Goal: Task Accomplishment & Management: Complete application form

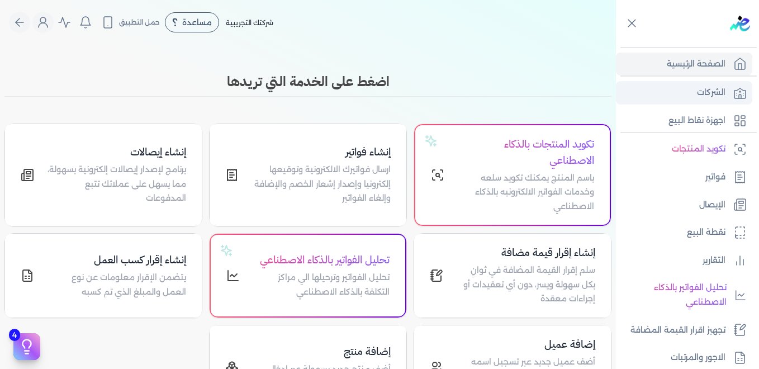
click at [716, 91] on p "الشركات" at bounding box center [711, 92] width 28 height 15
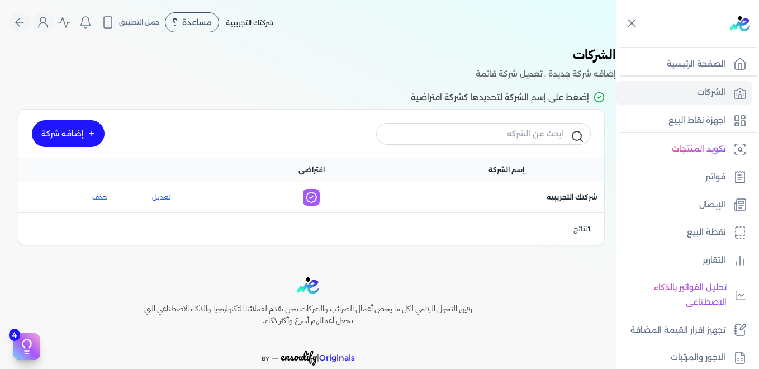
click at [79, 131] on link "إضافه شركة" at bounding box center [68, 133] width 73 height 27
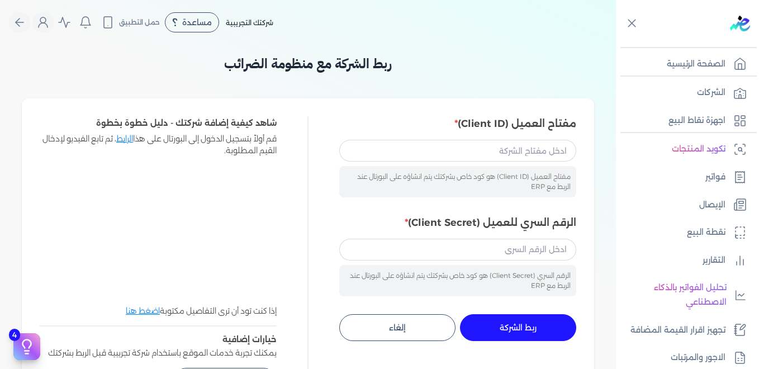
click at [123, 139] on link "الرابط" at bounding box center [124, 139] width 17 height 10
click at [146, 312] on link "اضغط هنا" at bounding box center [143, 311] width 34 height 10
click at [424, 257] on input "الرقم السري للعميل (Client Secret)" at bounding box center [457, 249] width 237 height 21
paste input "72e05646-c25f-4183-9109-98d6d2ab0454"
type input "72e05646-c25f-4183-9109-98d6d2ab0454"
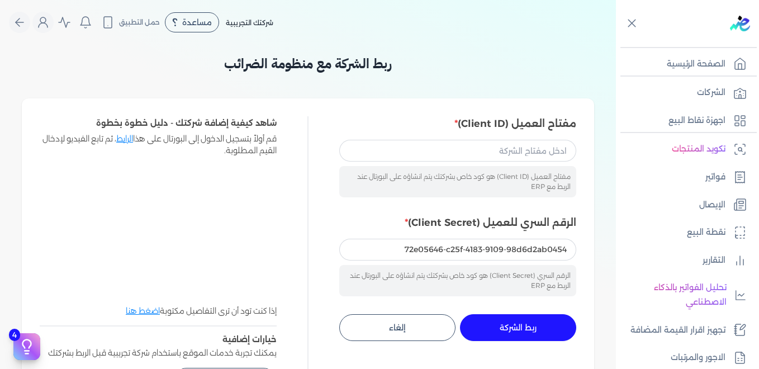
click at [522, 327] on span "ربط الشركة" at bounding box center [518, 328] width 37 height 8
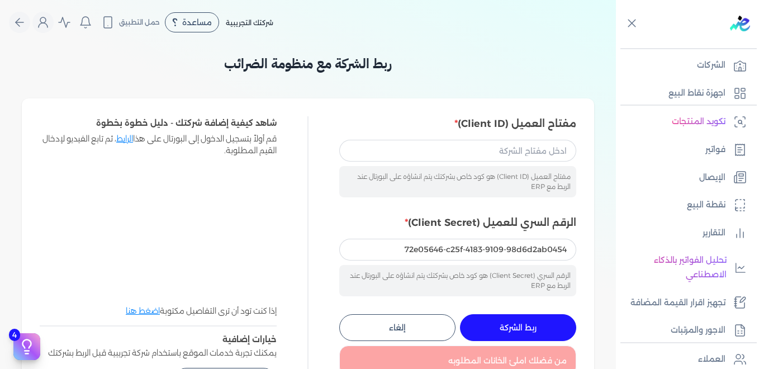
scroll to position [25, 0]
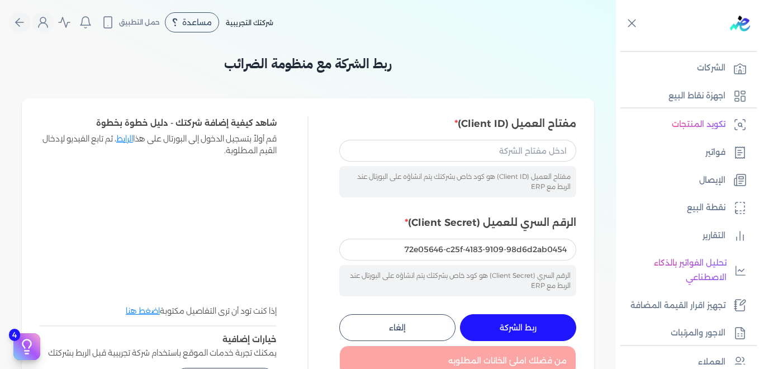
click at [592, 248] on div "مفتاح العميل (Client ID) مفتاح العميل (Client ID) هو كود خاص بشركتك يتم انشاؤه …" at bounding box center [308, 255] width 572 height 314
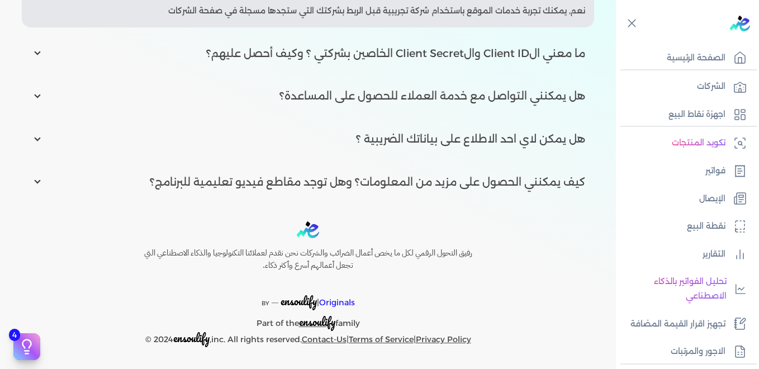
scroll to position [0, 0]
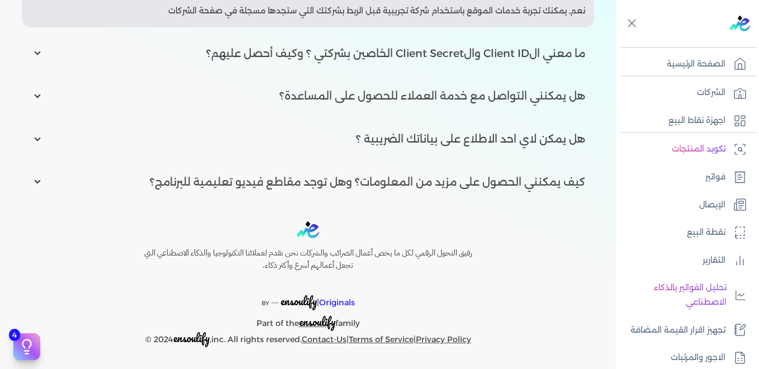
click at [589, 164] on div "هل يمكنني تجربة البرنامج بدون الحاجة لربط شركتي؟ نعم, يمكنك تجربة خدمات الموقع …" at bounding box center [308, 84] width 572 height 229
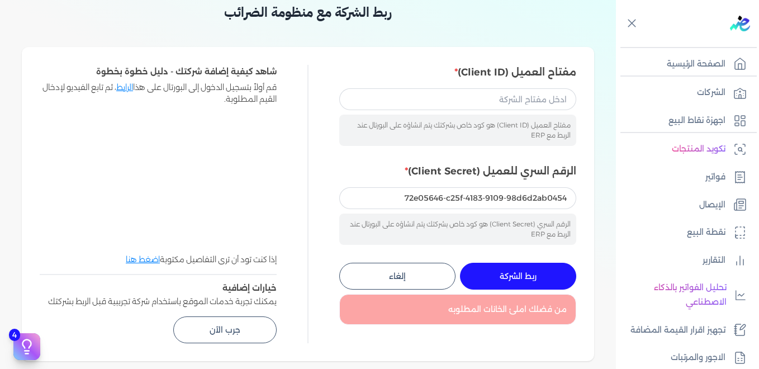
scroll to position [74, 0]
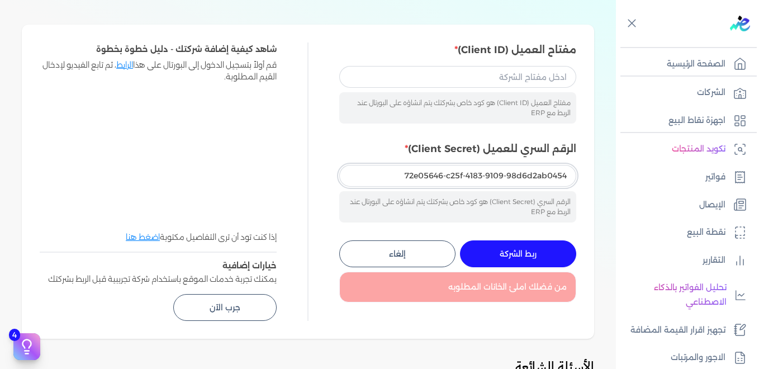
click at [393, 174] on input "72e05646-c25f-4183-9109-98d6d2ab0454" at bounding box center [457, 175] width 237 height 21
click at [417, 74] on input "مفتاح العميل (Client ID)" at bounding box center [457, 76] width 237 height 21
paste input "72e05646-c25f-4183-9109-98d6d2ab0454"
type input "72e05646-c25f-4183-9109-98d6d2ab0454"
drag, startPoint x: 395, startPoint y: 176, endPoint x: 609, endPoint y: 127, distance: 219.6
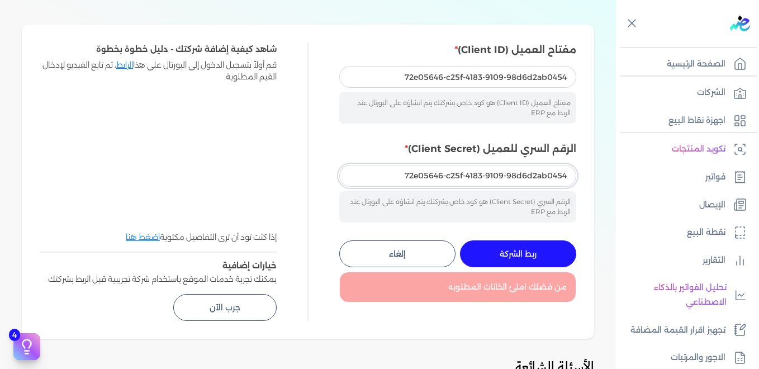
click at [609, 127] on div "ربط الشركة مع منظومة الضرائب مفتاح العميل (Client ID) 72e05646-c25f-4183-9109-9…" at bounding box center [308, 302] width 616 height 644
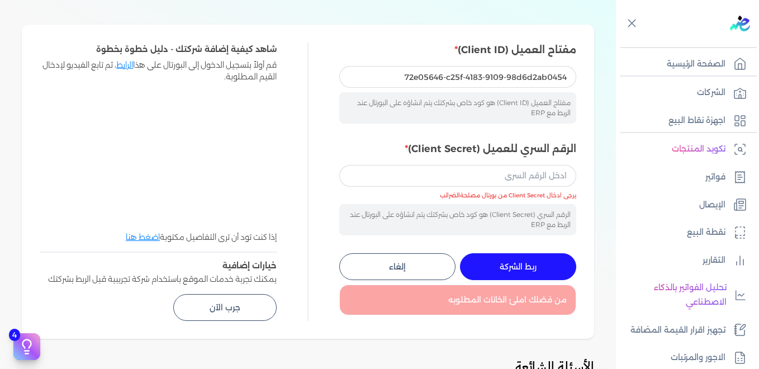
click at [514, 272] on button "ربط الشركة جاري التنفيذ" at bounding box center [518, 266] width 116 height 27
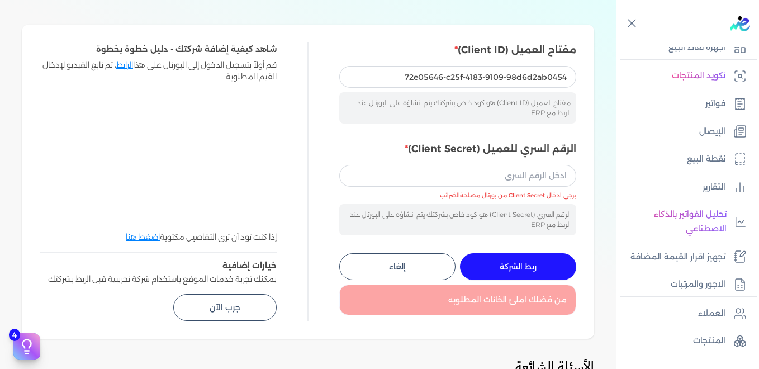
scroll to position [70, 0]
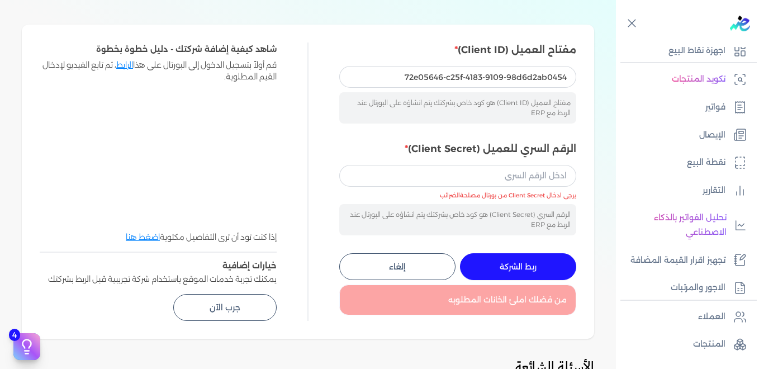
click at [607, 258] on div "ربط الشركة مع منظومة الضرائب مفتاح العميل (Client ID) 72e05646-c25f-4183-9109-9…" at bounding box center [308, 302] width 616 height 644
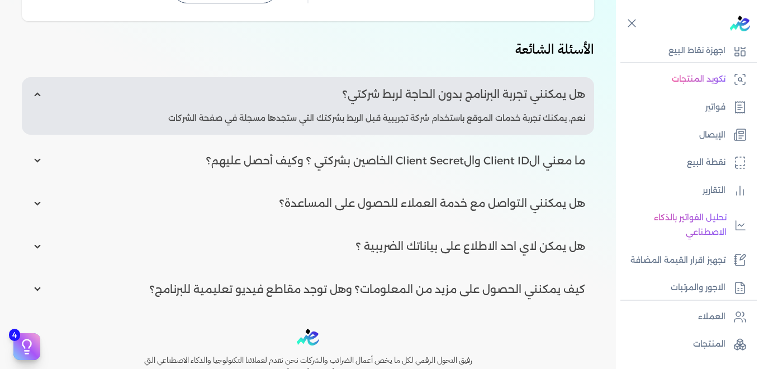
scroll to position [387, 0]
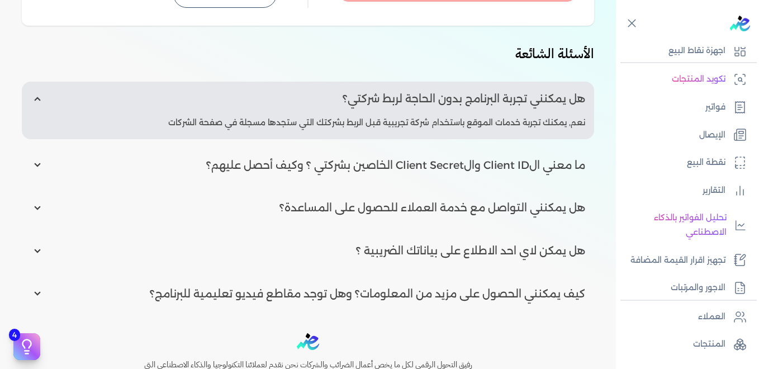
click at [40, 204] on input "radio" at bounding box center [308, 208] width 572 height 34
radio input "true"
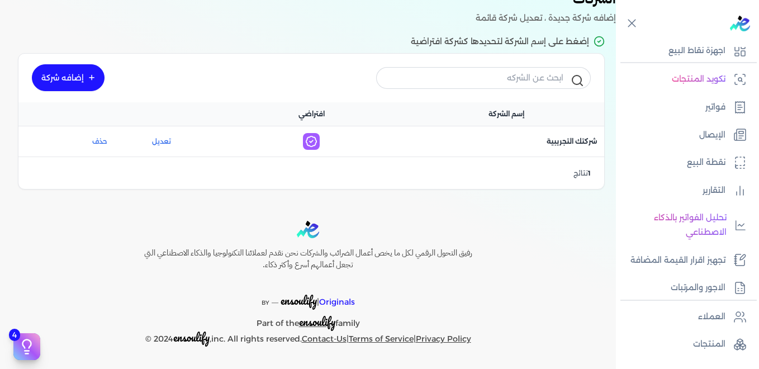
scroll to position [56, 0]
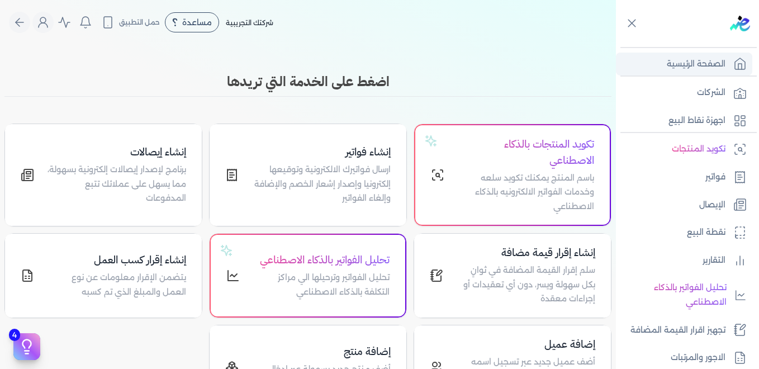
click at [696, 56] on link "الصفحة الرئيسية" at bounding box center [684, 64] width 136 height 23
click at [701, 64] on p "الصفحة الرئيسية" at bounding box center [696, 64] width 59 height 15
click at [156, 19] on span "حمل التطبيق" at bounding box center [139, 22] width 41 height 10
click at [140, 26] on span "حمل التطبيق" at bounding box center [139, 22] width 41 height 10
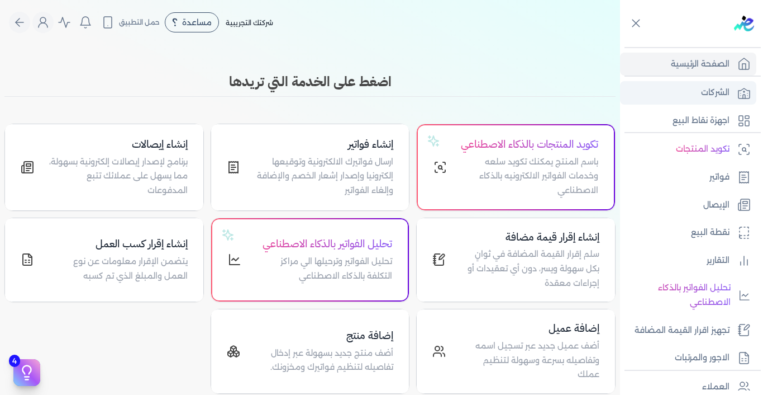
click at [711, 96] on p "الشركات" at bounding box center [715, 92] width 28 height 15
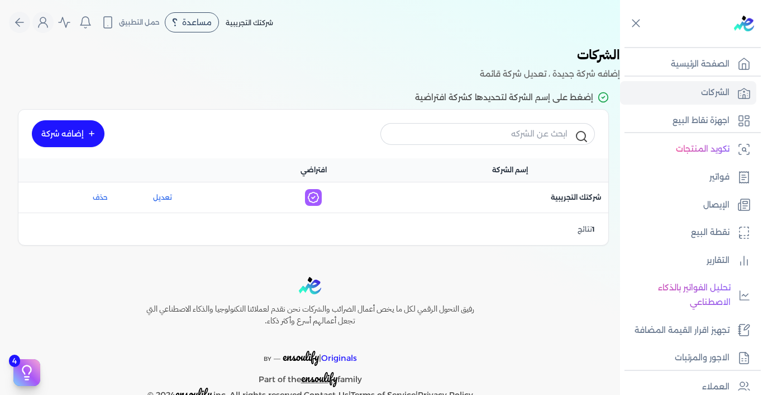
click at [78, 133] on link "إضافه شركة" at bounding box center [68, 133] width 73 height 27
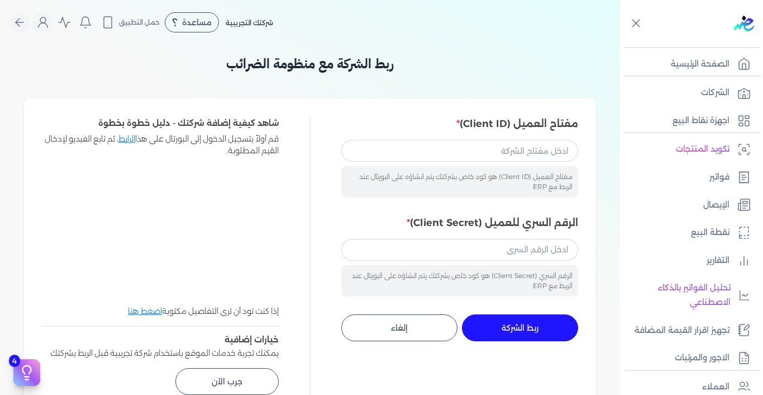
click at [130, 140] on link "الرابط" at bounding box center [126, 139] width 17 height 10
click at [548, 150] on input "مفتاح العميل (Client ID)" at bounding box center [459, 150] width 237 height 21
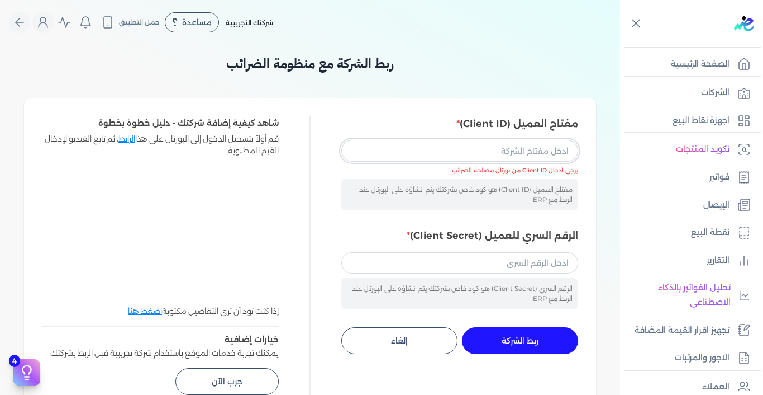
paste input "5b76a2e2-38a2-4b62-8847-2035de9a55ba"
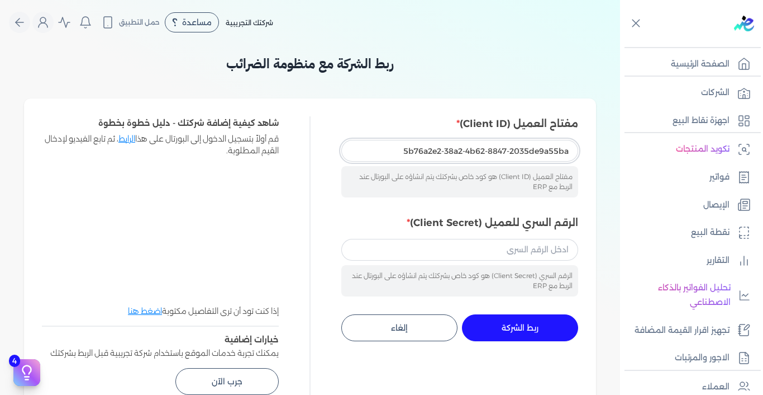
type input "5b76a2e2-38a2-4b62-8847-2035de9a55ba"
click at [535, 250] on input "الرقم السري للعميل (Client Secret)" at bounding box center [459, 249] width 237 height 21
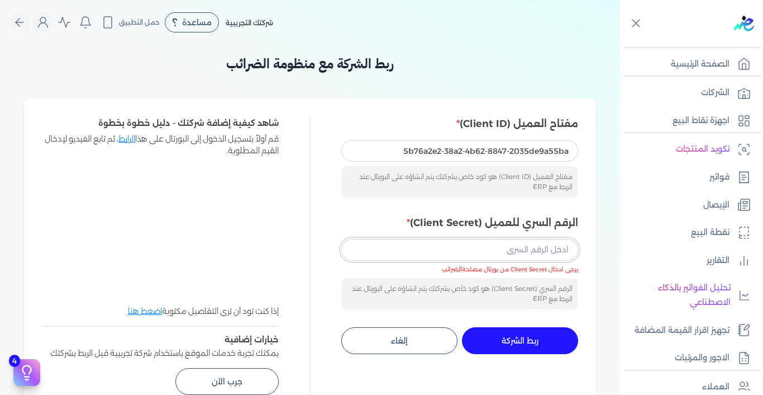
paste input "718fbd00-5f78-41fd-a41f-51360445ac74"
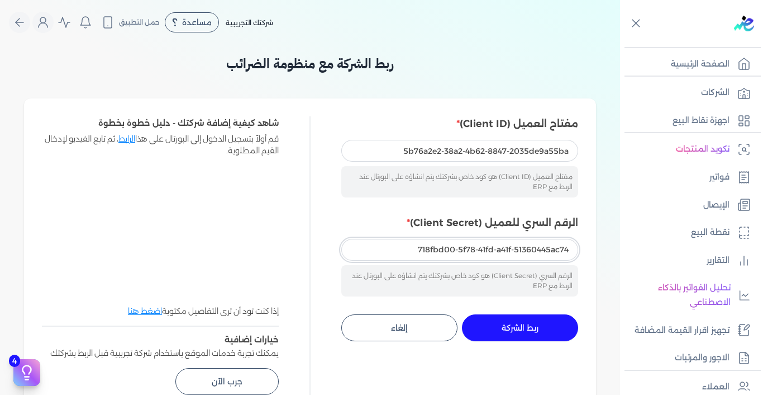
type input "718fbd00-5f78-41fd-a41f-51360445ac74"
click at [536, 329] on span "ربط الشركة" at bounding box center [520, 328] width 37 height 8
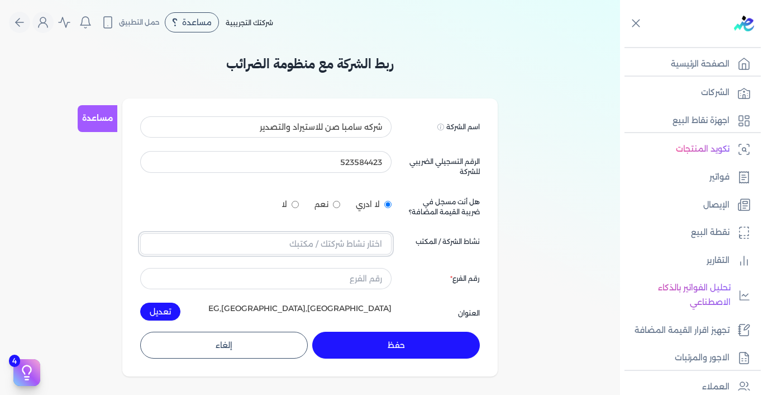
click at [379, 245] on input "text" at bounding box center [265, 243] width 251 height 21
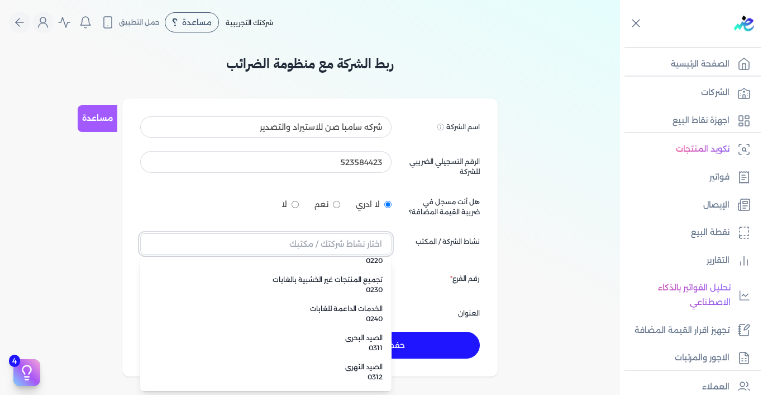
scroll to position [990, 0]
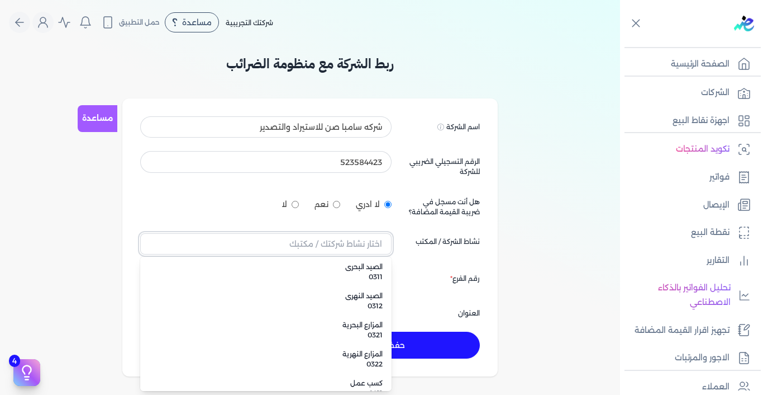
type input "h"
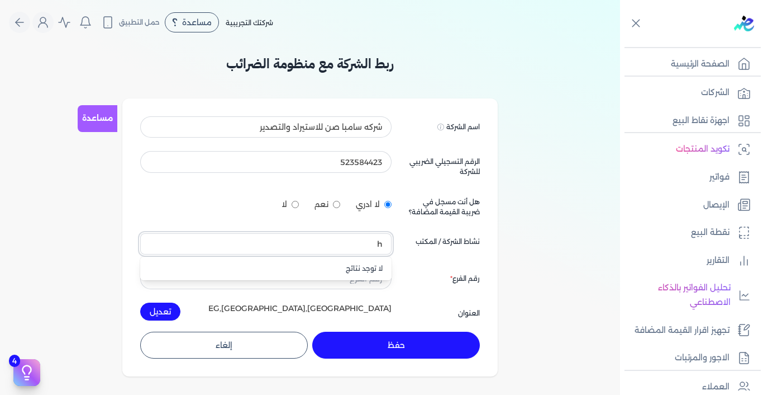
scroll to position [0, 0]
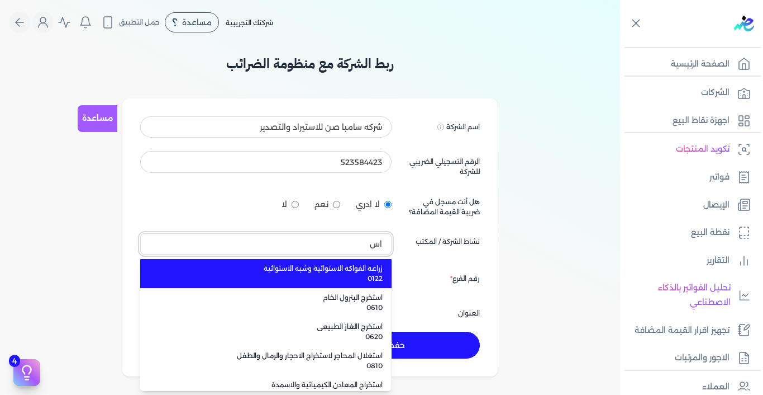
type input "ا"
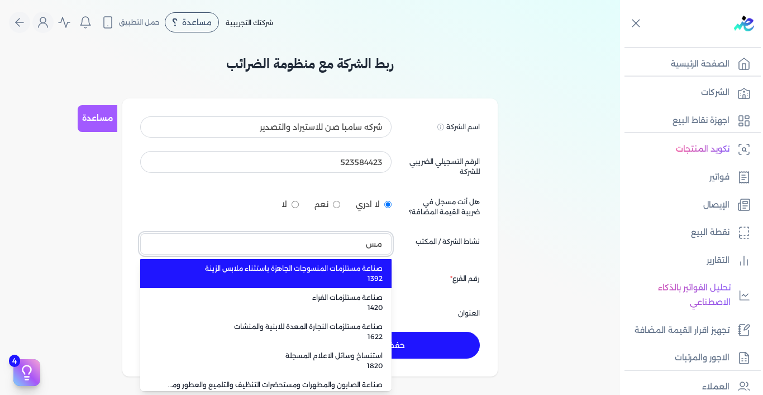
type input "م"
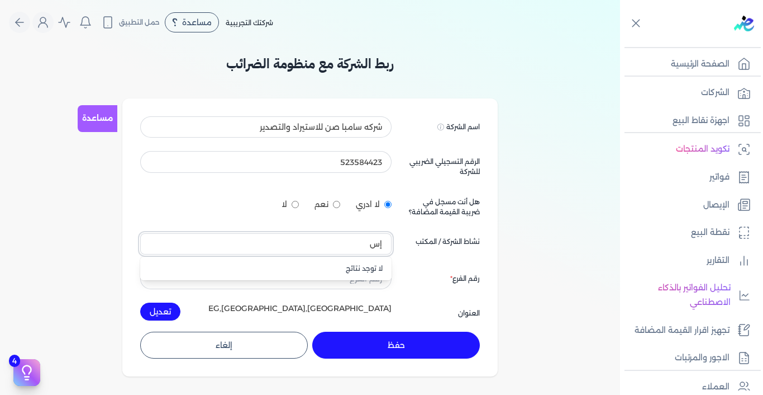
type input "إ"
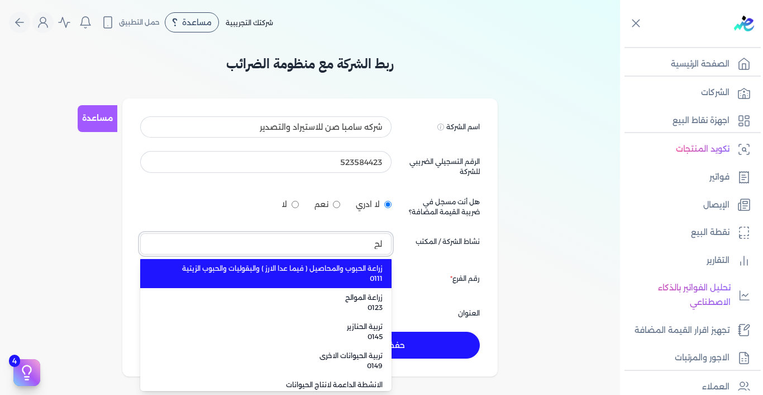
type input "ل"
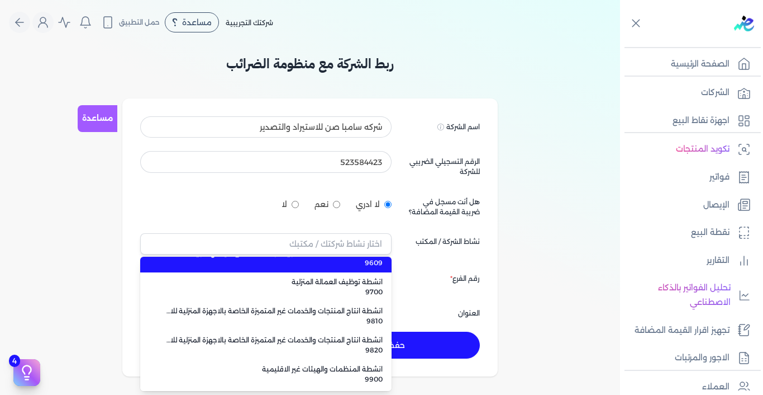
scroll to position [12497, 0]
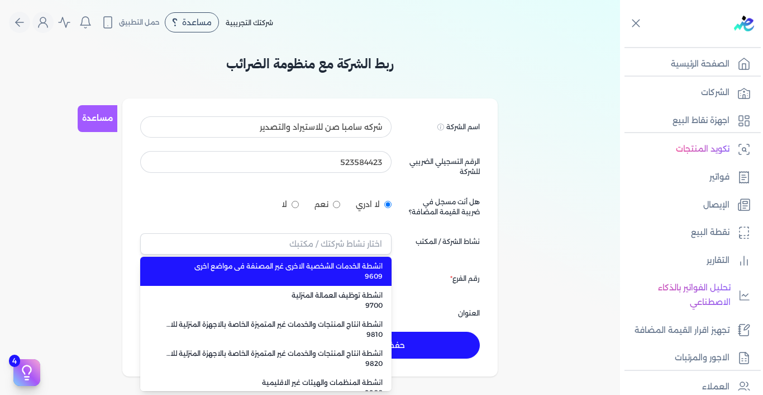
click at [203, 264] on li "انشطة الخدمات الشخصية الاخرى غير المصنفة فى مواضع اخرى 9609" at bounding box center [265, 270] width 251 height 29
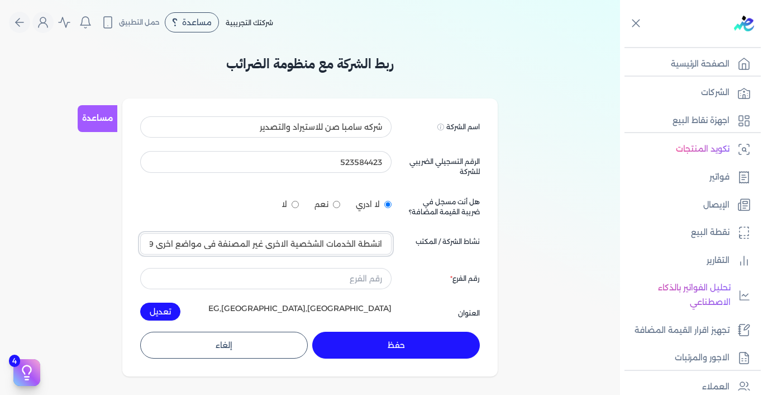
click at [243, 246] on input "انشطة الخدمات الشخصية الاخرى غير المصنفة فى مواضع اخرى 9609" at bounding box center [265, 243] width 251 height 21
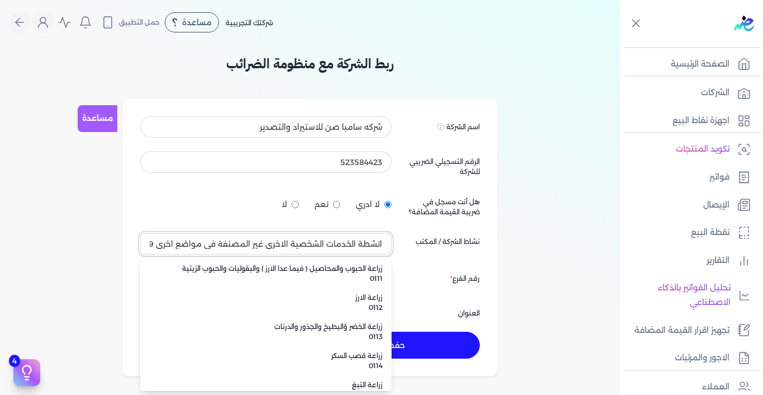
click at [243, 246] on input "انشطة الخدمات الشخصية الاخرى غير المصنفة فى مواضع اخرى 9609" at bounding box center [265, 243] width 251 height 21
type input "انشطة الخدمات الشخصية الاخرى غير المصنفة فى مواضع اخرى 9609"
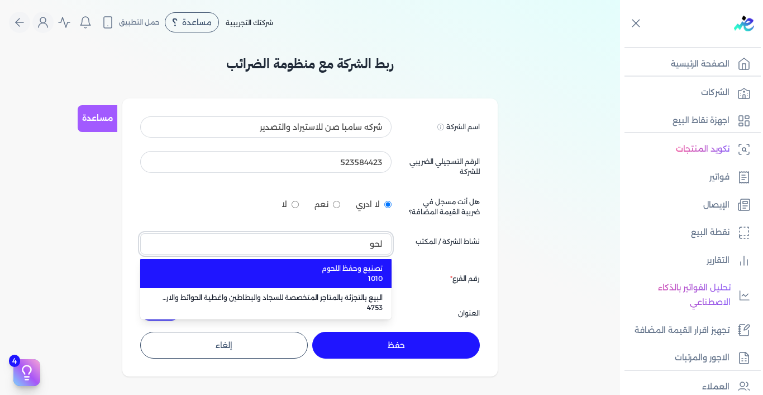
scroll to position [0, 0]
click at [307, 269] on span "تصنيع وحفظ اللحوم" at bounding box center [273, 268] width 220 height 10
type input "تصنيع وحفظ اللحوم 1010"
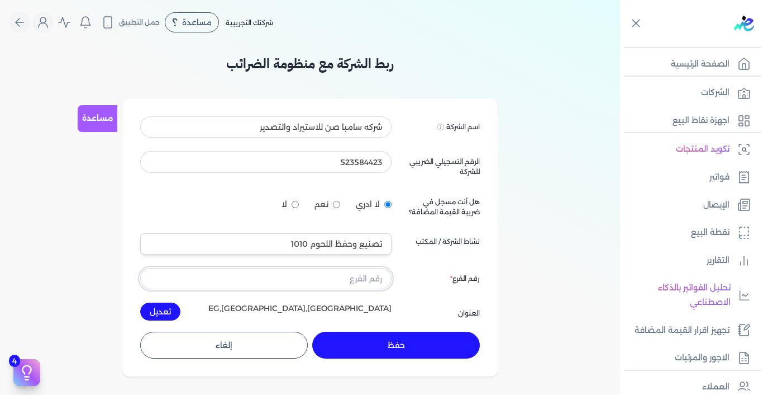
click at [324, 278] on input "text" at bounding box center [265, 278] width 251 height 21
click at [350, 278] on input "1" at bounding box center [265, 278] width 251 height 21
drag, startPoint x: 339, startPoint y: 277, endPoint x: 421, endPoint y: 282, distance: 82.9
click at [421, 282] on div "اسم الشركة Displayed on public forums, such as Preline شركه سامبا صن للاستيراد …" at bounding box center [310, 218] width 340 height 204
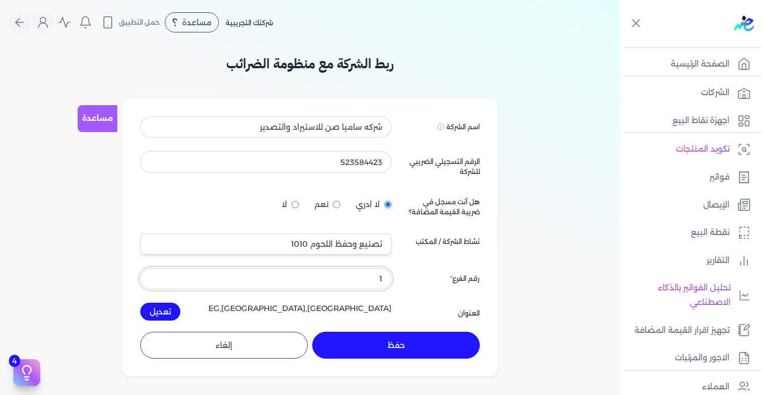
type input "1"
click at [406, 346] on button "حفظ" at bounding box center [396, 344] width 168 height 27
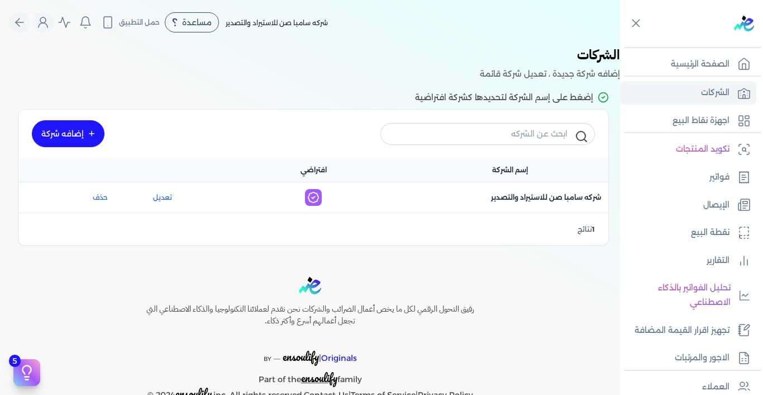
click at [316, 200] on icon at bounding box center [313, 197] width 17 height 17
click at [315, 197] on icon at bounding box center [313, 197] width 3 height 2
click at [542, 196] on span "اسم الشركة : شركه سامبا صن للاستيراد والتصدير" at bounding box center [546, 197] width 111 height 10
click at [701, 148] on p "تكويد المنتجات" at bounding box center [703, 149] width 54 height 15
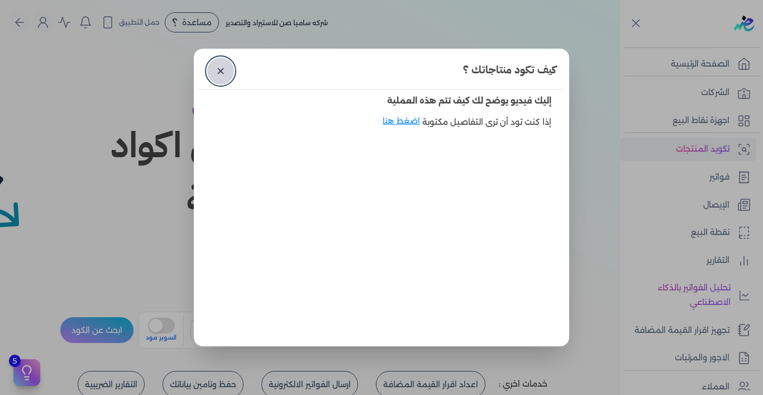
click at [219, 70] on link "✕" at bounding box center [220, 71] width 27 height 27
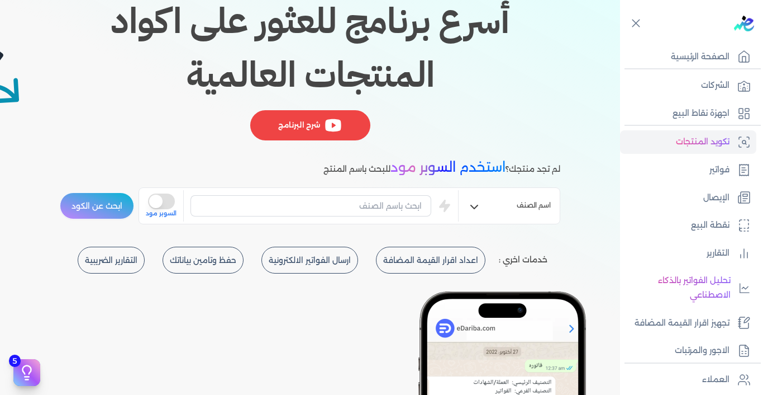
scroll to position [158, 0]
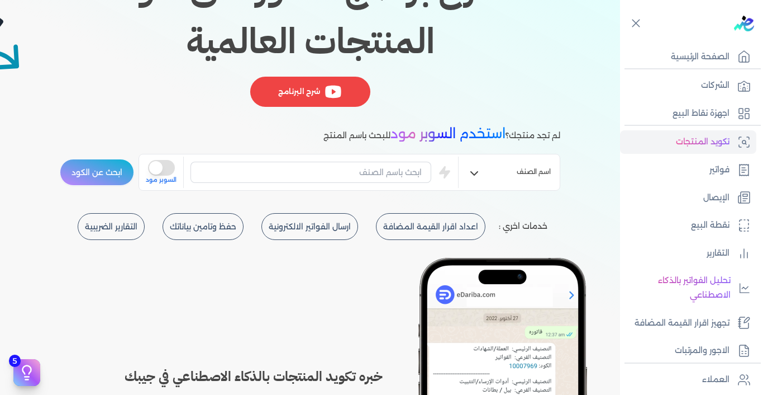
click at [473, 169] on icon "button" at bounding box center [474, 173] width 13 height 13
drag, startPoint x: 161, startPoint y: 168, endPoint x: 175, endPoint y: 167, distance: 14.0
click at [175, 167] on button "is super mode" at bounding box center [161, 168] width 27 height 16
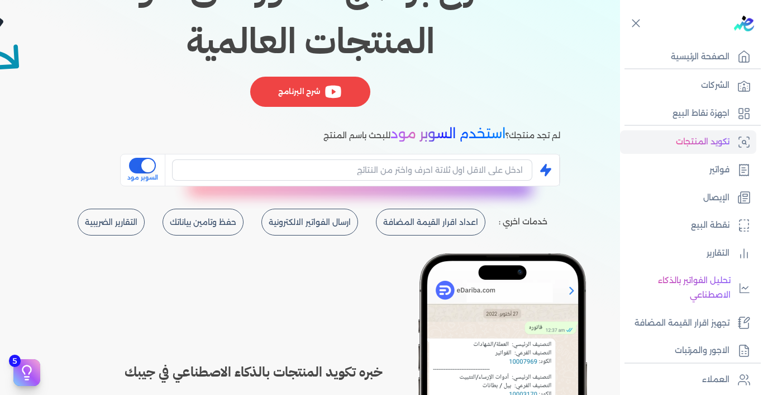
drag, startPoint x: 152, startPoint y: 164, endPoint x: 141, endPoint y: 164, distance: 10.6
click at [141, 164] on button "is super mode" at bounding box center [142, 166] width 27 height 16
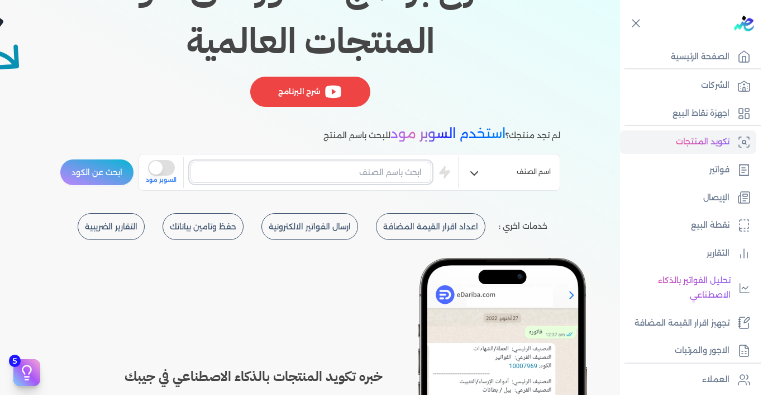
click at [241, 172] on input "text" at bounding box center [311, 171] width 241 height 21
click at [454, 103] on div "GPC AI Finder مدعوم بالذكاء الاصطناعي أسرع برنامج للعثور على اكواد المنتجات الع…" at bounding box center [310, 12] width 501 height 206
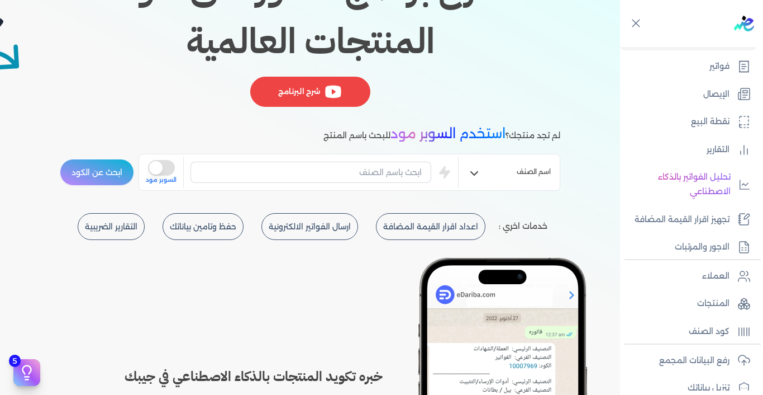
scroll to position [0, 0]
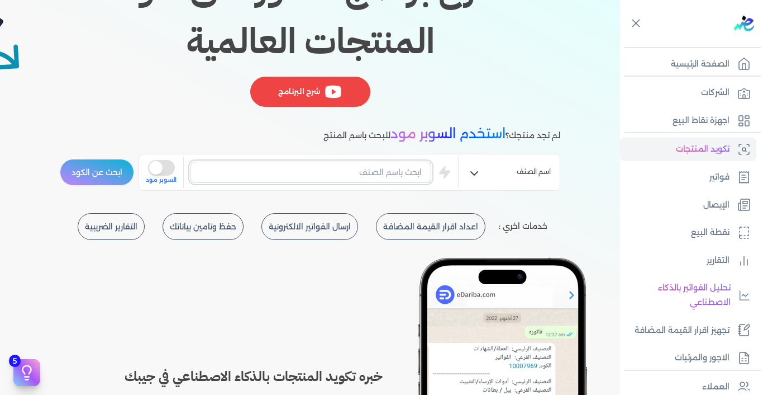
click at [403, 174] on input "text" at bounding box center [311, 171] width 241 height 21
type input "ع"
click at [168, 172] on button "is super mode" at bounding box center [161, 168] width 27 height 16
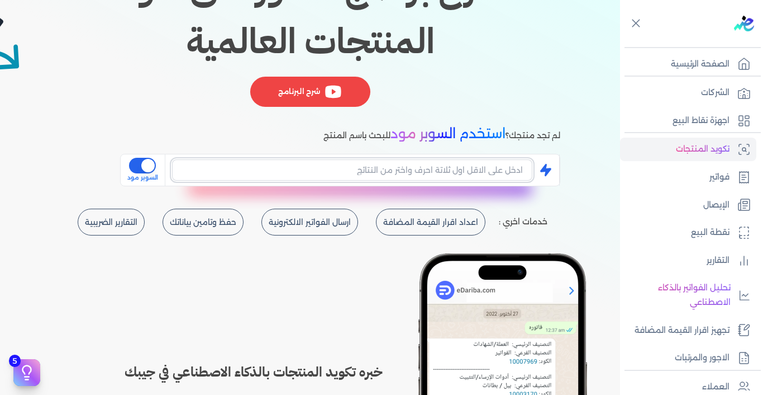
click at [177, 172] on input "text" at bounding box center [352, 169] width 360 height 21
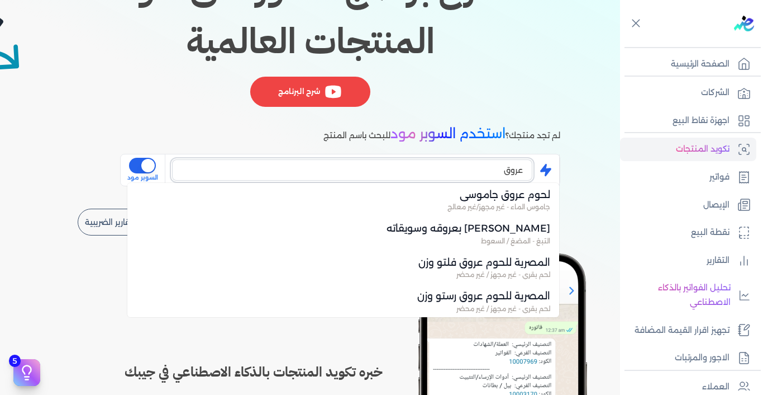
scroll to position [101, 0]
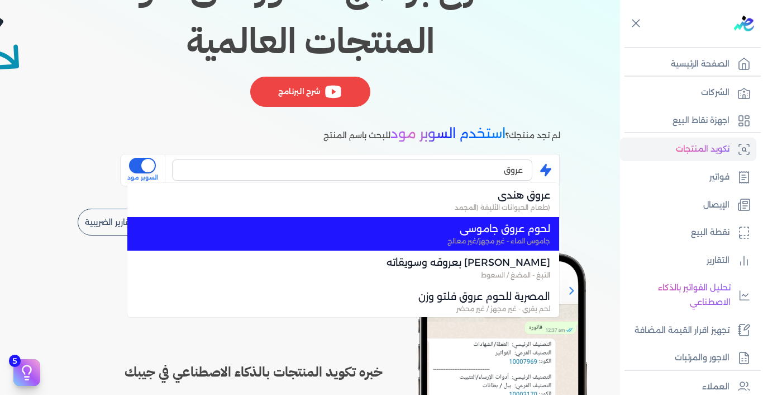
click at [525, 227] on span "لحوم عروق جاموسي" at bounding box center [350, 228] width 401 height 15
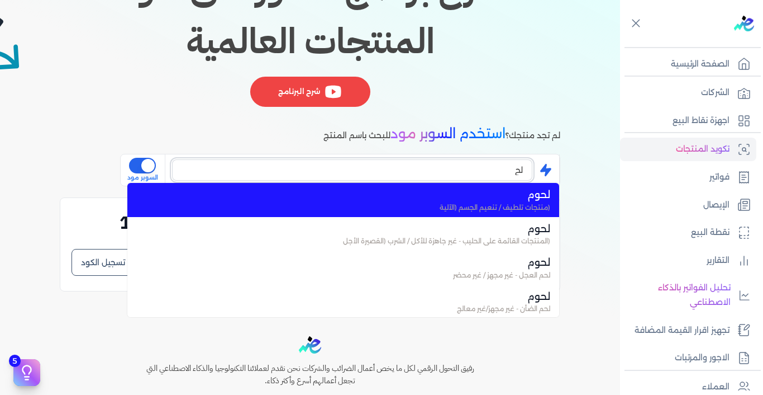
type input "ل"
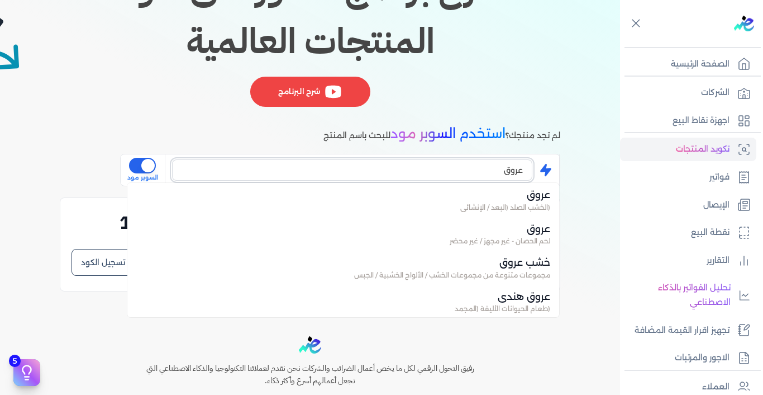
scroll to position [35, 0]
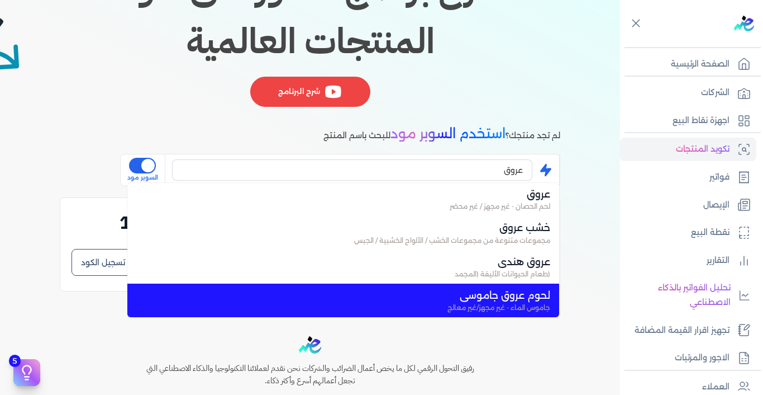
click at [520, 299] on span "لحوم عروق جاموسي" at bounding box center [350, 295] width 401 height 15
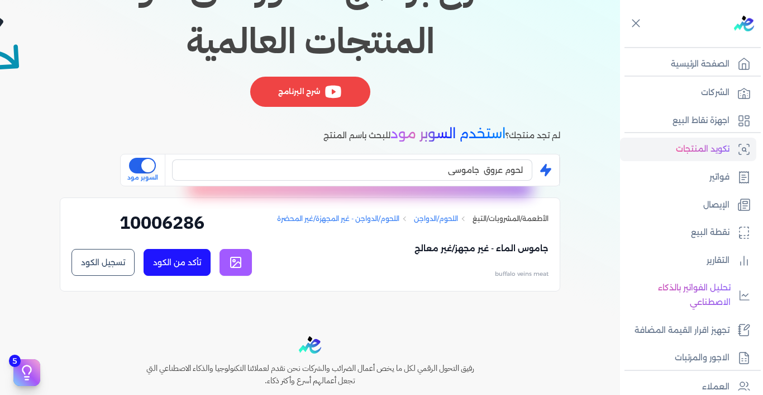
click at [196, 266] on button "تأكد من الكود" at bounding box center [177, 262] width 67 height 27
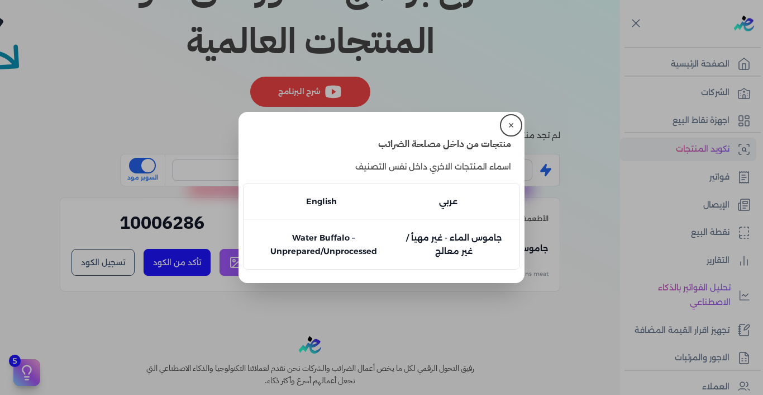
click at [511, 125] on button "✕" at bounding box center [511, 125] width 18 height 18
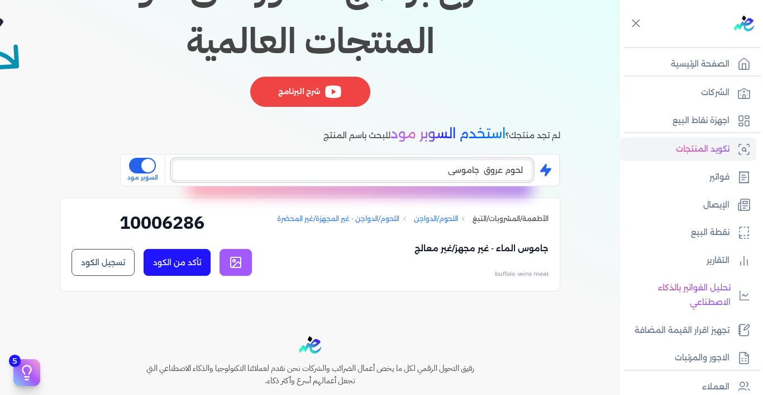
click at [333, 168] on input "لحوم عروق جاموسي" at bounding box center [352, 169] width 360 height 21
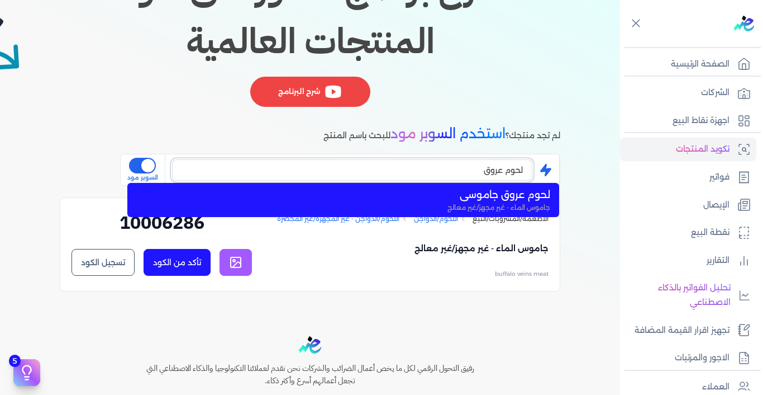
click at [507, 172] on input "لحوم عروق" at bounding box center [352, 169] width 360 height 21
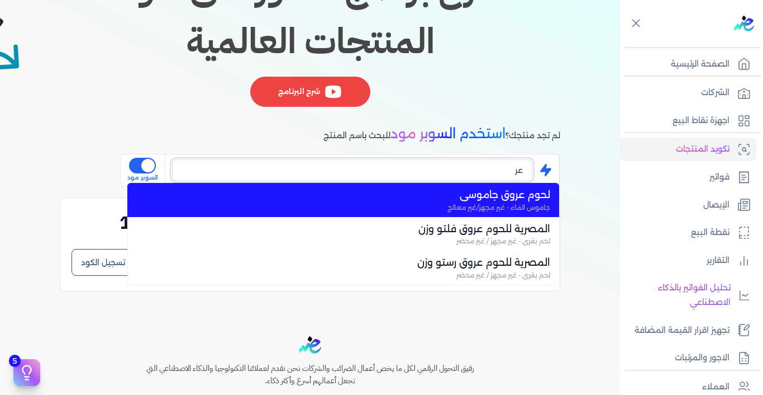
type input "ع"
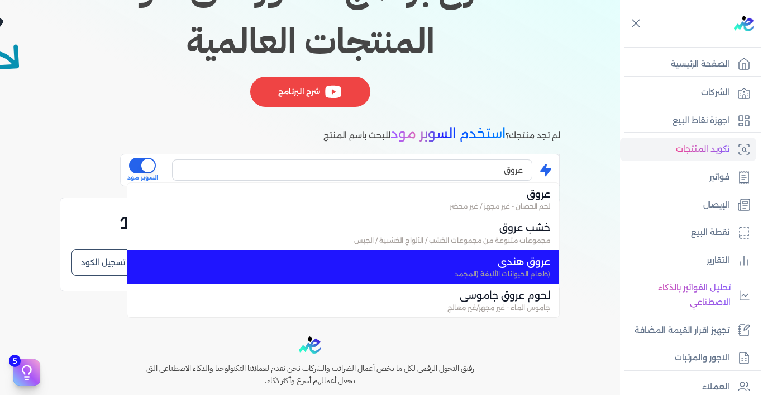
click at [524, 265] on span "عروق هندى" at bounding box center [350, 261] width 401 height 15
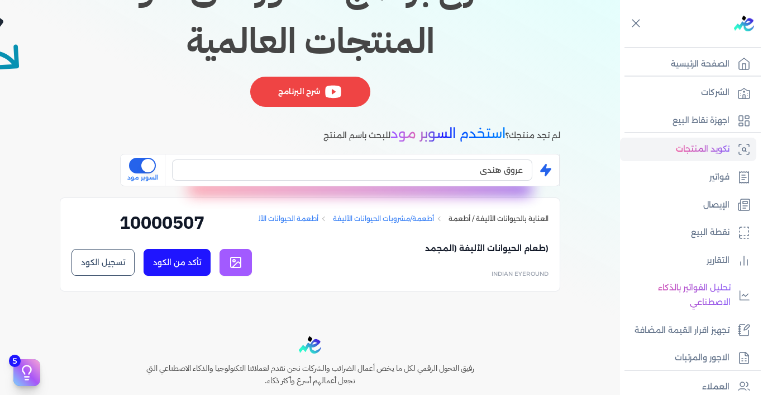
click at [170, 265] on button "تأكد من الكود" at bounding box center [177, 262] width 67 height 27
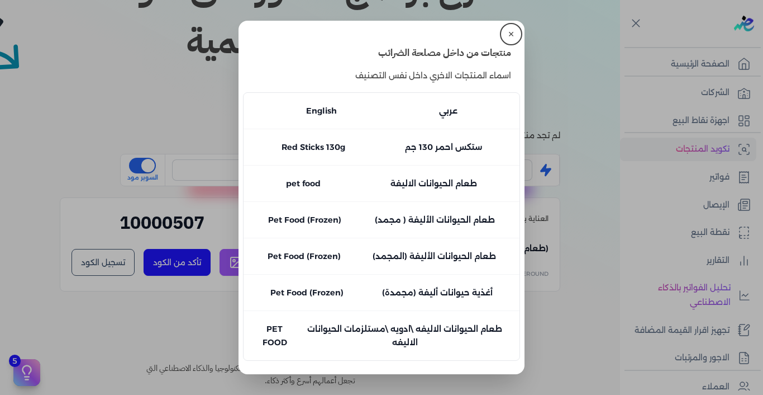
click at [514, 37] on button "✕" at bounding box center [511, 34] width 18 height 18
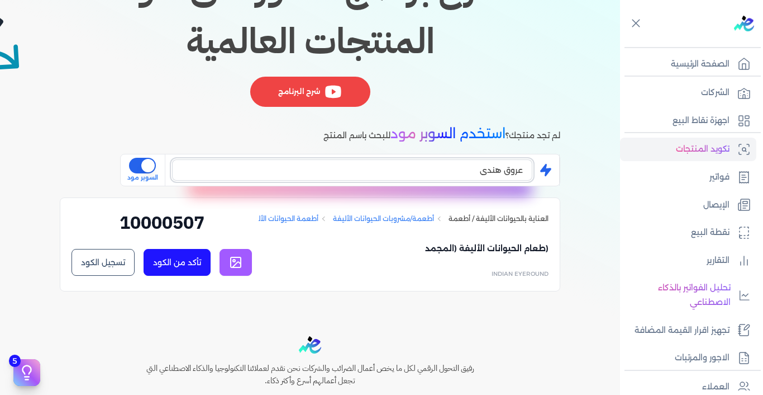
click at [495, 169] on input "عروق هندى" at bounding box center [352, 169] width 360 height 21
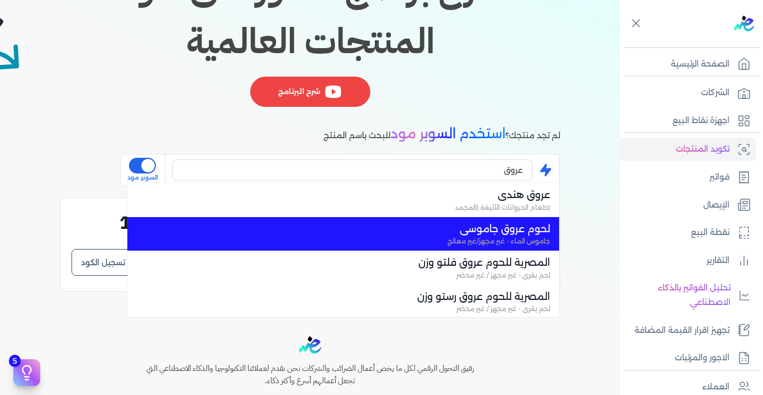
click at [517, 236] on span "جاموس الماء - غير مجهز/غير معالج" at bounding box center [350, 241] width 401 height 10
type input "لحوم عروق جاموسي"
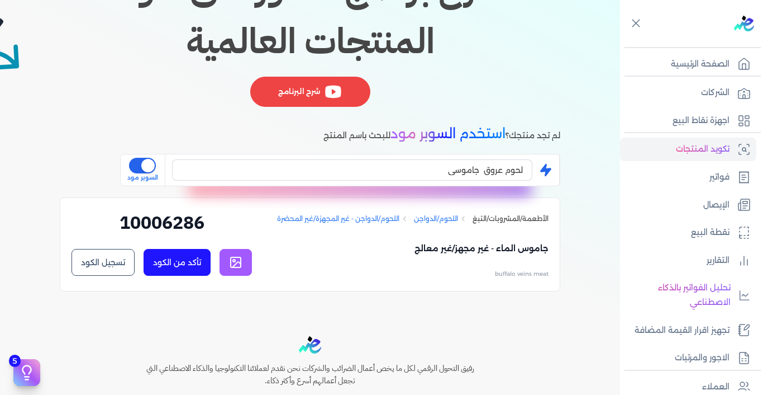
click at [113, 264] on button "تسجيل الكود" at bounding box center [103, 262] width 63 height 27
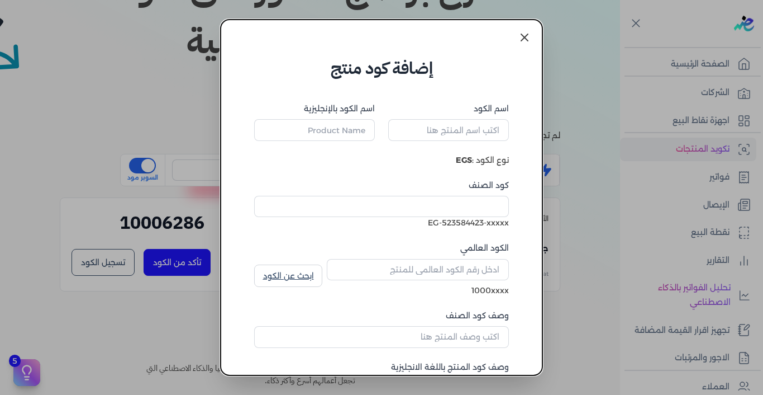
type input "جاموس الماء - غير مجهز/غير معالج"
type input "buffalo veins meat"
type input "10006286"
type input "اللحوم/الدواجن - غير المجهزة/غير المحضرة"
type input "Meat/Poultry/Other Animals - Unprepared/Unprocessed"
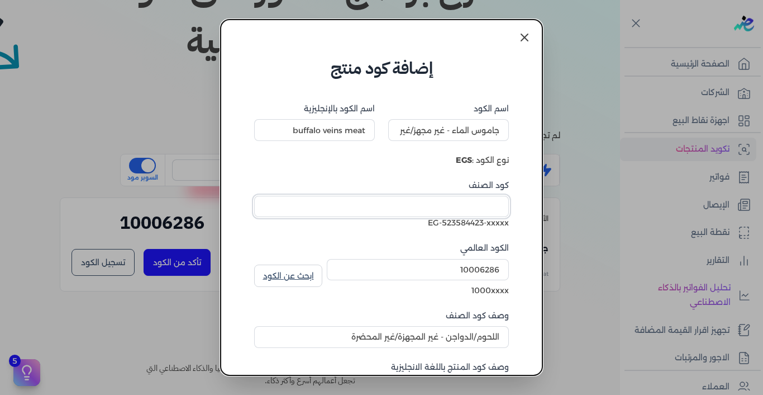
click at [332, 207] on input "كود الصنف" at bounding box center [381, 206] width 255 height 21
click at [352, 179] on label "كود الصنف" at bounding box center [381, 185] width 255 height 12
click at [352, 196] on input "كود الصنف" at bounding box center [381, 206] width 255 height 21
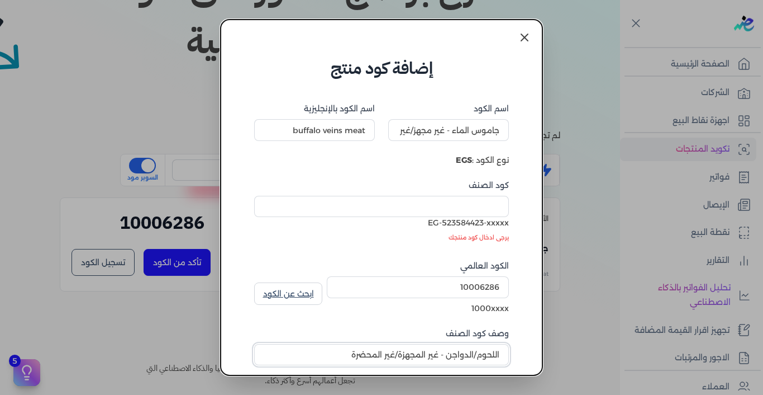
click at [391, 360] on input "اللحوم/الدواجن - غير المجهزة/غير المحضرة" at bounding box center [381, 354] width 255 height 21
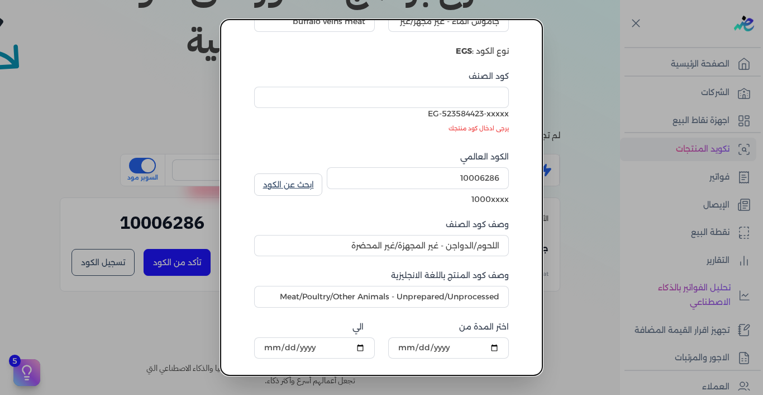
scroll to position [116, 0]
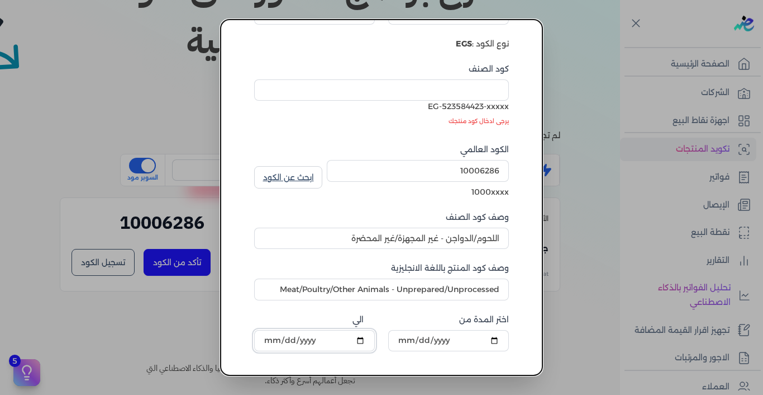
click at [273, 336] on input "الي" at bounding box center [314, 340] width 121 height 21
type input "[DATE]"
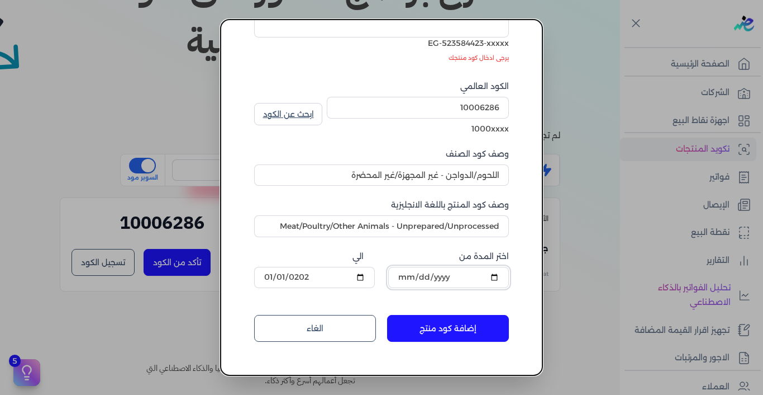
click at [421, 284] on input "[DATE]" at bounding box center [448, 277] width 121 height 21
click at [422, 283] on input "[DATE]" at bounding box center [448, 277] width 121 height 21
click at [424, 277] on input "[DATE]" at bounding box center [448, 277] width 121 height 21
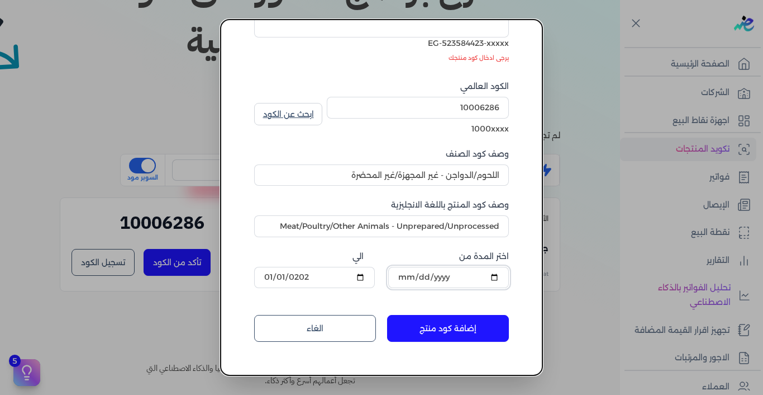
click at [424, 277] on input "[DATE]" at bounding box center [448, 277] width 121 height 21
drag, startPoint x: 424, startPoint y: 277, endPoint x: 343, endPoint y: 282, distance: 80.6
click at [343, 282] on input "[DATE]" at bounding box center [314, 277] width 121 height 21
click at [451, 279] on input "[DATE]" at bounding box center [448, 277] width 121 height 21
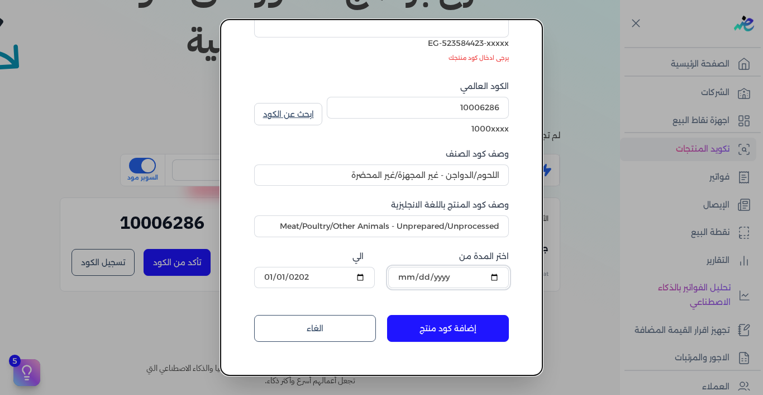
click at [447, 279] on input "[DATE]" at bounding box center [448, 277] width 121 height 21
click at [445, 279] on input "[DATE]" at bounding box center [448, 277] width 121 height 21
click at [335, 273] on input "[DATE]" at bounding box center [314, 277] width 121 height 21
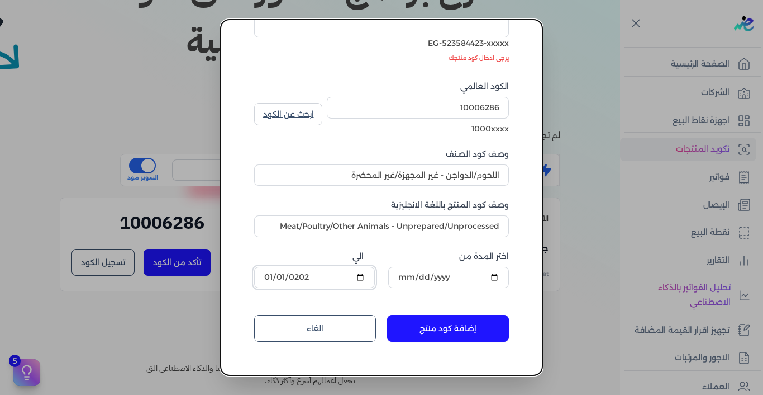
click at [335, 273] on input "[DATE]" at bounding box center [314, 277] width 121 height 21
click at [317, 277] on input "الي" at bounding box center [314, 277] width 121 height 21
click at [406, 279] on input "[DATE]" at bounding box center [448, 277] width 121 height 21
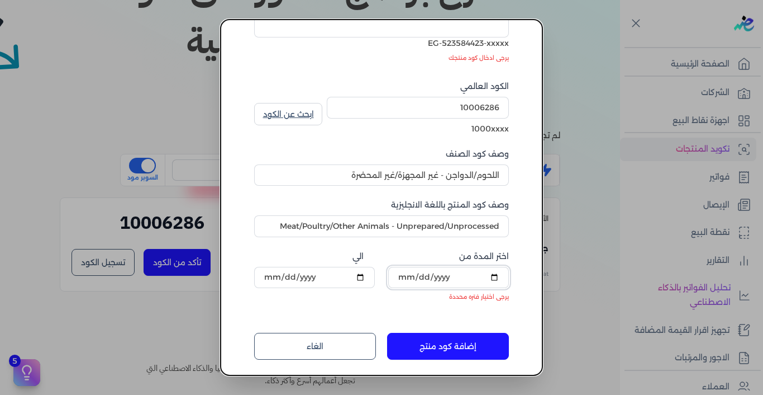
click at [430, 275] on input "اختر المدة من" at bounding box center [448, 277] width 121 height 21
click at [451, 275] on input "اختر المدة من" at bounding box center [448, 277] width 121 height 21
click at [410, 277] on input "اختر المدة من" at bounding box center [448, 277] width 121 height 21
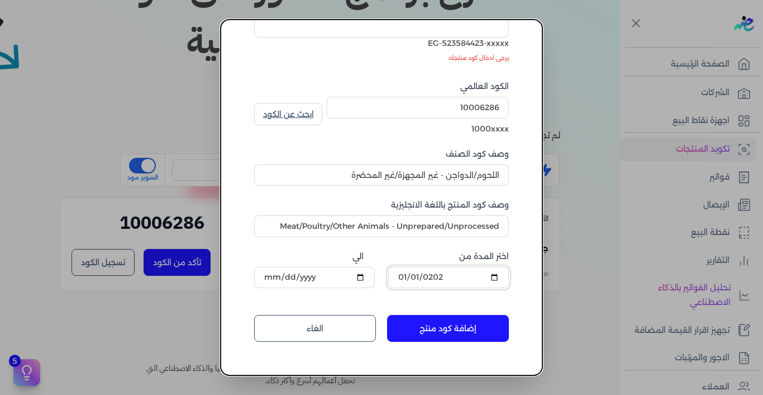
type input "[DATE]"
click at [277, 278] on input "الي" at bounding box center [314, 277] width 121 height 21
click at [278, 276] on input "الي" at bounding box center [314, 277] width 121 height 21
click at [275, 278] on input "[DATE]" at bounding box center [314, 277] width 121 height 21
type input "[DATE]"
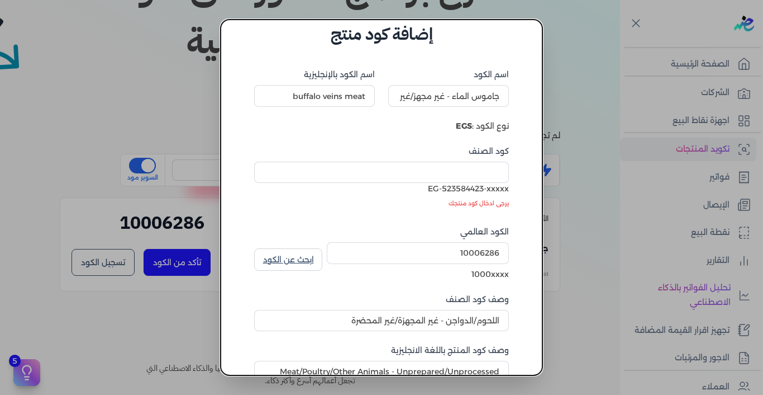
scroll to position [0, 0]
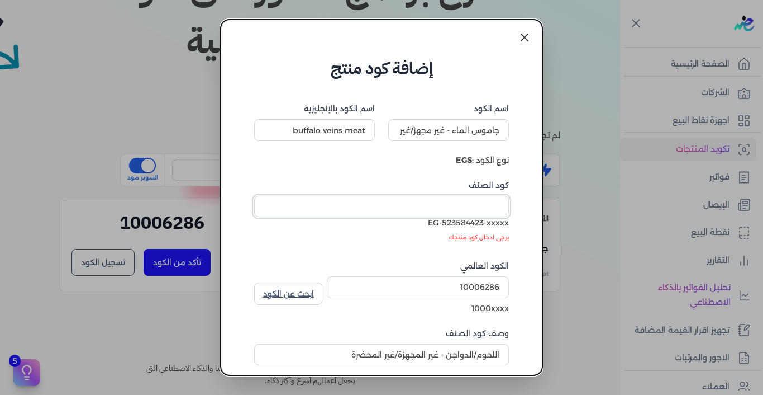
click at [391, 207] on input "كود الصنف" at bounding box center [381, 206] width 255 height 21
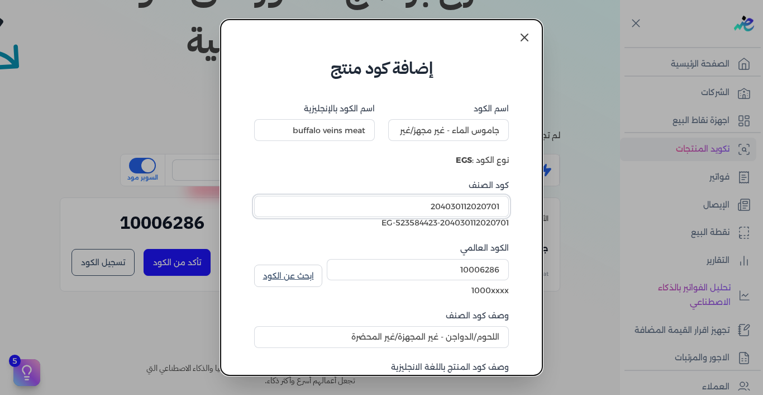
type input "204030112020701"
click at [495, 340] on input "اللحوم/الدواجن - غير المجهزة/غير المحضرة" at bounding box center [381, 336] width 255 height 21
drag, startPoint x: 500, startPoint y: 337, endPoint x: 491, endPoint y: 335, distance: 9.2
click at [491, 335] on input "اللحوم/الدواجن - غير المجهزة/غير المحضرة" at bounding box center [381, 336] width 255 height 21
click at [490, 133] on input "جاموس الماء - غير مجهز/غير معالج" at bounding box center [448, 129] width 121 height 21
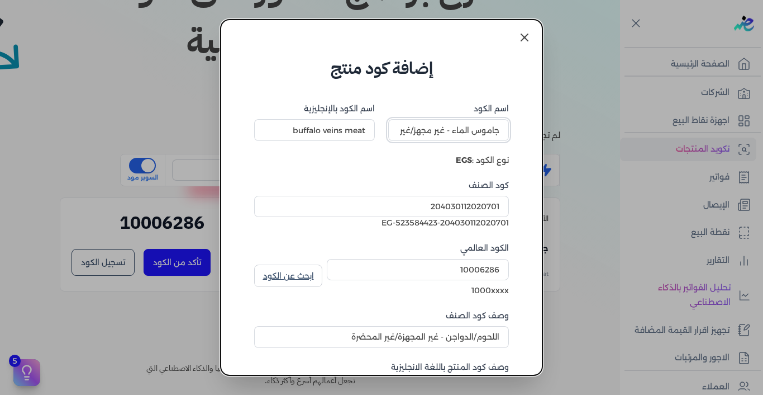
click at [490, 133] on input "جاموس الماء - غير مجهز/غير معالج" at bounding box center [448, 129] width 121 height 21
type input "لحوم الطيب"
click at [374, 131] on input "buffalo veins meat" at bounding box center [314, 129] width 121 height 21
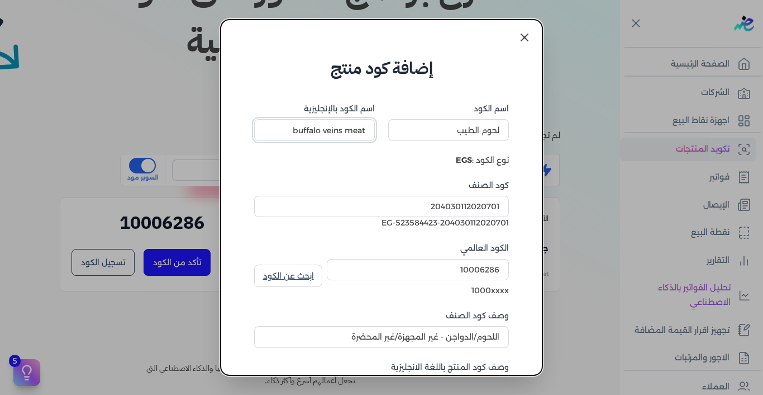
click at [374, 131] on input "buffalo veins meat" at bounding box center [314, 129] width 121 height 21
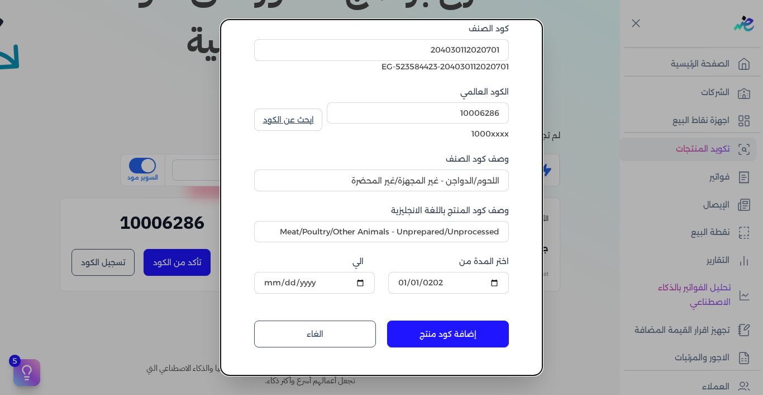
scroll to position [186, 0]
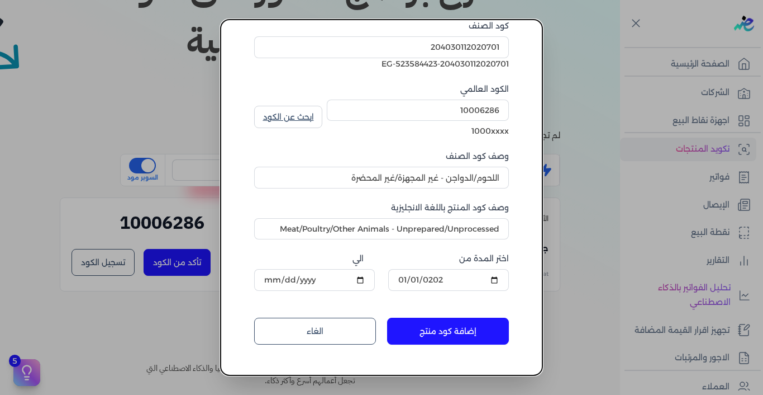
click at [447, 329] on button "إضافة كود منتج" at bounding box center [448, 330] width 122 height 27
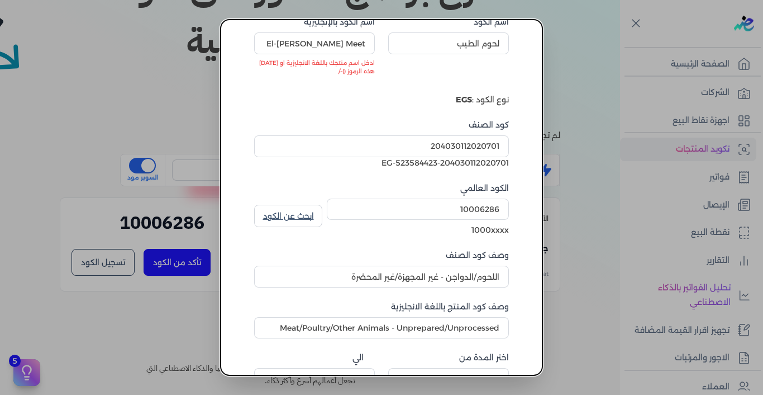
scroll to position [32, 0]
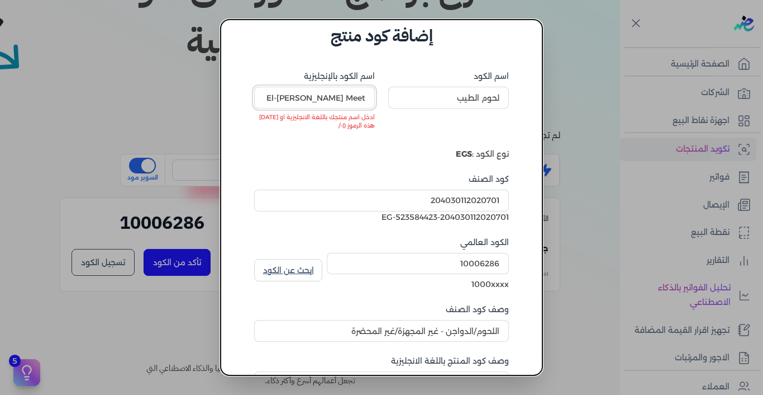
click at [325, 99] on input "ُEl-[PERSON_NAME] Meet" at bounding box center [314, 97] width 121 height 21
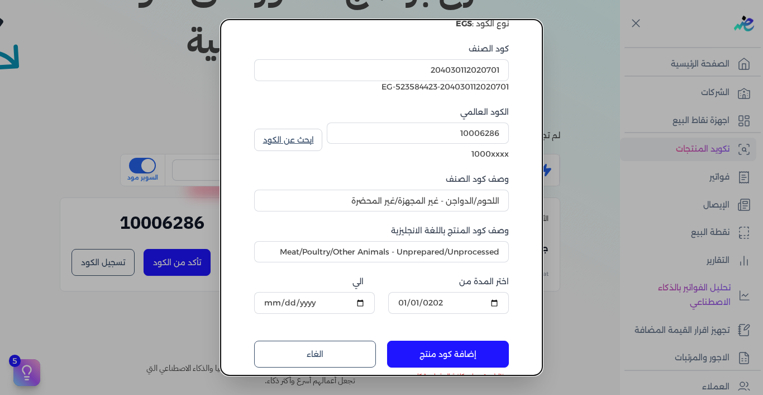
scroll to position [174, 0]
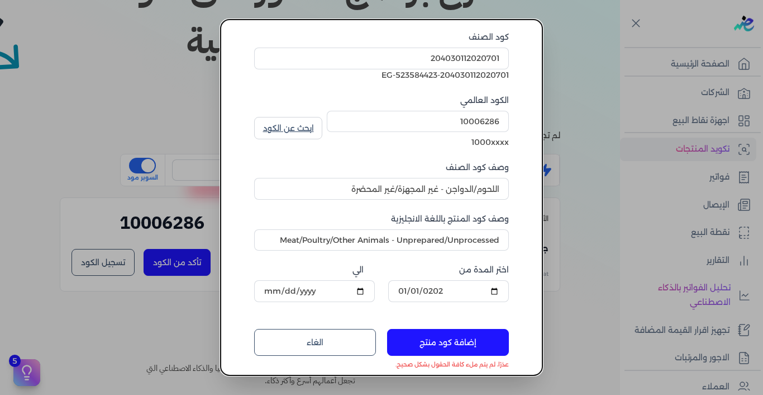
click at [445, 341] on button "إضافة كود منتج" at bounding box center [448, 342] width 122 height 27
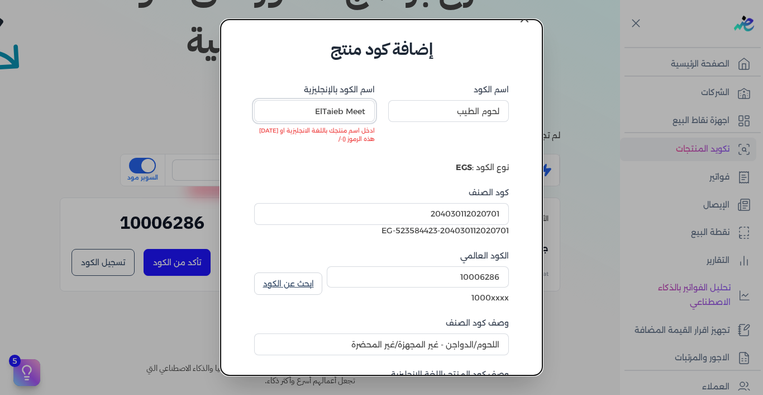
click at [310, 111] on input "ُElTaieb Meet" at bounding box center [314, 110] width 121 height 21
click at [330, 113] on input "ُElTaieb Meet" at bounding box center [314, 110] width 121 height 21
type input "ُEltaieb Meet"
click at [325, 113] on input "ُEltaieb Meet" at bounding box center [314, 110] width 121 height 21
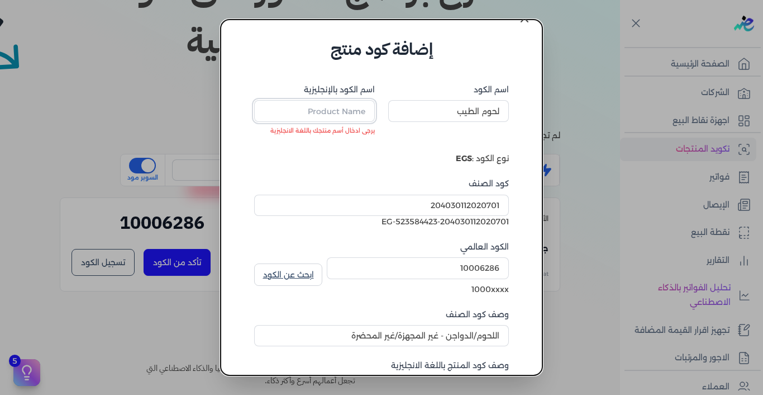
type input "g"
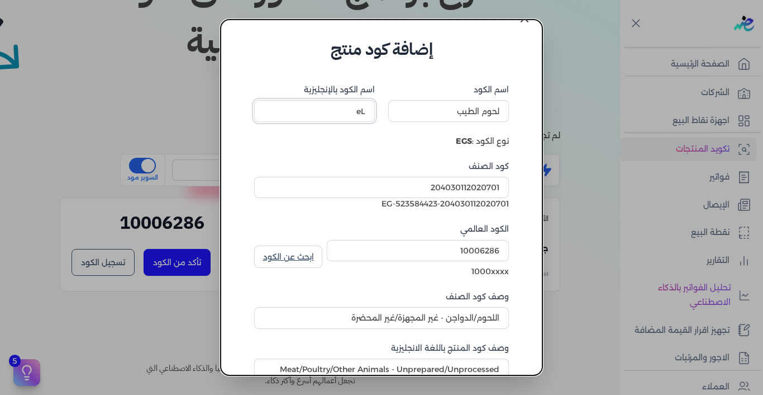
type input "e"
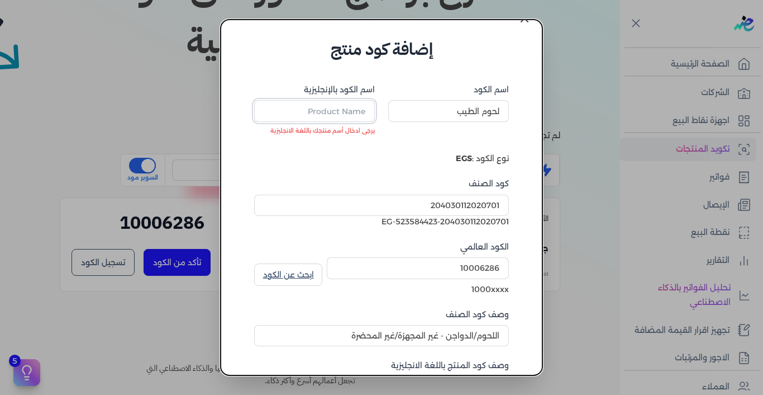
type input "e"
type input "W"
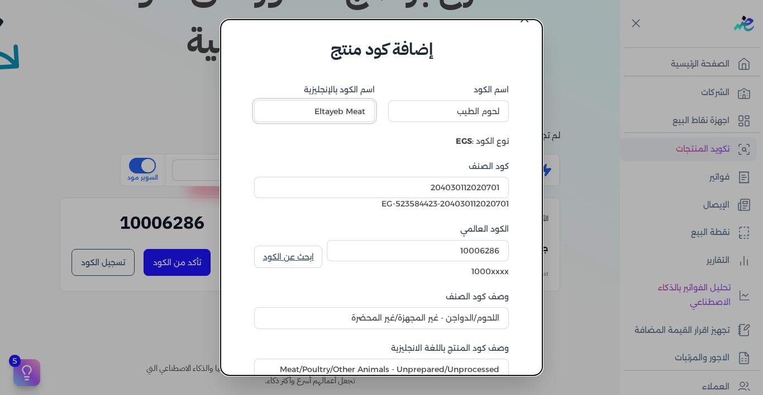
type input "Eltayeb Meat"
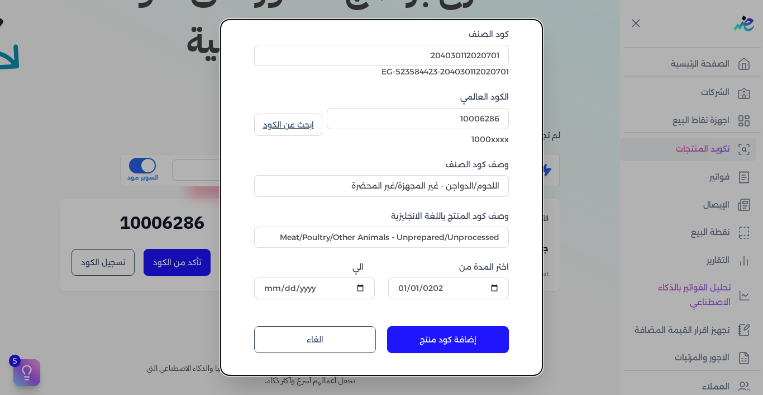
scroll to position [0, 0]
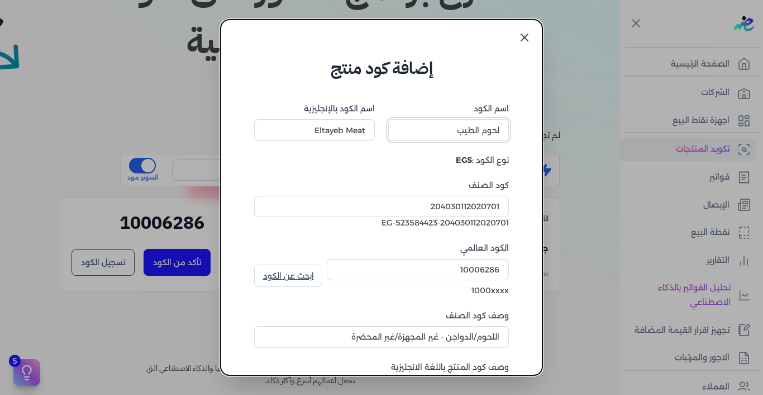
click at [492, 129] on input "لحوم الطيب" at bounding box center [448, 129] width 121 height 21
type input "عروق الطيب"
click at [363, 130] on input "Eltayeb Meat" at bounding box center [314, 129] width 121 height 21
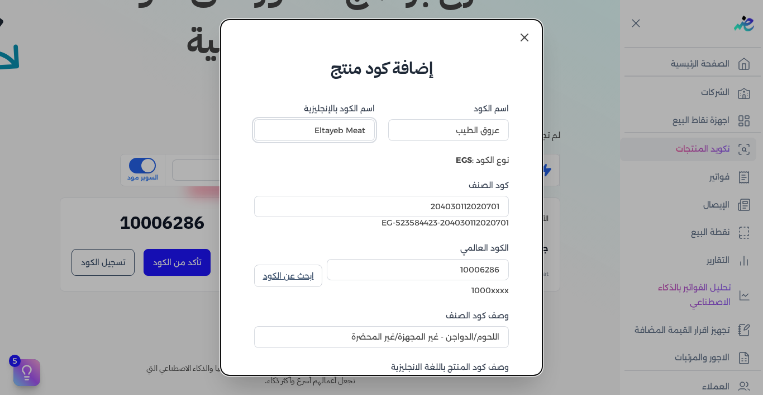
click at [357, 132] on input "Eltayeb Meat" at bounding box center [314, 129] width 121 height 21
paste input "Arouq Al-Tayyib"
click at [321, 130] on input "Arouq Al-Tayyib" at bounding box center [314, 129] width 121 height 21
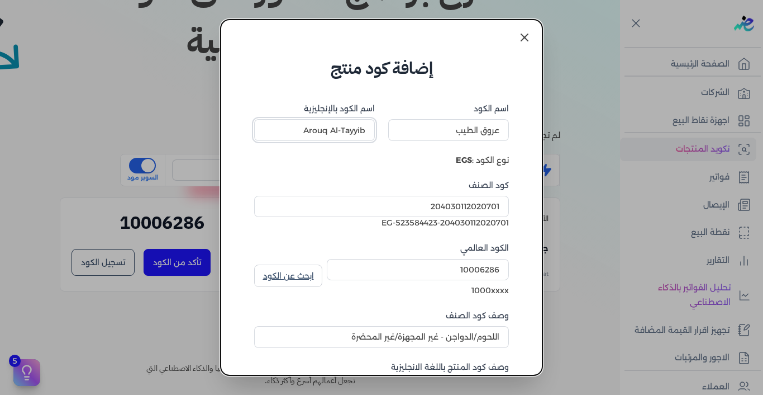
click at [321, 130] on input "Arouq Al-Tayyib" at bounding box center [314, 129] width 121 height 21
paste input "veins"
type input "Al-Tayyib veins"
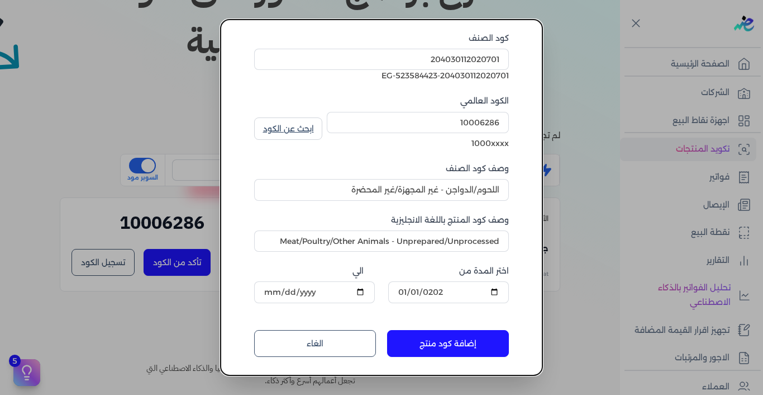
scroll to position [161, 0]
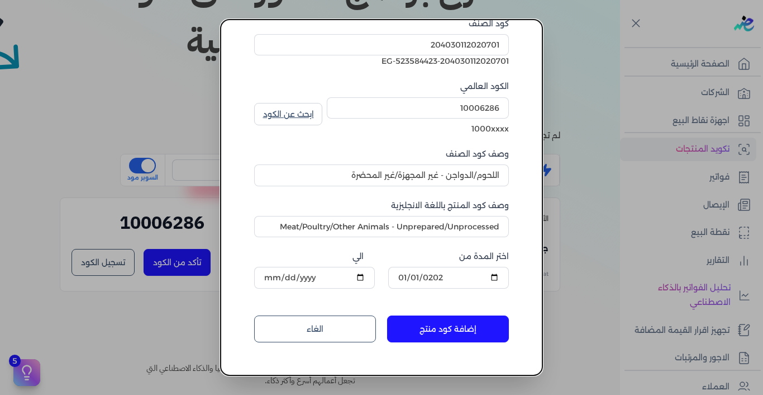
click at [221, 291] on dialog "إضافة كود منتج اسم الكود عروق الطيب اسم الكود بالإنجليزية Al-Tayyib veins نوع ا…" at bounding box center [381, 197] width 763 height 395
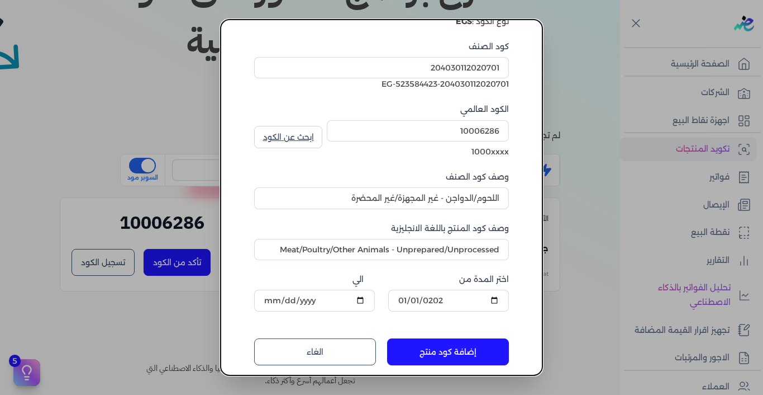
scroll to position [150, 0]
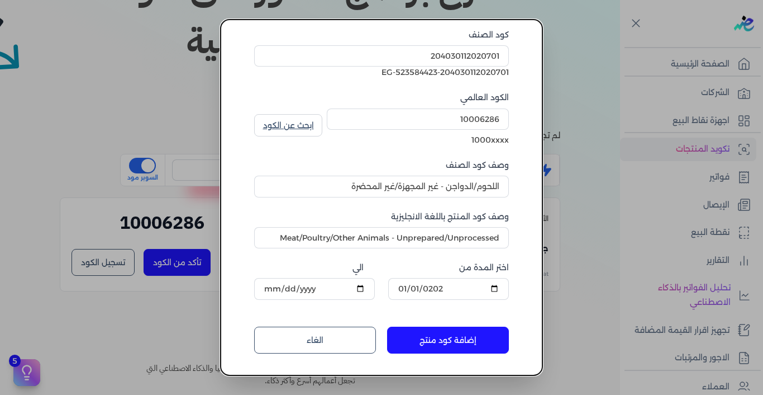
click at [439, 341] on button "إضافة كود منتج" at bounding box center [448, 339] width 122 height 27
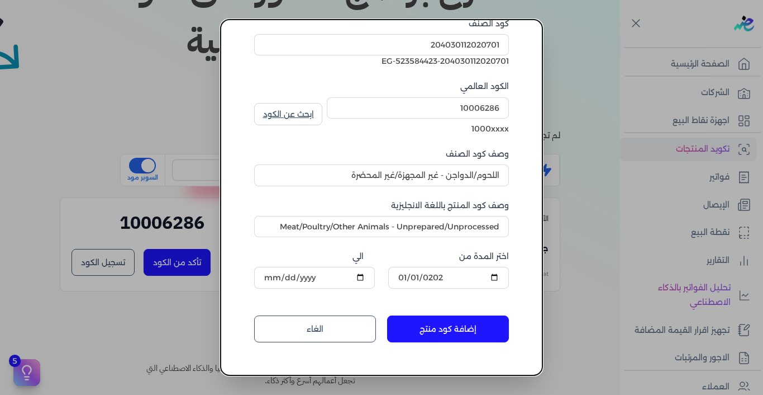
click at [454, 327] on button "إضافة كود منتج" at bounding box center [448, 328] width 122 height 27
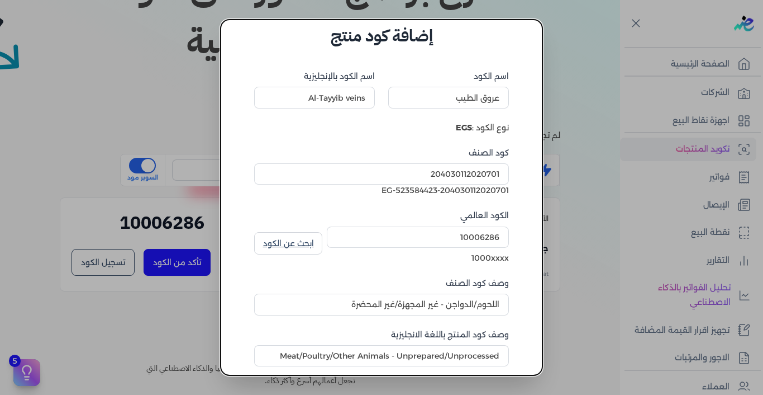
scroll to position [18, 0]
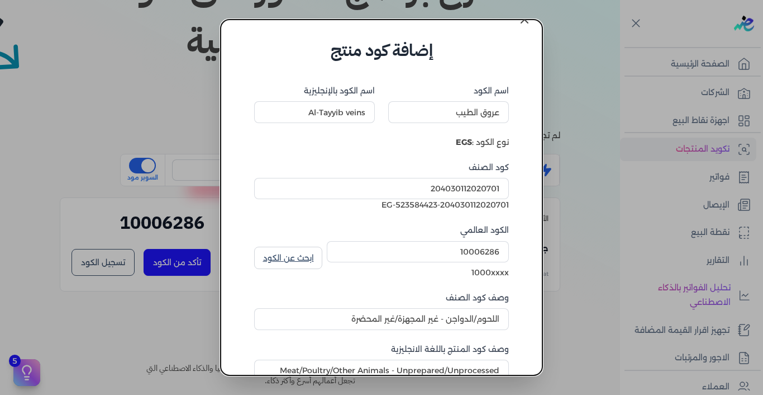
click at [525, 21] on icon at bounding box center [524, 19] width 13 height 13
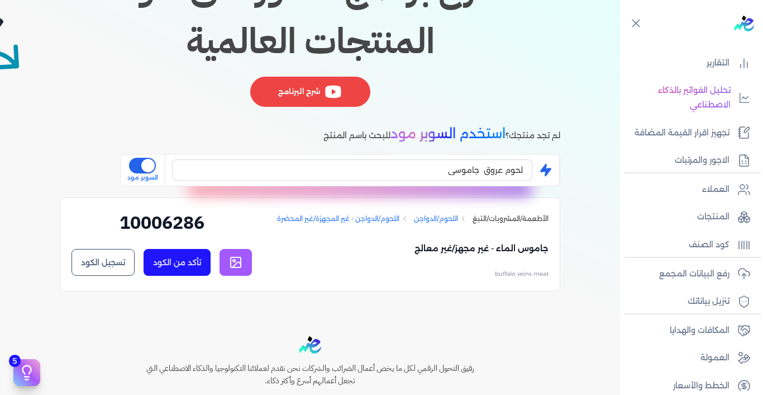
scroll to position [209, 0]
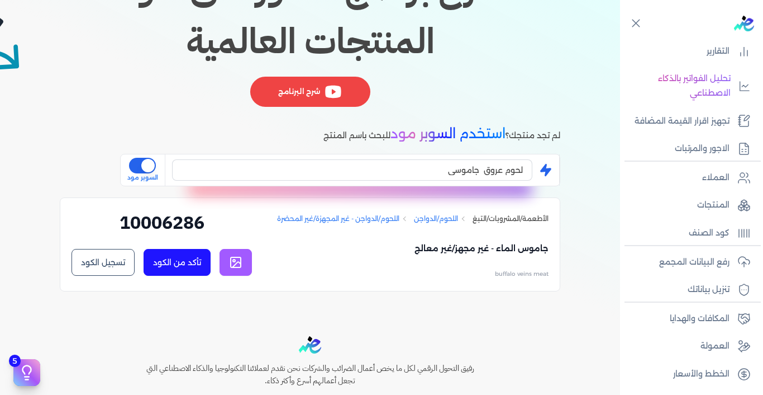
click at [236, 263] on icon at bounding box center [235, 261] width 13 height 13
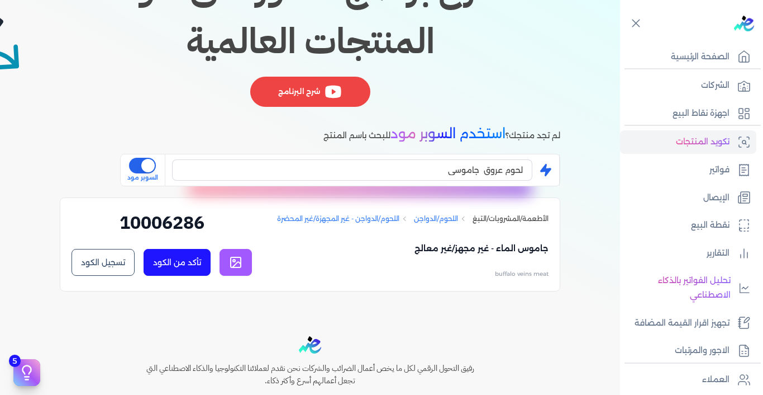
scroll to position [0, 0]
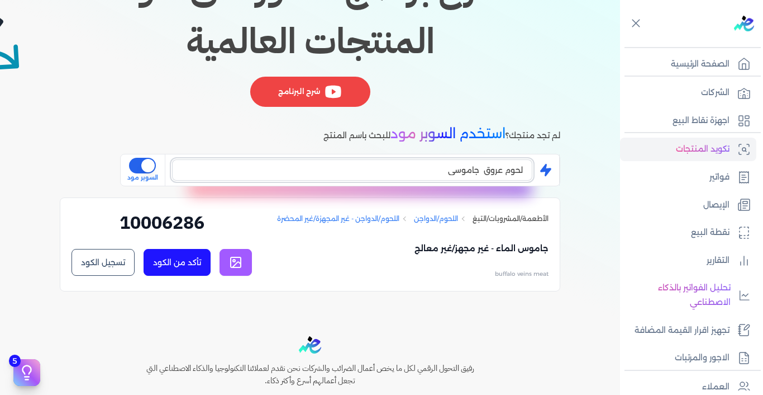
click at [438, 172] on input "لحوم عروق جاموسي" at bounding box center [352, 169] width 360 height 21
drag, startPoint x: 438, startPoint y: 172, endPoint x: 529, endPoint y: 158, distance: 92.1
click at [529, 158] on div "لحوم عروق جاموسي" at bounding box center [352, 170] width 360 height 30
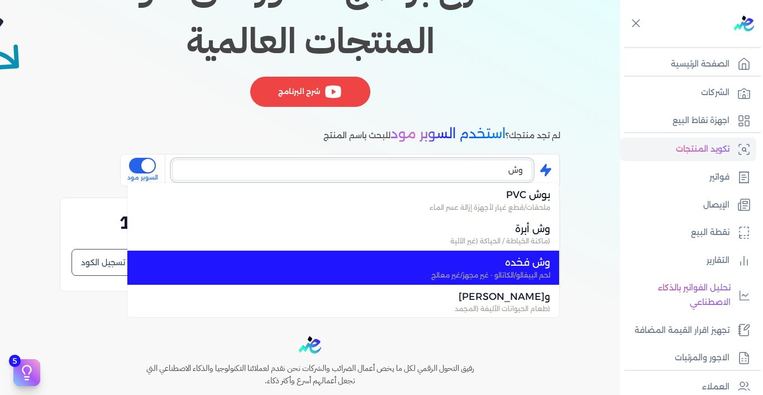
scroll to position [1, 0]
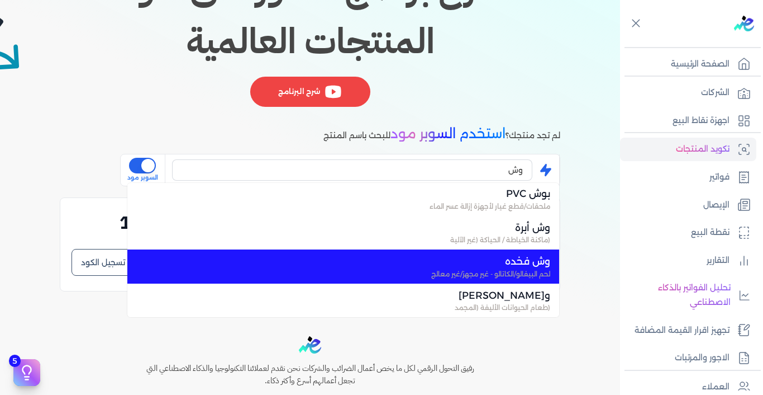
click at [527, 270] on span "لحم البيفالو/الكاتالو - غير مجهز/غير معالج" at bounding box center [350, 274] width 401 height 10
type input "وش فخده"
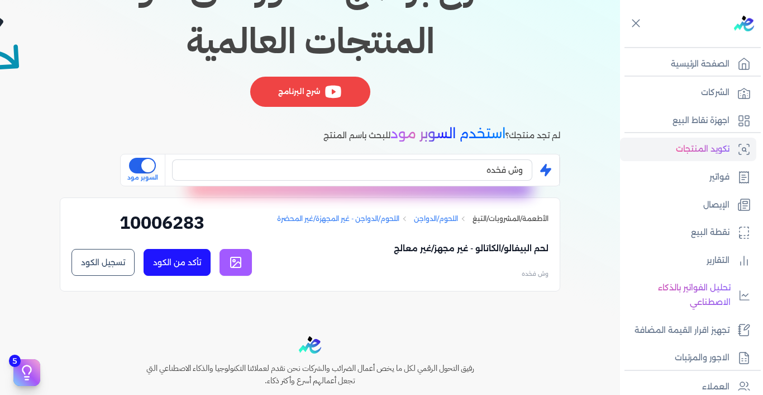
click at [115, 260] on button "تسجيل الكود" at bounding box center [103, 262] width 63 height 27
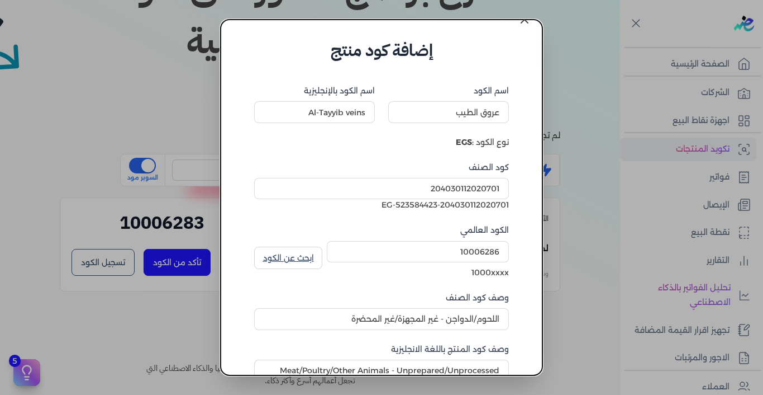
type input "لحم البيفالو/الكاتالو - غير مجهز/غير معالج"
type input "وش فخده"
type input "10006283"
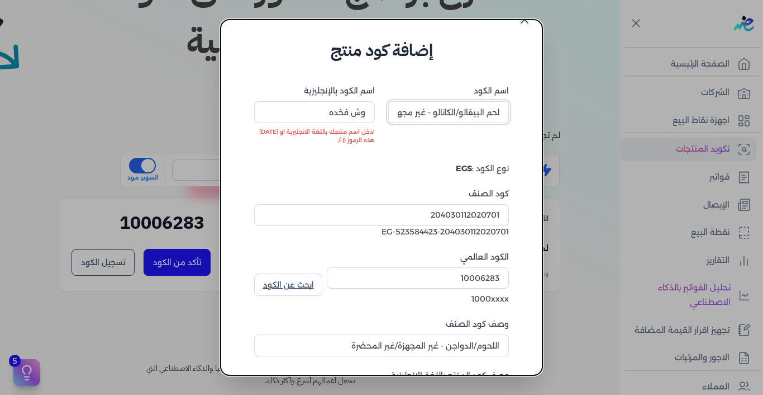
click at [461, 115] on input "لحم البيفالو/الكاتالو - غير مجهز/غير معالج" at bounding box center [448, 111] width 121 height 21
click at [369, 110] on input "وش فخده" at bounding box center [314, 111] width 121 height 21
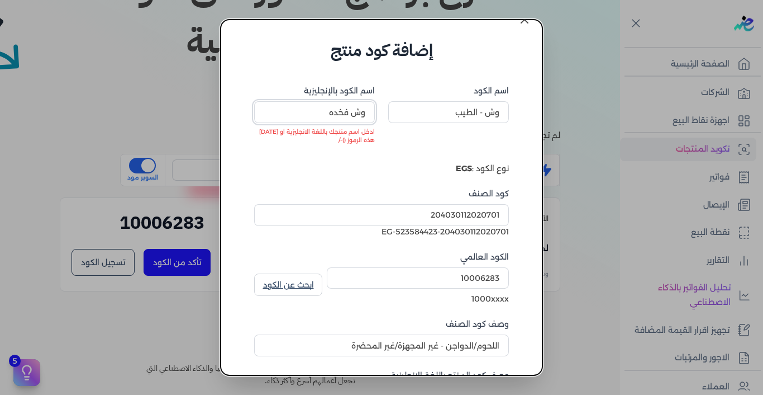
click at [341, 113] on input "وش فخده" at bounding box center [314, 111] width 121 height 21
click at [484, 117] on input "وش - الطيب" at bounding box center [448, 111] width 121 height 21
type input "وش فخده - الطيب"
click at [351, 108] on input "وش فخده" at bounding box center [314, 111] width 121 height 21
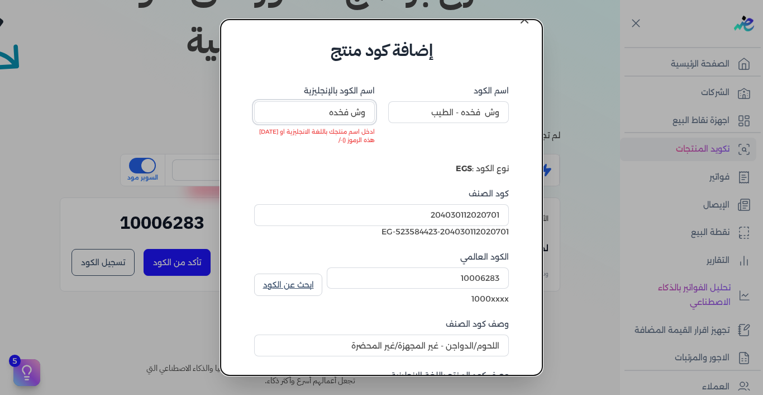
click at [351, 111] on input "وش فخده" at bounding box center [314, 111] width 121 height 21
type input "و"
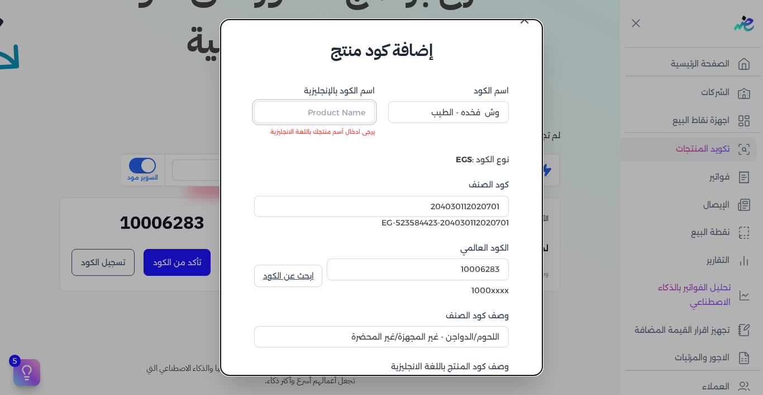
paste input "thigh"
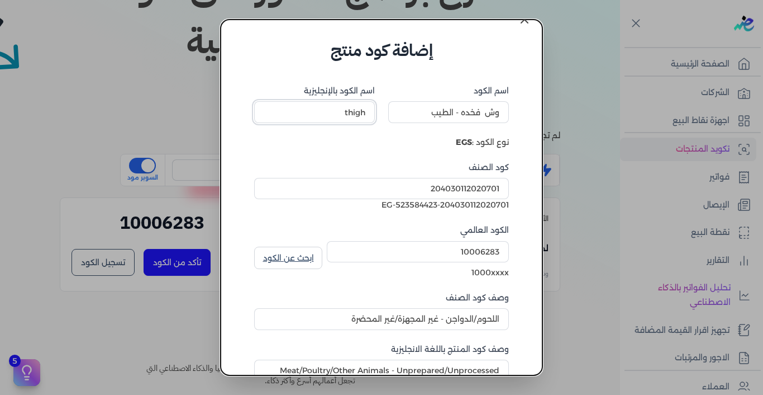
click at [370, 113] on input "thigh" at bounding box center [314, 111] width 121 height 21
click at [327, 112] on input "thigh Face" at bounding box center [314, 111] width 121 height 21
click at [371, 115] on input "Thigh Face" at bounding box center [314, 111] width 121 height 21
type input "AL-Tayyeb Thigh Face"
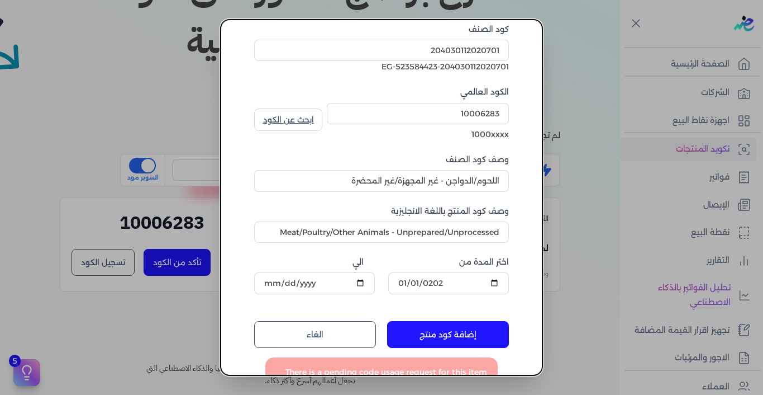
scroll to position [158, 0]
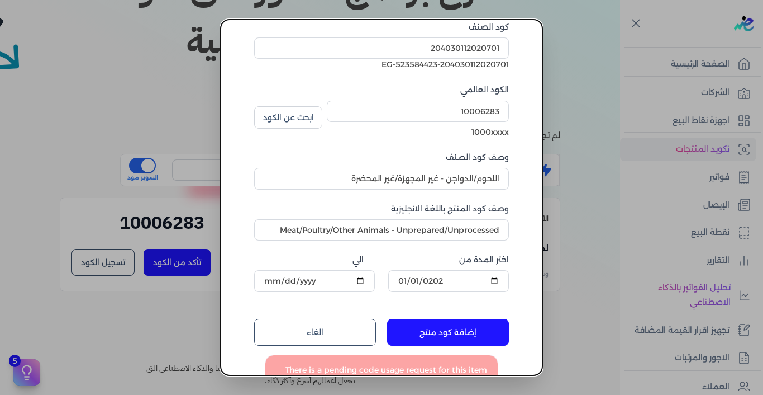
click at [458, 333] on button "إضافة كود منتج" at bounding box center [448, 332] width 122 height 27
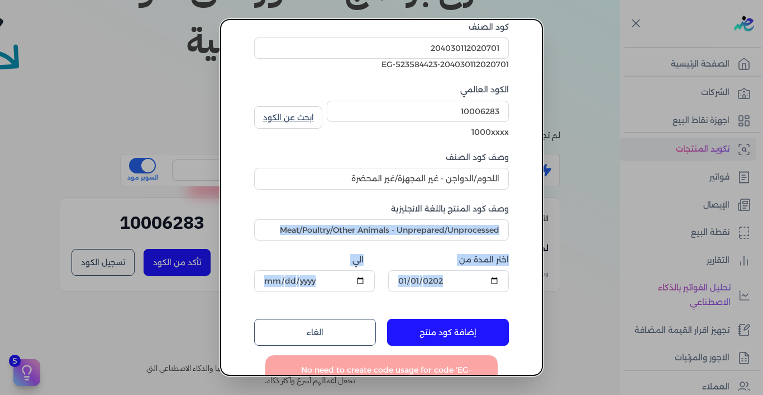
drag, startPoint x: 265, startPoint y: 296, endPoint x: 333, endPoint y: 239, distance: 88.9
click at [333, 239] on form "اسم الكود وش فخده - الطيب اسم الكود بالإنجليزية AL-Tayyeb Thigh Face نوع الكود …" at bounding box center [381, 175] width 277 height 506
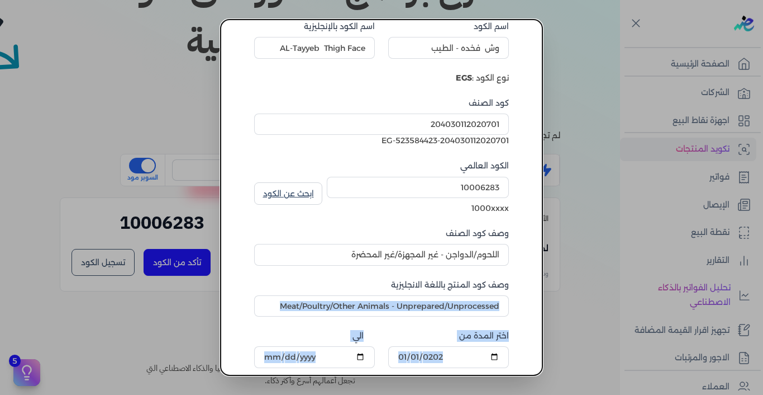
scroll to position [79, 0]
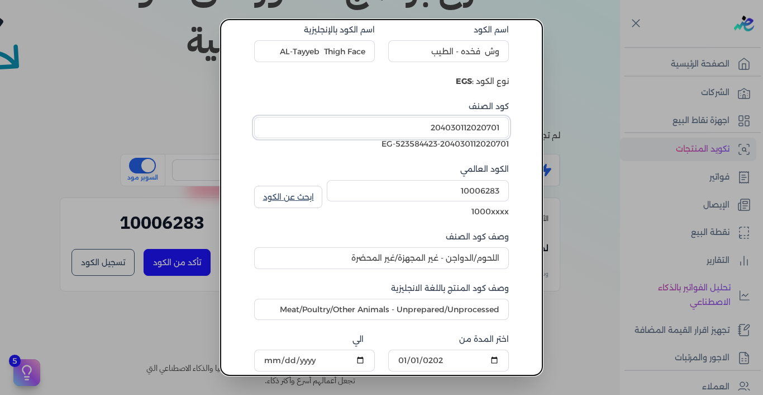
click at [414, 125] on input "204030112020701" at bounding box center [381, 127] width 255 height 21
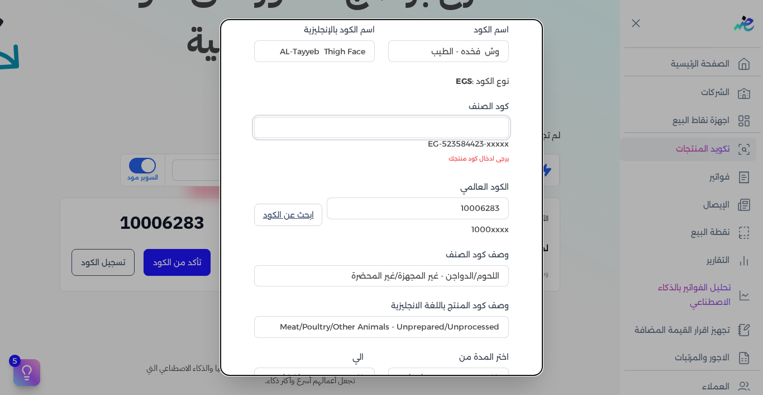
paste input "204030112020301"
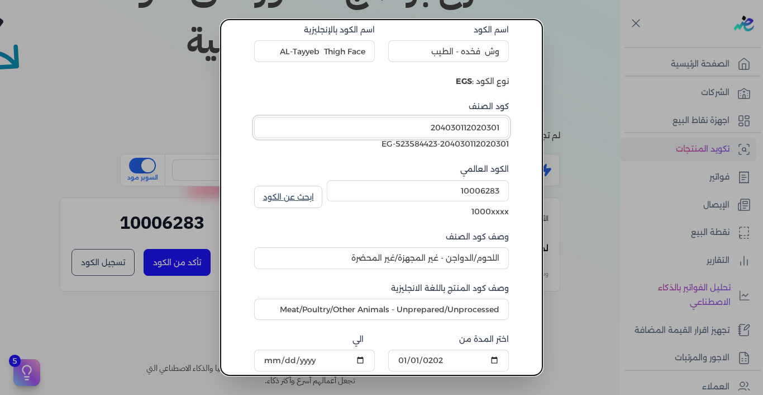
type input "204030112020301"
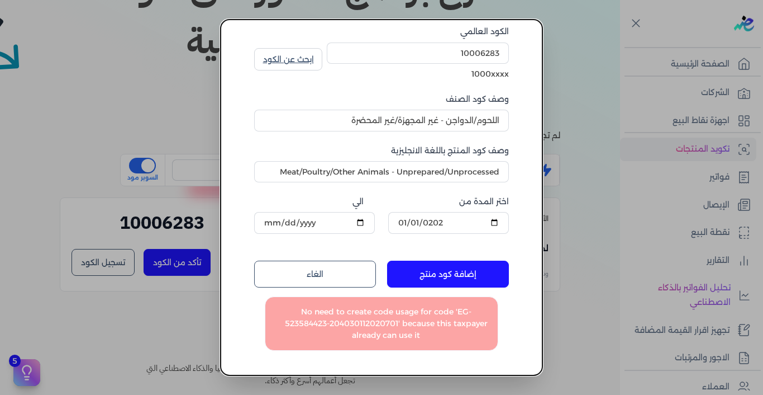
scroll to position [223, 0]
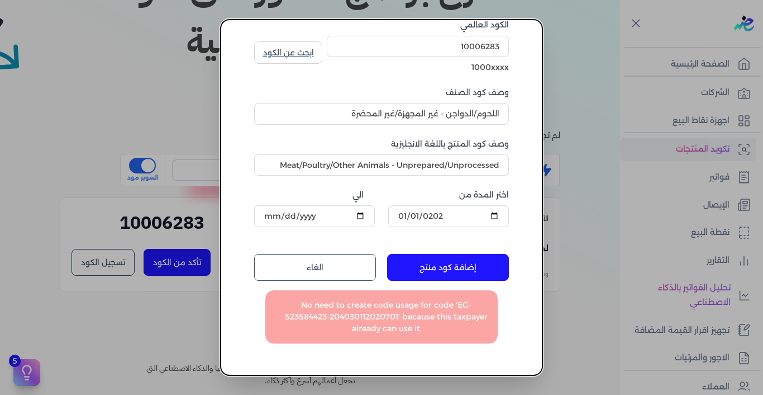
click at [441, 267] on button "إضافة كود منتج" at bounding box center [448, 267] width 122 height 27
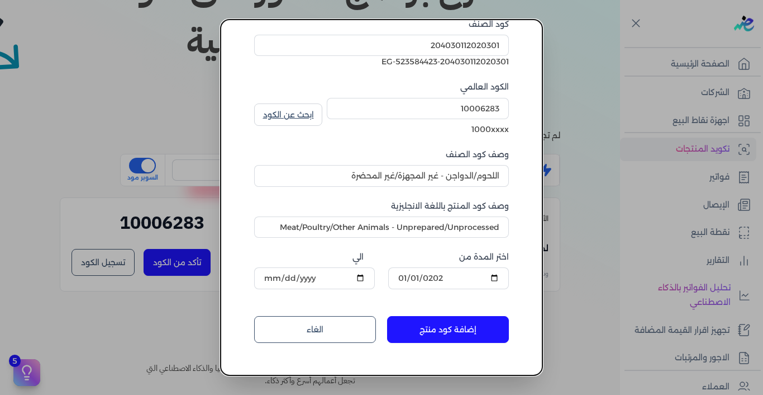
scroll to position [0, 0]
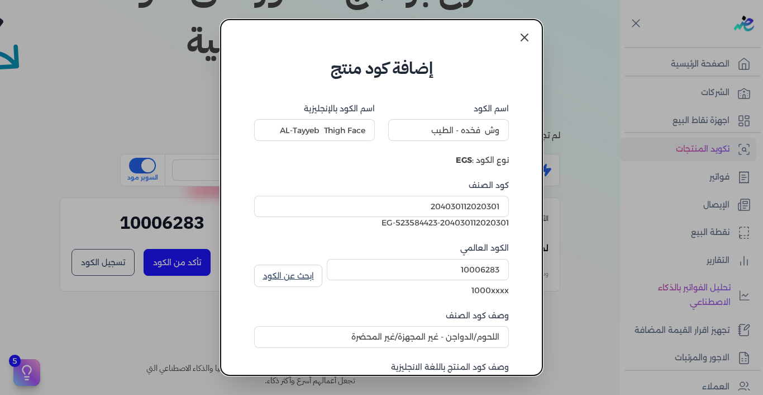
click at [525, 37] on icon at bounding box center [524, 37] width 7 height 7
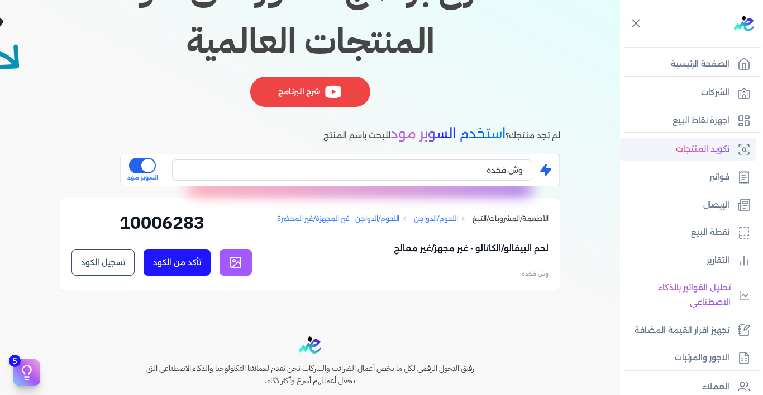
click at [705, 151] on p "تكويد المنتجات" at bounding box center [703, 149] width 54 height 15
click at [701, 93] on link "الشركات" at bounding box center [688, 92] width 136 height 23
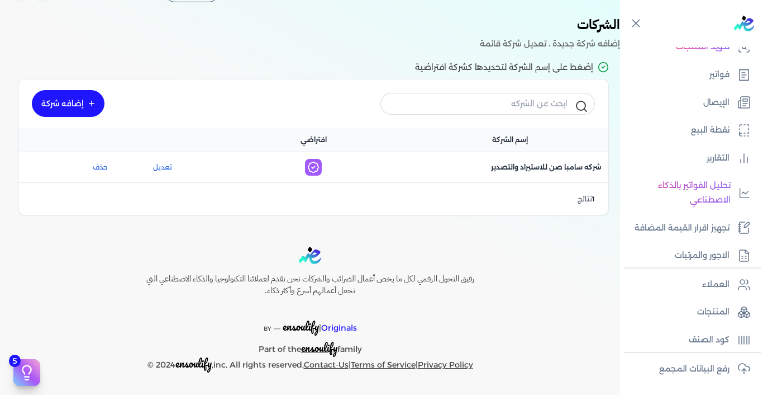
scroll to position [109, 0]
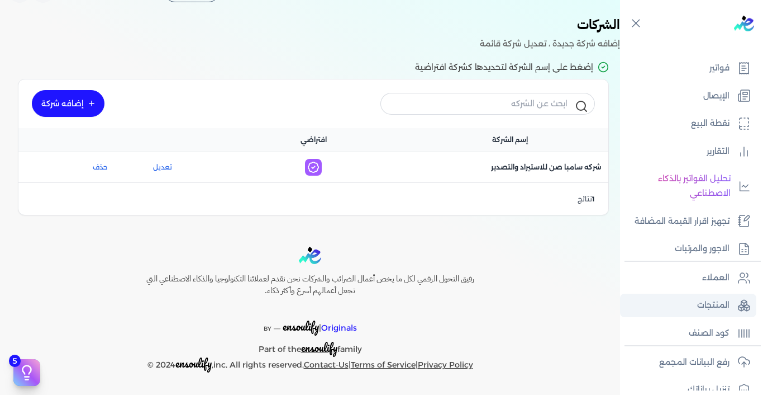
click at [719, 305] on p "المنتجات" at bounding box center [713, 305] width 32 height 15
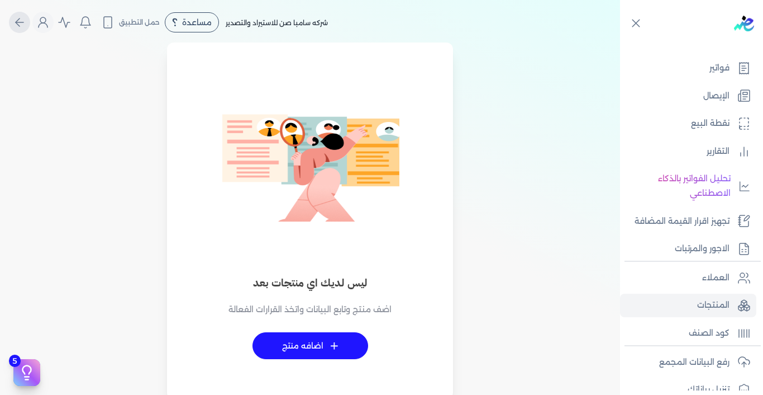
click at [26, 21] on icon "Global" at bounding box center [19, 22] width 13 height 13
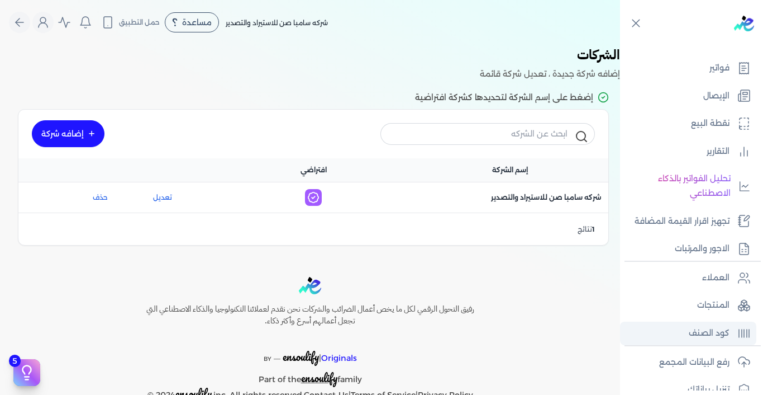
click at [714, 332] on p "كود الصنف" at bounding box center [709, 333] width 41 height 15
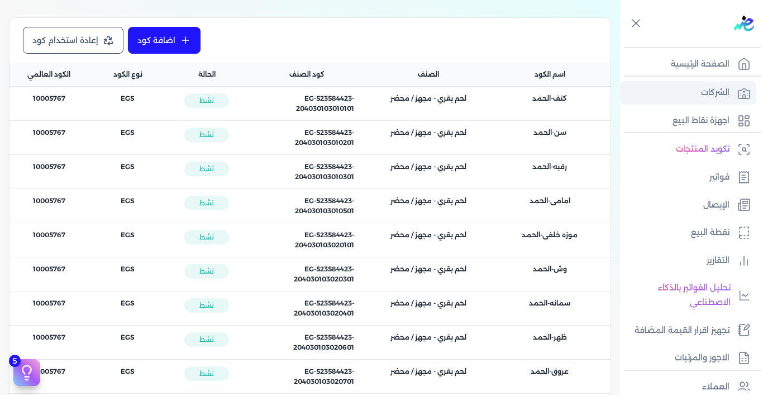
click at [722, 96] on p "الشركات" at bounding box center [715, 92] width 28 height 15
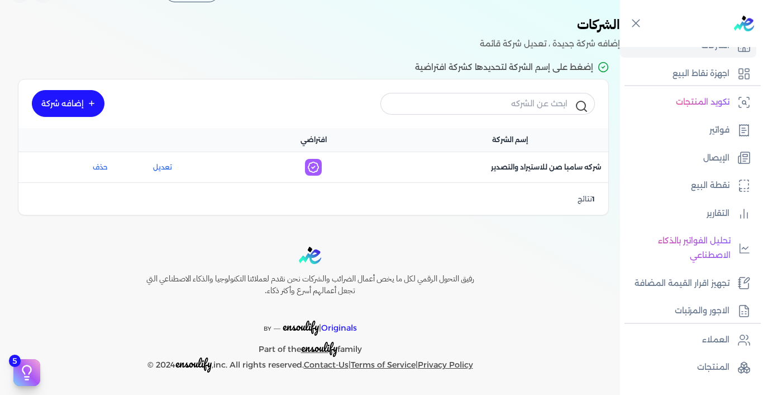
scroll to position [85, 0]
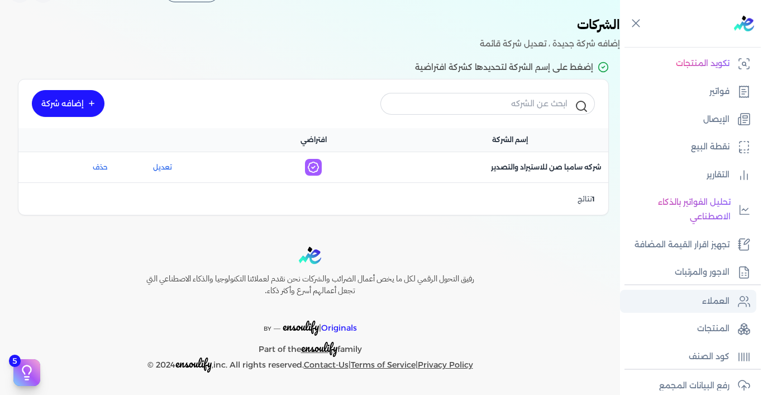
click at [720, 302] on p "العملاء" at bounding box center [715, 301] width 27 height 15
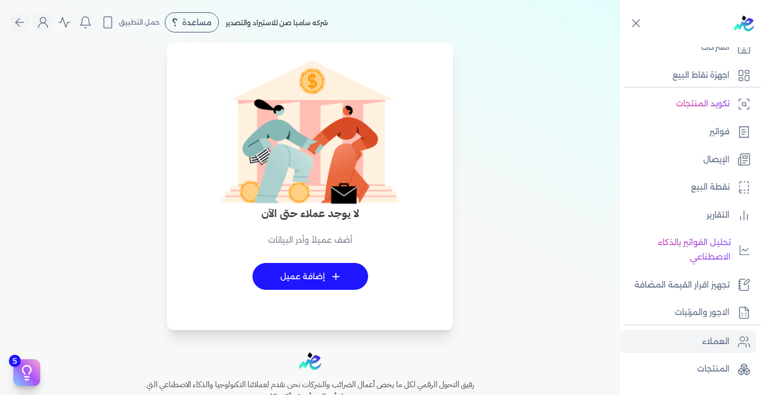
click at [339, 275] on span "+" at bounding box center [336, 276] width 8 height 8
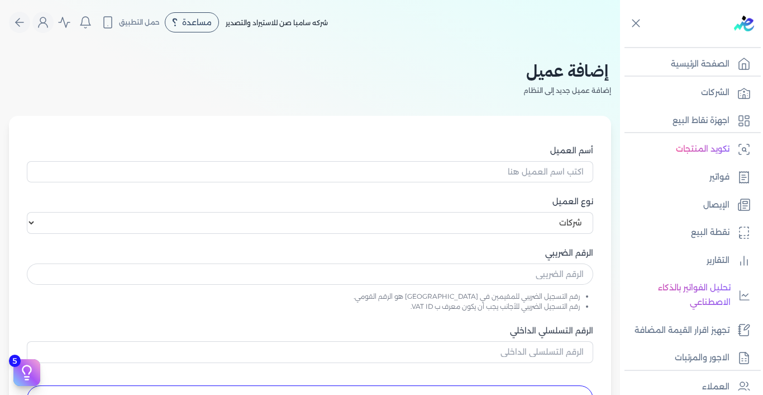
select select "B"
click at [480, 174] on input "أسم العميل" at bounding box center [310, 171] width 567 height 21
paste input "ابروتيل بالاس شرم الشيخ"
type input "ابروتيل بالاس شرم الشيخ"
click at [513, 222] on select "اختر نوع العميل شركات أفراد أجنبي" at bounding box center [310, 222] width 567 height 21
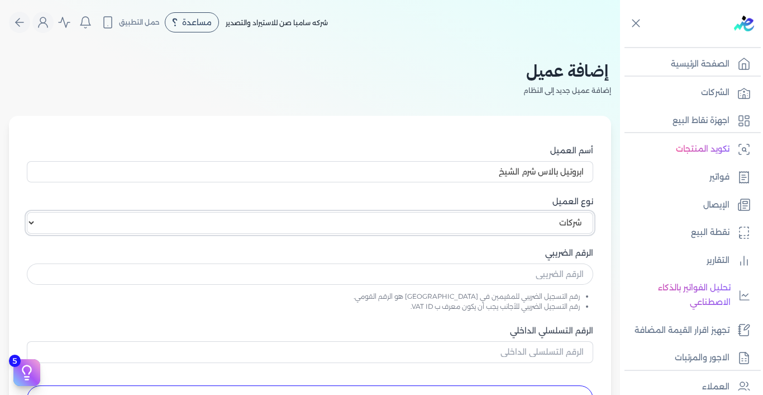
click at [513, 222] on select "اختر نوع العميل شركات أفراد أجنبي" at bounding box center [310, 222] width 567 height 21
click at [503, 273] on input "text" at bounding box center [310, 273] width 567 height 21
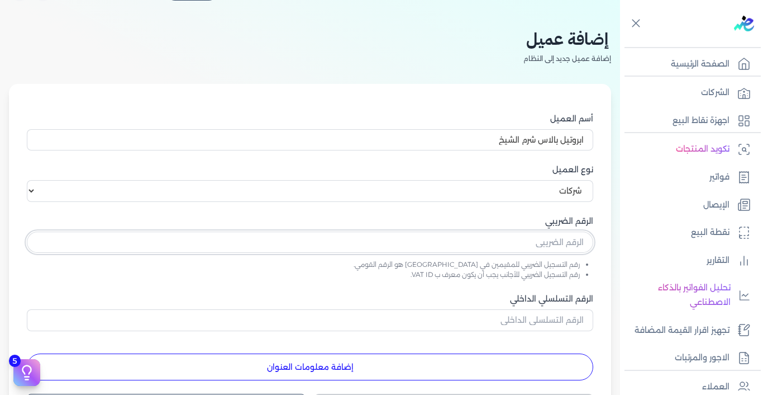
scroll to position [29, 0]
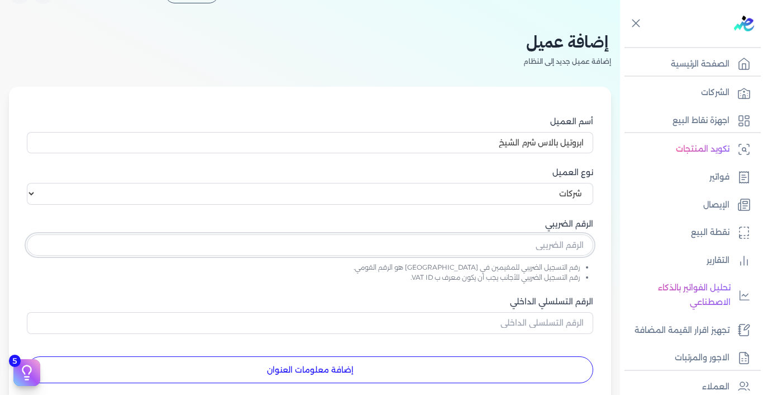
click at [482, 247] on input "text" at bounding box center [310, 244] width 567 height 21
paste input "204928257"
type input "204928257"
click at [490, 323] on input "الرقم التسلسلي الداخلي" at bounding box center [310, 322] width 567 height 21
click at [458, 319] on input "الرقم التسلسلي الداخلي" at bounding box center [310, 322] width 567 height 21
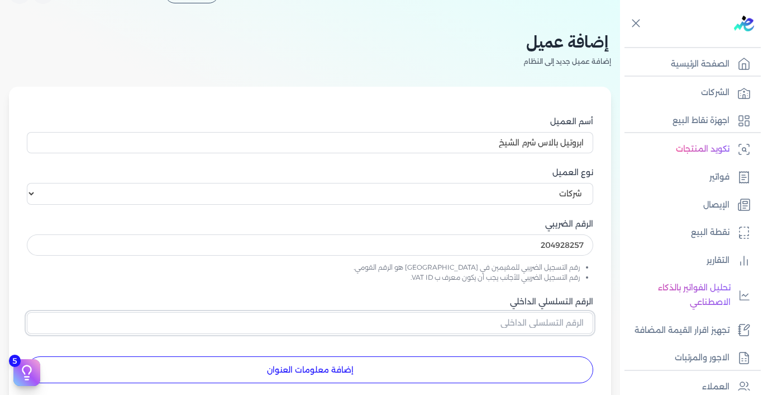
paste input "1010000001"
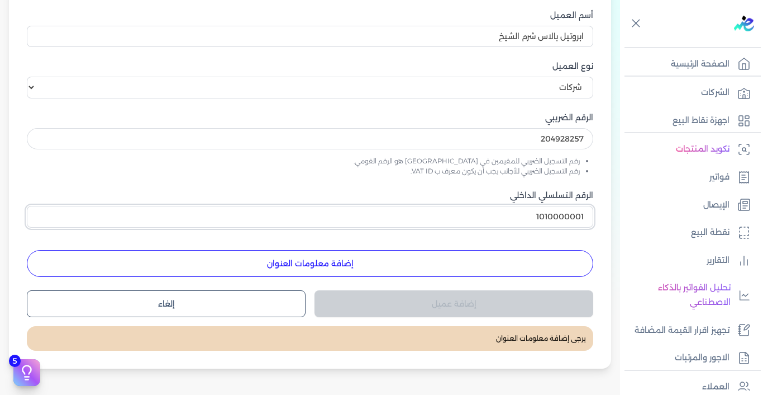
scroll to position [150, 0]
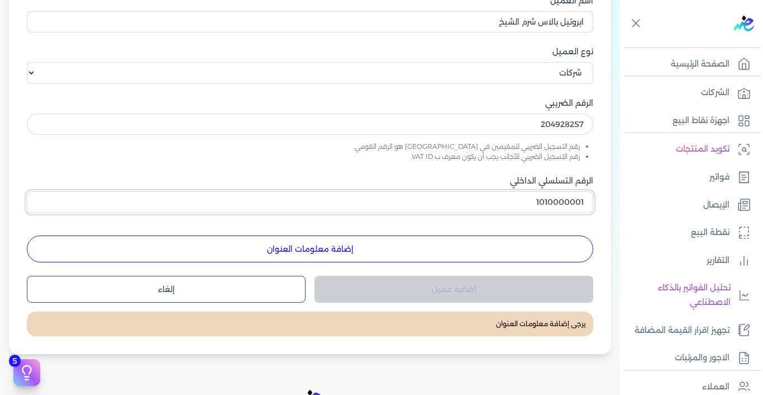
type input "1010000001"
click at [441, 255] on button "إضافة معلومات العنوان" at bounding box center [310, 248] width 567 height 27
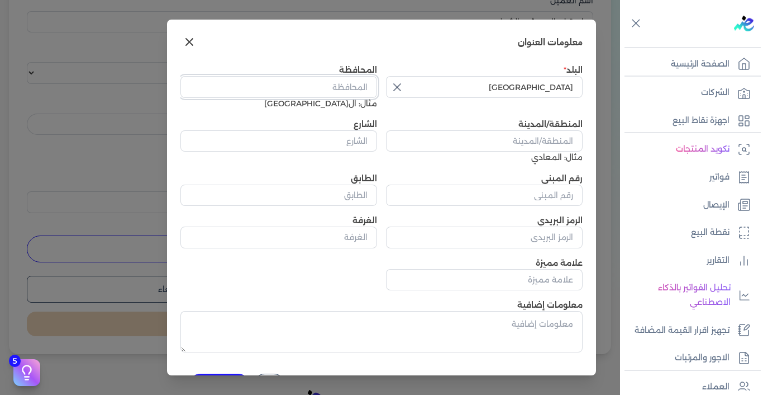
click at [351, 91] on input "المحافظة" at bounding box center [278, 86] width 197 height 21
type input "شرم الشيخ"
click at [449, 146] on input "المنطقة/المدينة" at bounding box center [484, 140] width 197 height 21
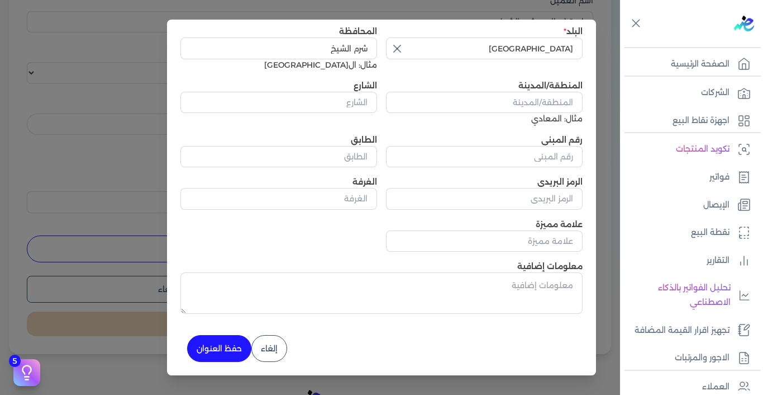
click at [235, 351] on button "حفظ العنوان" at bounding box center [219, 348] width 64 height 27
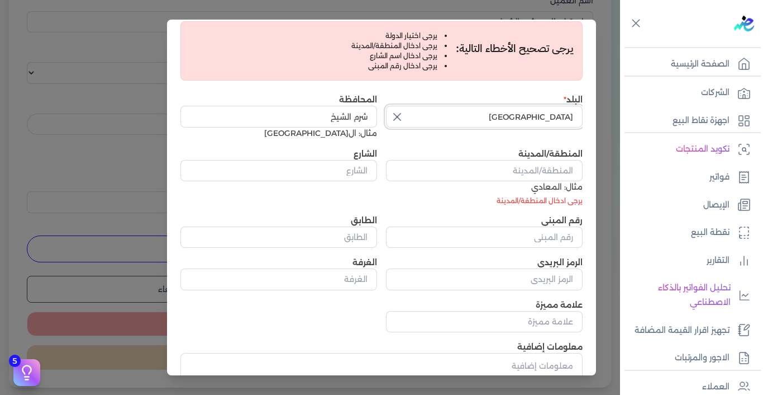
click at [468, 108] on input "[GEOGRAPHIC_DATA]" at bounding box center [484, 116] width 197 height 21
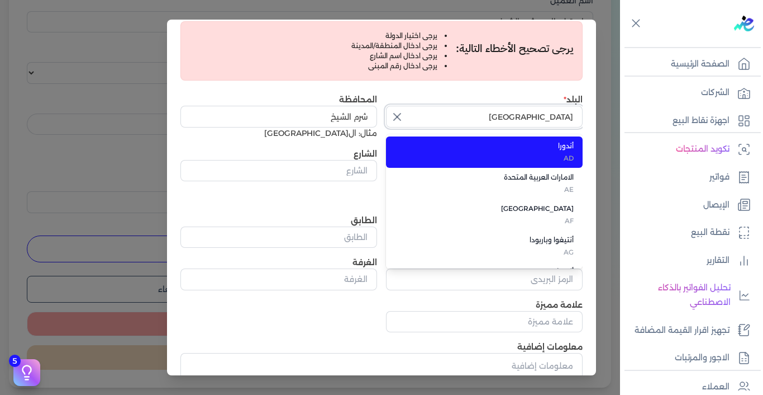
click at [475, 109] on input "[GEOGRAPHIC_DATA]" at bounding box center [484, 116] width 197 height 21
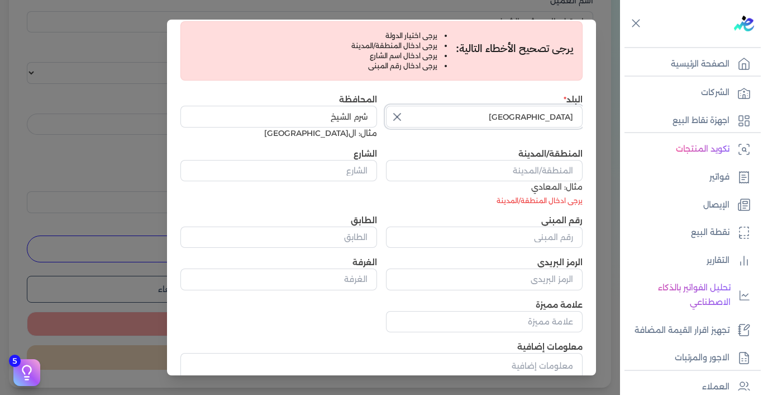
click at [475, 109] on input "[GEOGRAPHIC_DATA]" at bounding box center [484, 116] width 197 height 21
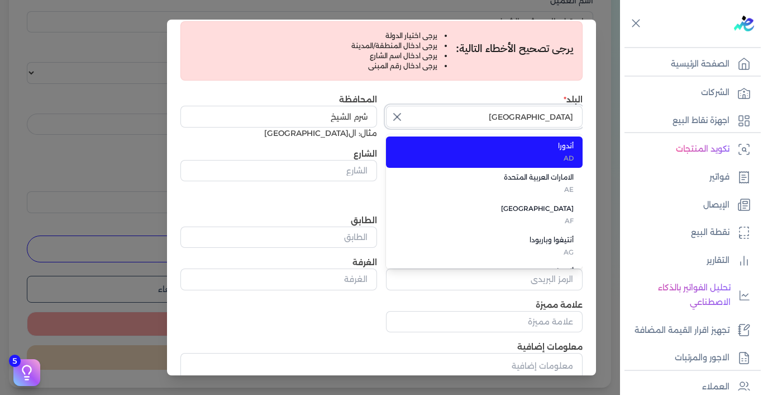
click at [489, 117] on input "[GEOGRAPHIC_DATA]" at bounding box center [484, 116] width 197 height 21
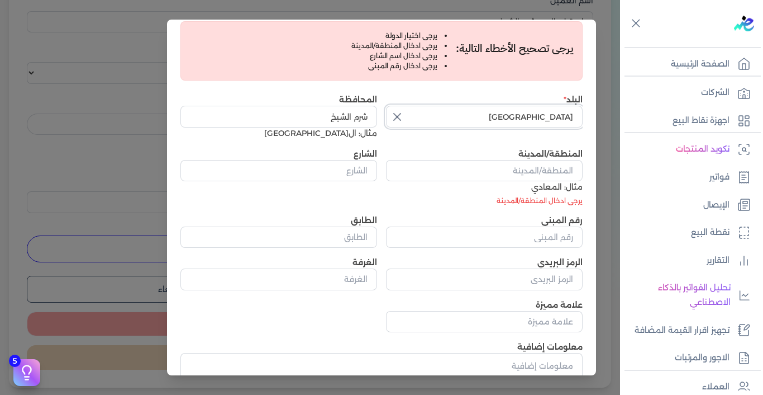
click at [490, 117] on input "[GEOGRAPHIC_DATA]" at bounding box center [484, 116] width 197 height 21
type input "[GEOGRAPHIC_DATA]"
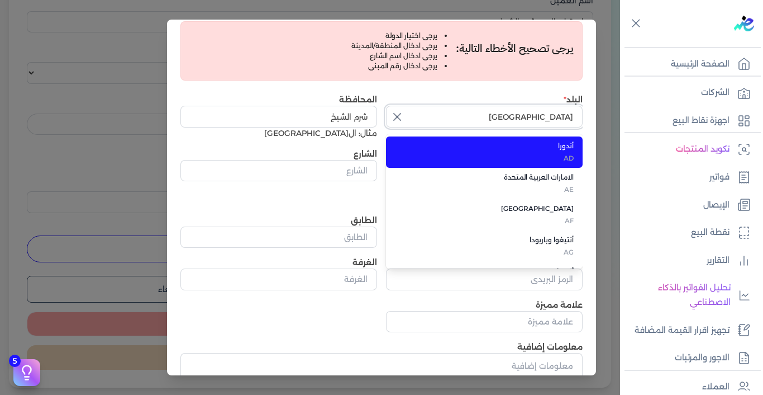
click at [490, 117] on input "[GEOGRAPHIC_DATA]" at bounding box center [484, 116] width 197 height 21
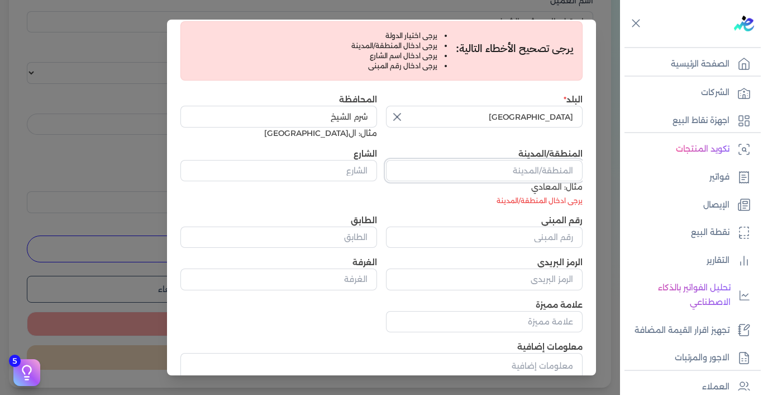
click at [508, 172] on input "المنطقة/المدينة" at bounding box center [484, 170] width 197 height 21
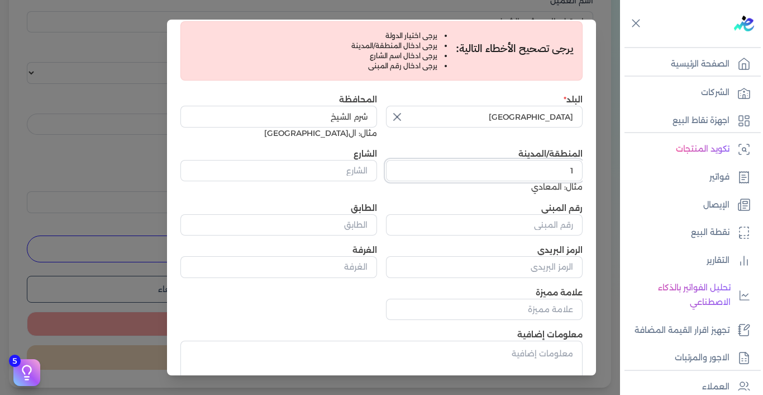
type input "1"
click at [365, 173] on input "الشارع" at bounding box center [278, 170] width 197 height 21
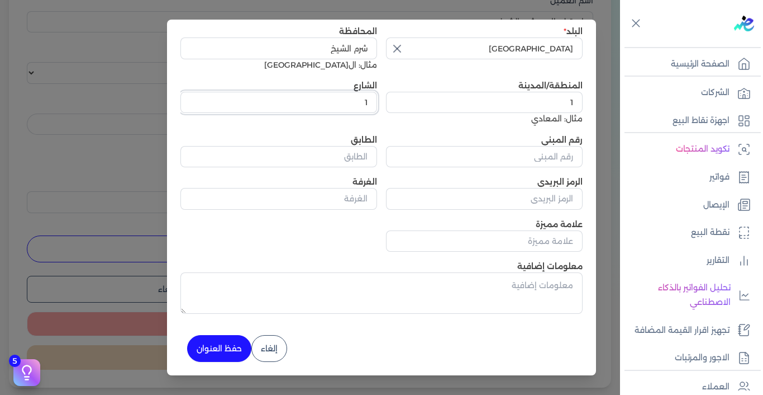
type input "1"
click at [228, 348] on div "5 دليل البدء السريع اكمل الخطوات التالية لبدء استخدام النظام مكتمل 16% الربط ال…" at bounding box center [224, 353] width 18 height 12
click at [231, 346] on button "حفظ العنوان" at bounding box center [219, 348] width 64 height 27
click at [277, 353] on button "إلغاء" at bounding box center [269, 348] width 36 height 27
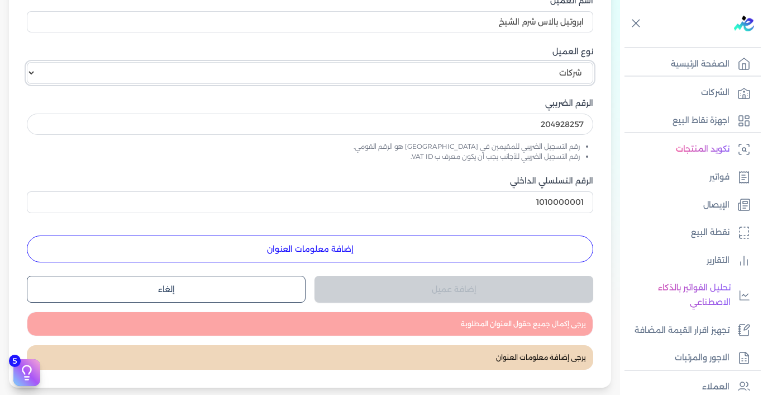
click at [130, 72] on select "اختر نوع العميل شركات أفراد أجنبي" at bounding box center [310, 72] width 567 height 21
click at [131, 72] on select "اختر نوع العميل شركات أفراد أجنبي" at bounding box center [310, 72] width 567 height 21
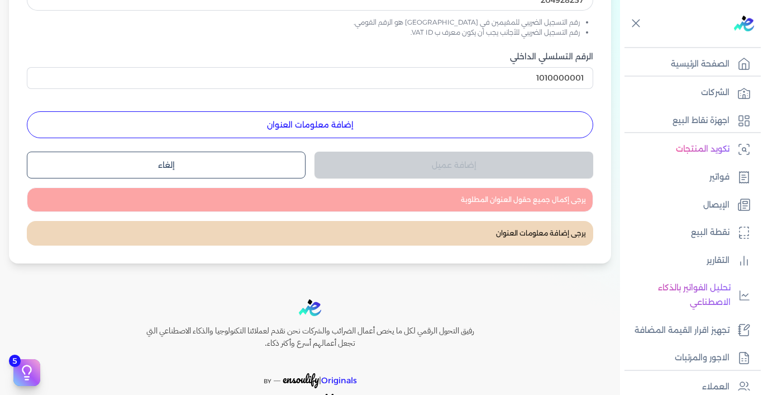
scroll to position [256, 0]
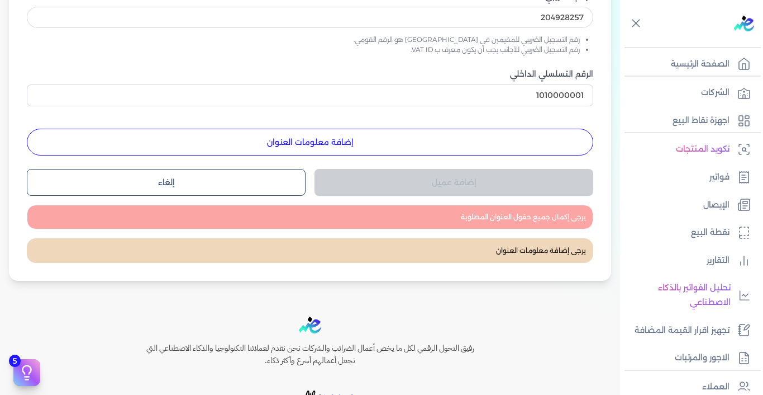
click at [192, 144] on button "إضافة معلومات العنوان" at bounding box center [310, 142] width 567 height 27
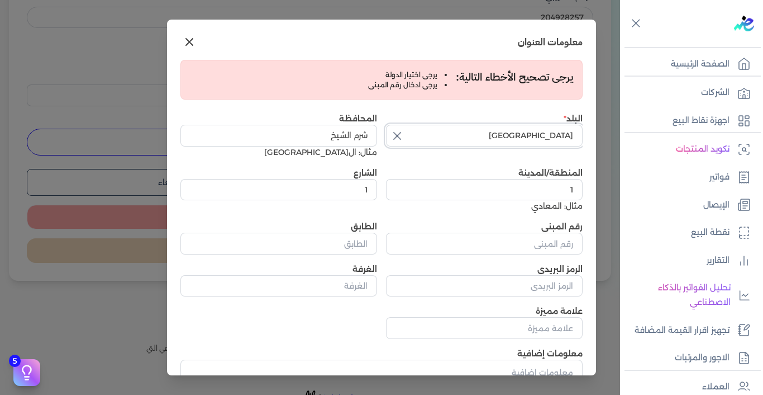
click at [451, 132] on input "[GEOGRAPHIC_DATA]" at bounding box center [484, 135] width 197 height 21
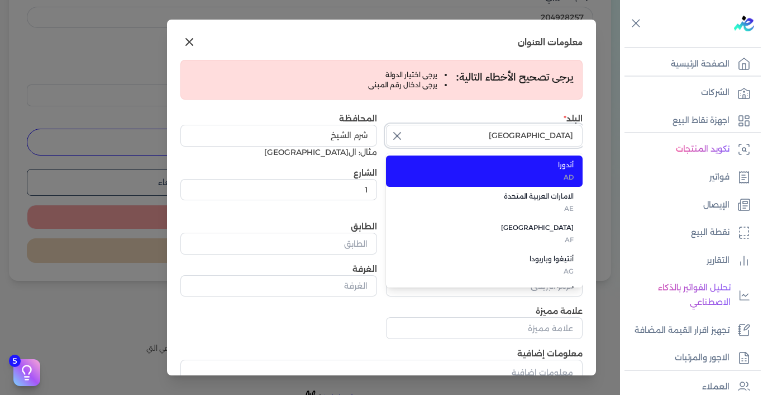
click at [451, 132] on input "[GEOGRAPHIC_DATA]" at bounding box center [484, 135] width 197 height 21
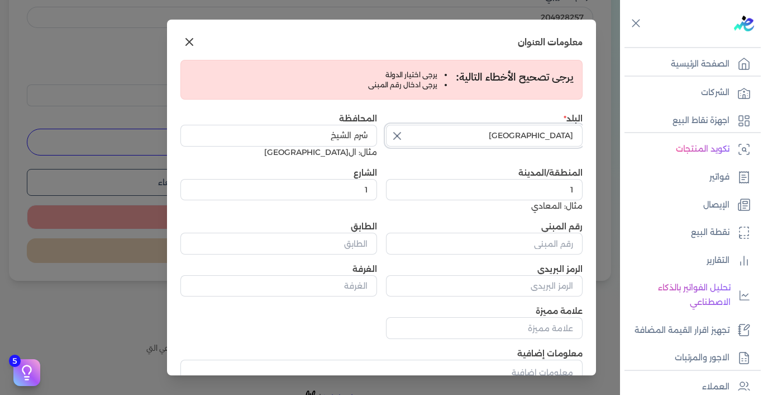
click at [451, 132] on input "[GEOGRAPHIC_DATA]" at bounding box center [484, 135] width 197 height 21
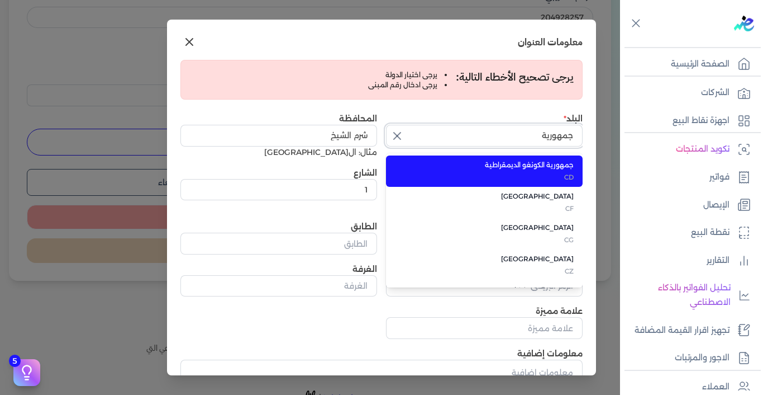
click at [386, 125] on button "جمهورية" at bounding box center [484, 138] width 197 height 26
type input "ج"
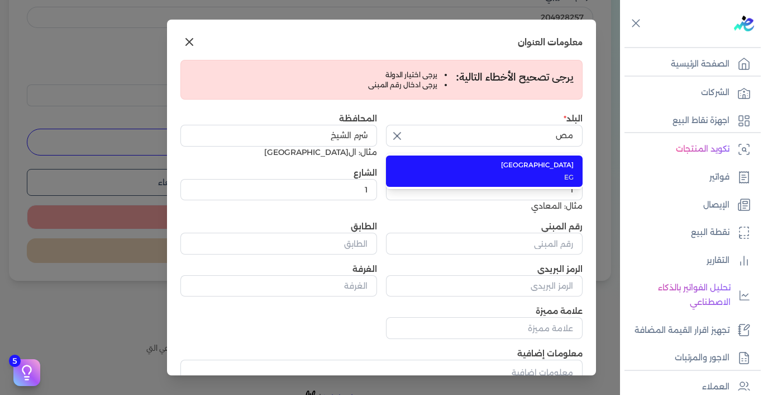
click at [567, 170] on li "مصر EG" at bounding box center [484, 170] width 197 height 31
type input "[GEOGRAPHIC_DATA]"
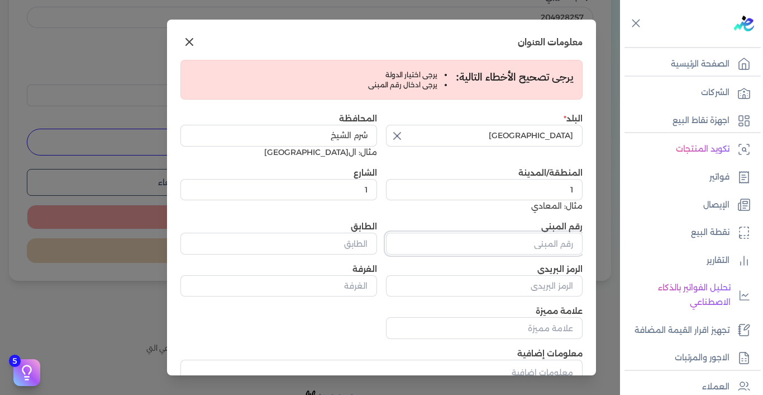
click at [469, 244] on input "رقم المبنى" at bounding box center [484, 242] width 197 height 21
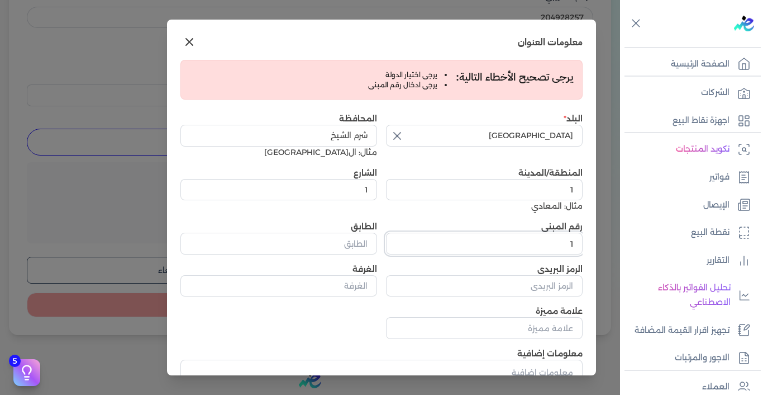
type input "1"
click at [374, 238] on input "الطابق" at bounding box center [278, 242] width 197 height 21
type input "1"
click at [487, 289] on input "الرمز البريدي" at bounding box center [484, 285] width 197 height 21
click at [493, 289] on input "الرمز البريدي" at bounding box center [484, 285] width 197 height 21
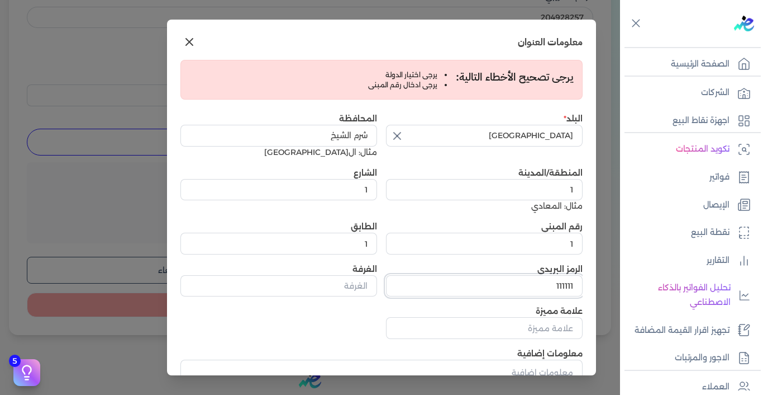
type input "111111"
click at [366, 290] on input "الغرفة" at bounding box center [278, 285] width 197 height 21
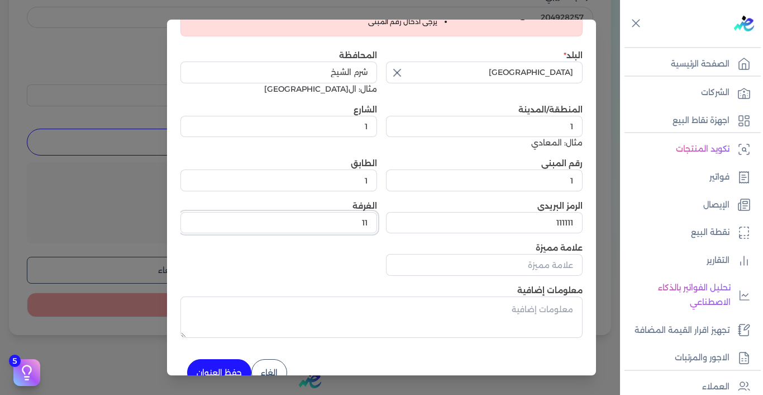
scroll to position [87, 0]
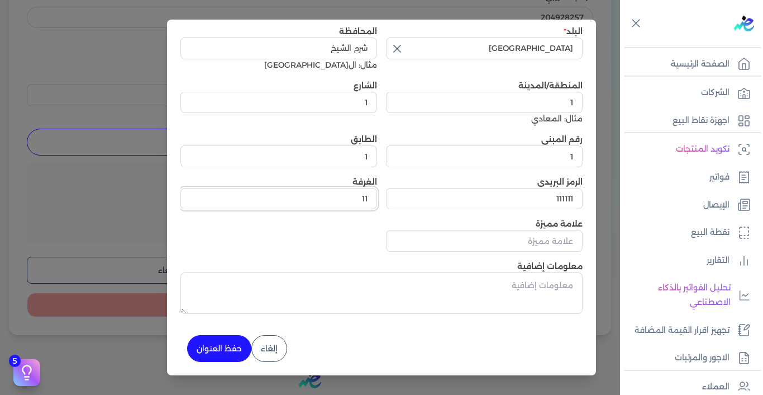
type input "11"
click at [218, 349] on div "5 دليل البدء السريع اكمل الخطوات التالية لبدء استخدام النظام مكتمل 16% الربط ال…" at bounding box center [224, 353] width 18 height 12
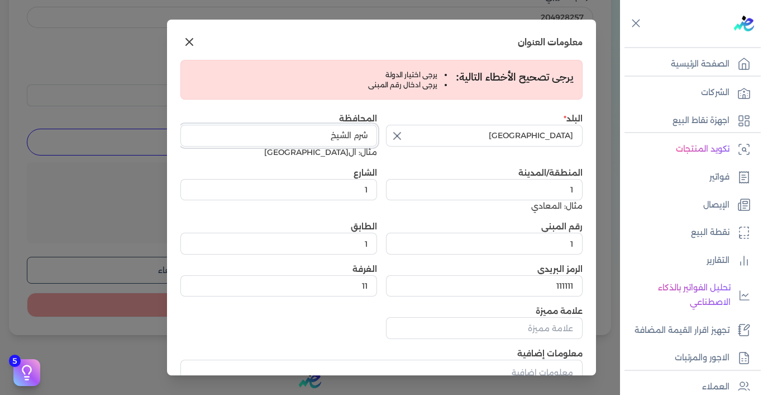
click at [350, 135] on input "شرم الشيخ" at bounding box center [278, 135] width 197 height 21
type input "شرم"
click at [525, 132] on input "[GEOGRAPHIC_DATA]" at bounding box center [484, 135] width 197 height 21
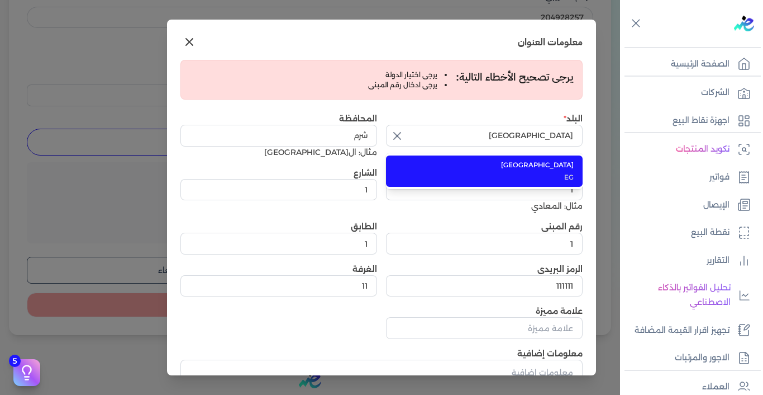
click at [564, 165] on span "[GEOGRAPHIC_DATA]" at bounding box center [490, 165] width 165 height 10
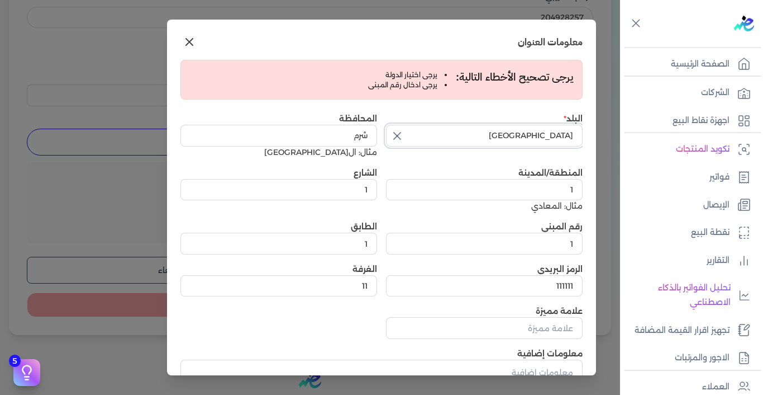
click at [531, 140] on input "[GEOGRAPHIC_DATA]" at bounding box center [484, 135] width 197 height 21
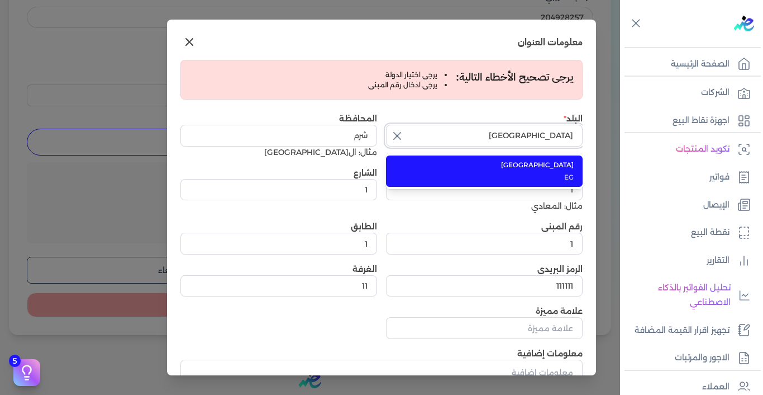
click at [525, 140] on input "[GEOGRAPHIC_DATA]" at bounding box center [484, 135] width 197 height 21
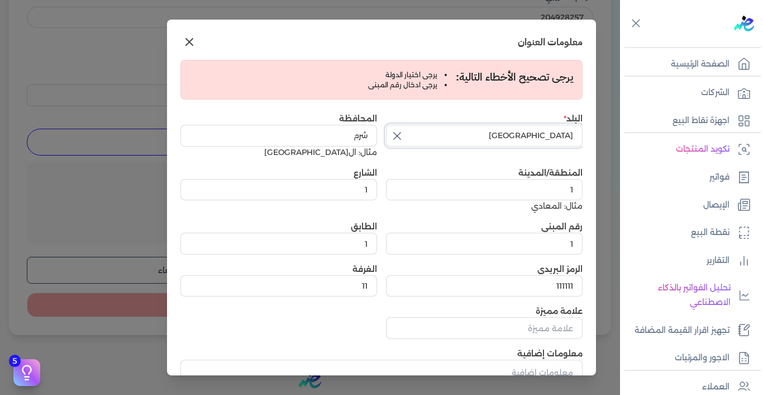
scroll to position [87, 0]
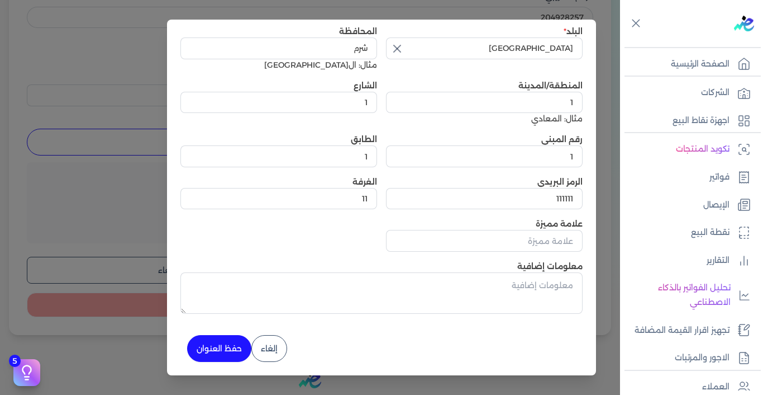
click at [222, 349] on div "5 دليل البدء السريع اكمل الخطوات التالية لبدء استخدام النظام مكتمل 16% الربط ال…" at bounding box center [224, 353] width 18 height 12
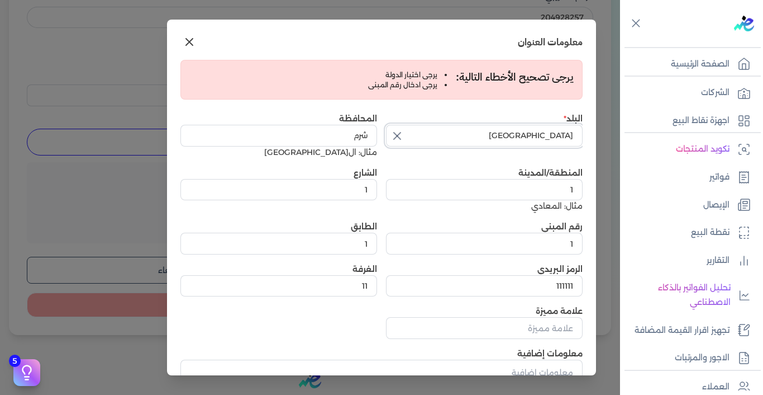
click at [517, 131] on input "[GEOGRAPHIC_DATA]" at bounding box center [484, 135] width 197 height 21
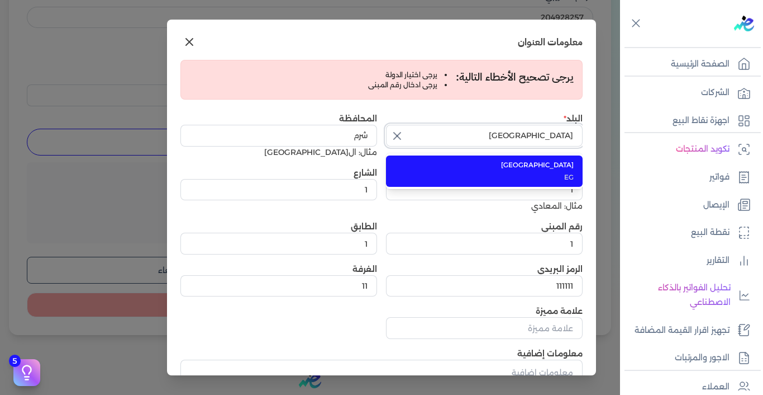
click at [517, 131] on input "[GEOGRAPHIC_DATA]" at bounding box center [484, 135] width 197 height 21
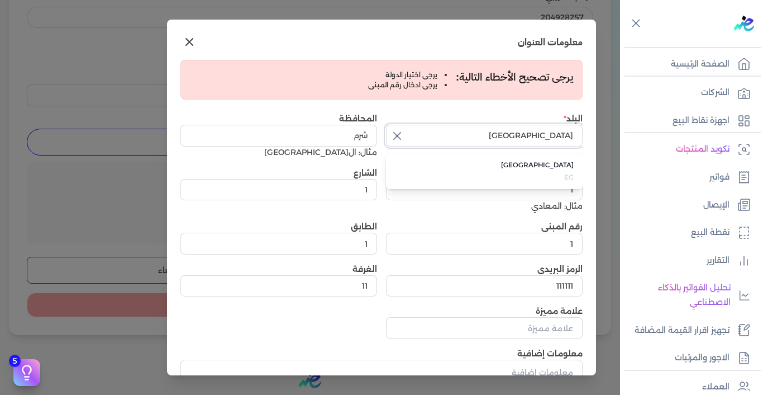
click at [517, 131] on input "[GEOGRAPHIC_DATA]" at bounding box center [484, 135] width 197 height 21
type input "[GEOGRAPHIC_DATA]"
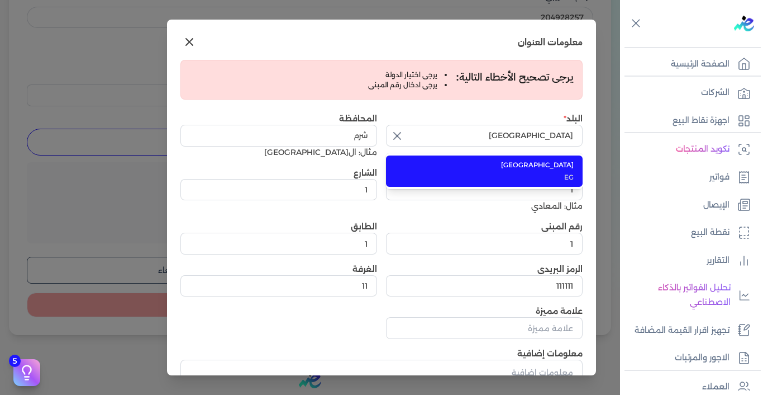
click at [568, 173] on span "EG" at bounding box center [490, 177] width 165 height 10
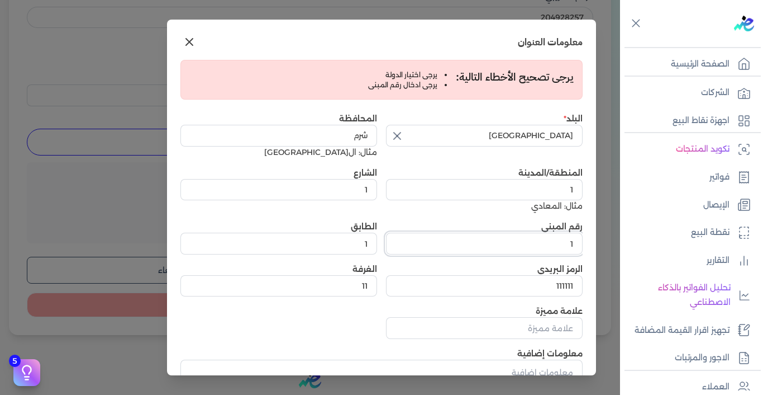
click at [548, 248] on input "1" at bounding box center [484, 242] width 197 height 21
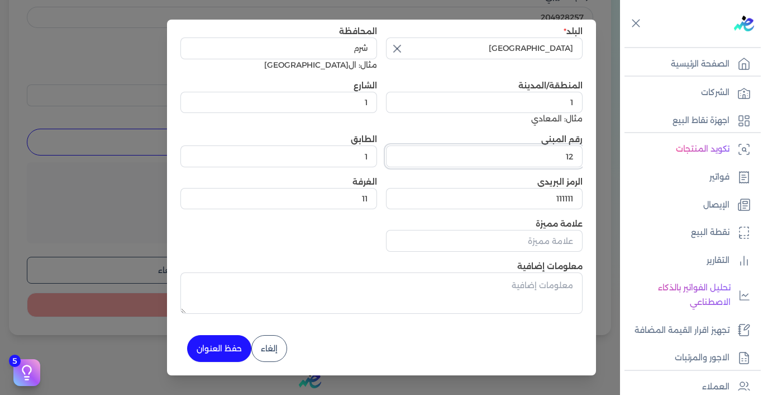
type input "12"
click at [233, 348] on button "حفظ العنوان" at bounding box center [219, 348] width 64 height 27
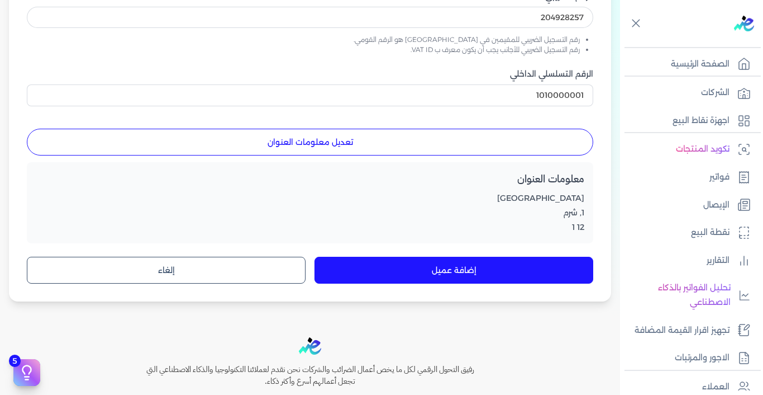
click at [438, 269] on button "إضافة عميل" at bounding box center [454, 269] width 279 height 27
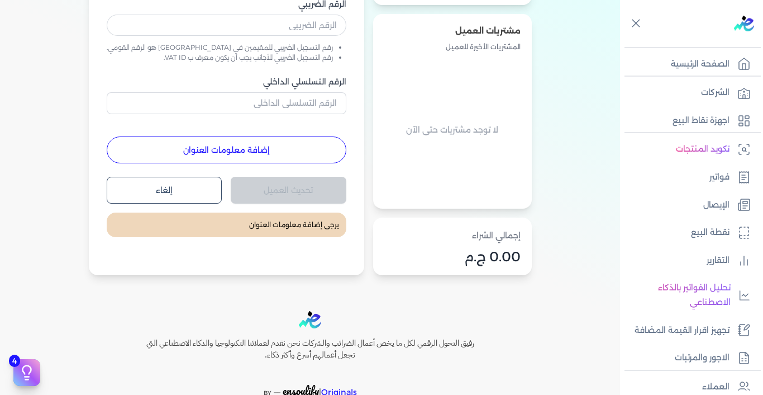
scroll to position [278, 0]
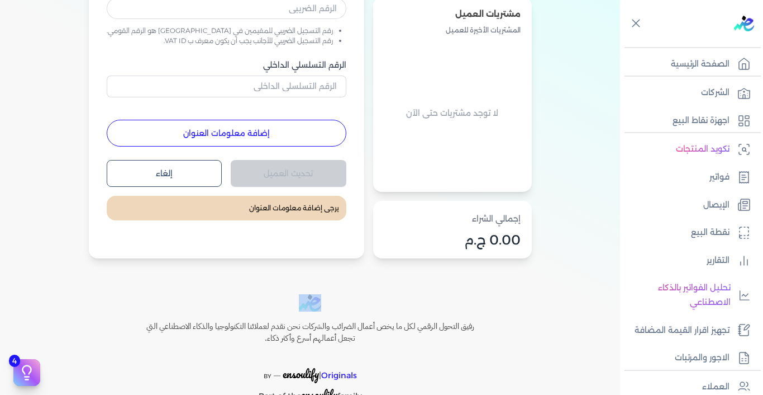
drag, startPoint x: 6, startPoint y: 297, endPoint x: 6, endPoint y: 193, distance: 103.9
click at [6, 193] on div "Toggle Navigation الاسعار العمولات مساعدة خدمة العملاء دليل المستخدم تسجيل الدخ…" at bounding box center [310, 197] width 620 height 395
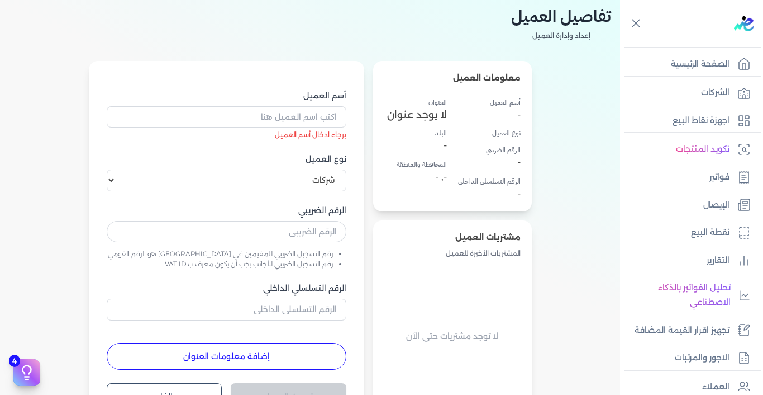
scroll to position [47, 0]
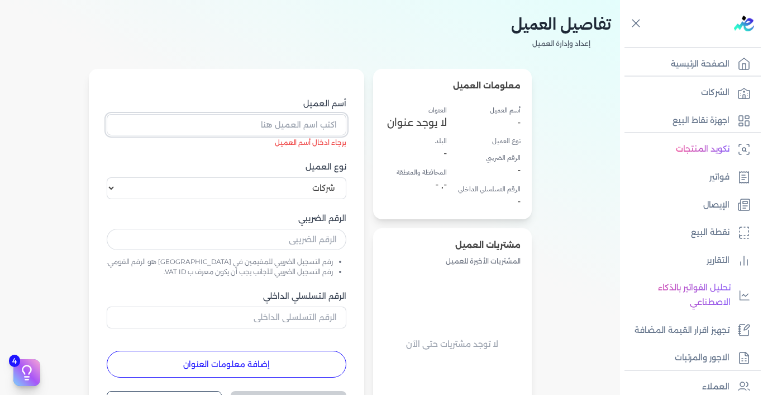
click at [277, 127] on input "أسم العميل" at bounding box center [227, 124] width 240 height 21
paste input "شركه صن اوازيس للفنادق (أبو رتيل الاقصر)"
click at [219, 125] on input "شركه صن اوازيس للفنادق (أبو رتيل الاقصر)" at bounding box center [227, 124] width 240 height 21
click at [165, 125] on input "شركه صن اوازيس للفنادق -أبو رتيل الاقصر)" at bounding box center [227, 124] width 240 height 21
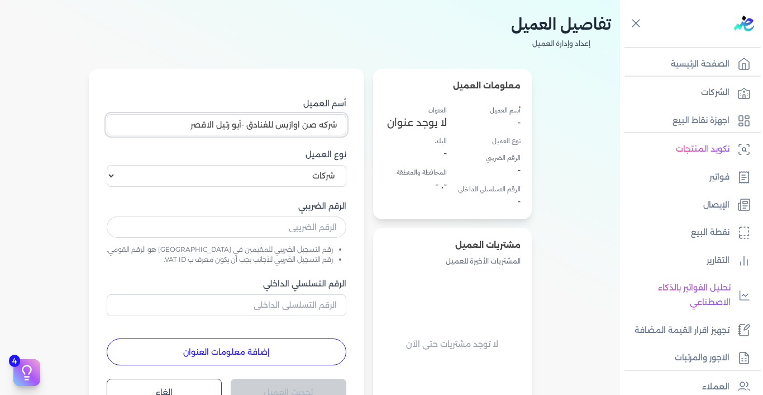
type input "شركه صن اوازيس للفنادق -أبو رتيل الاقصر"
click at [239, 228] on input "text" at bounding box center [227, 226] width 240 height 21
click at [256, 125] on input "شركه صن اوازيس للفنادق -أبو رتيل الاقصر" at bounding box center [227, 124] width 240 height 21
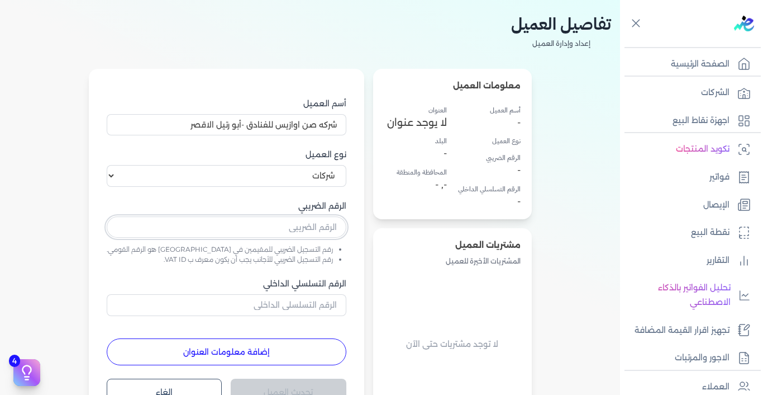
click at [301, 224] on input "text" at bounding box center [227, 226] width 240 height 21
paste input "713381078"
type input "713381078"
click at [255, 301] on input "الرقم التسلسلي الداخلي" at bounding box center [227, 304] width 240 height 21
paste input "1010000582"
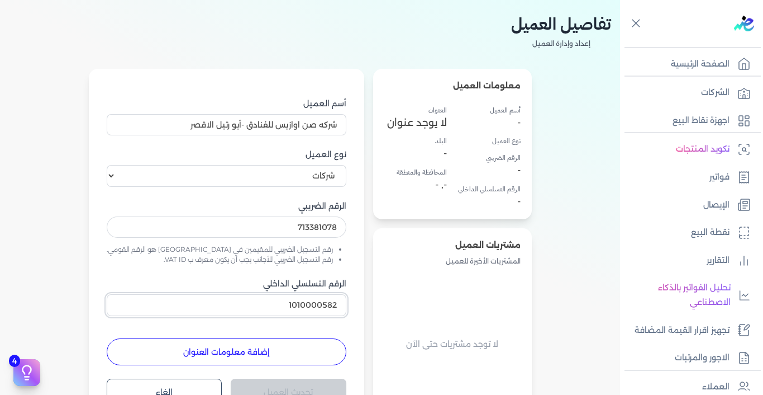
type input "1010000582"
click at [244, 354] on button "إضافة معلومات العنوان" at bounding box center [227, 351] width 240 height 27
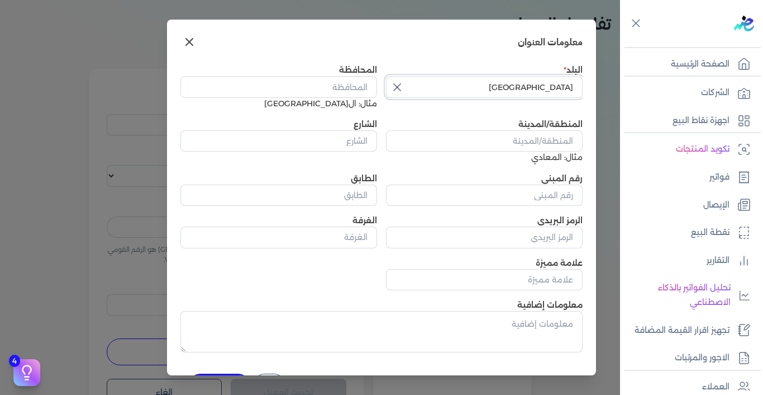
click at [520, 89] on input "[GEOGRAPHIC_DATA]" at bounding box center [484, 86] width 197 height 21
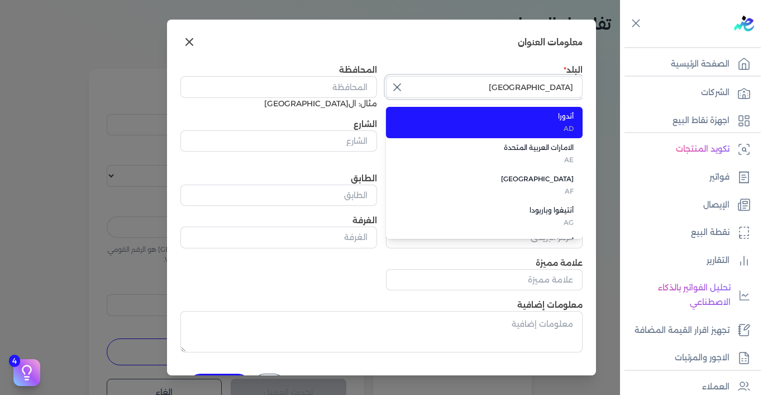
click at [520, 89] on input "[GEOGRAPHIC_DATA]" at bounding box center [484, 86] width 197 height 21
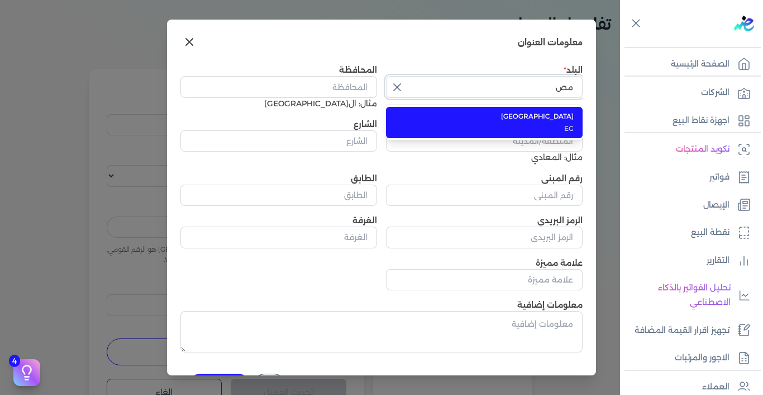
type input "[GEOGRAPHIC_DATA]"
click at [566, 113] on span "[GEOGRAPHIC_DATA]" at bounding box center [490, 116] width 165 height 10
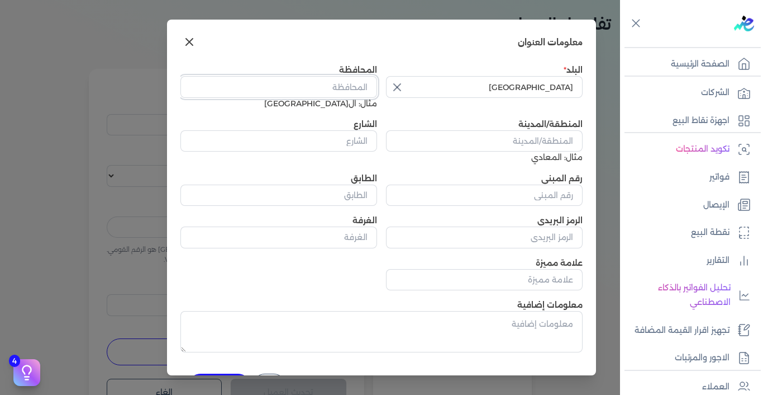
click at [340, 85] on input "المحافظة" at bounding box center [278, 86] width 197 height 21
type input "الاقصر"
click at [456, 142] on input "المنطقة/المدينة" at bounding box center [484, 140] width 197 height 21
type input "1"
click at [364, 135] on input "الشارع" at bounding box center [278, 140] width 197 height 21
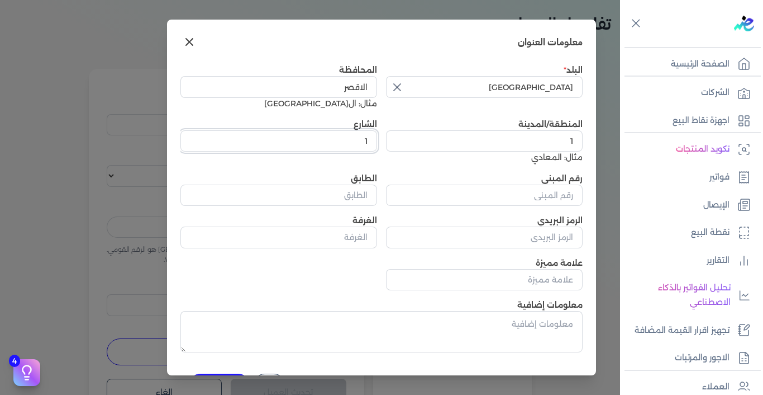
type input "1"
click at [531, 198] on input "رقم المبنى" at bounding box center [484, 194] width 197 height 21
type input "12"
click at [371, 193] on input "الطابق" at bounding box center [278, 194] width 197 height 21
type input "1"
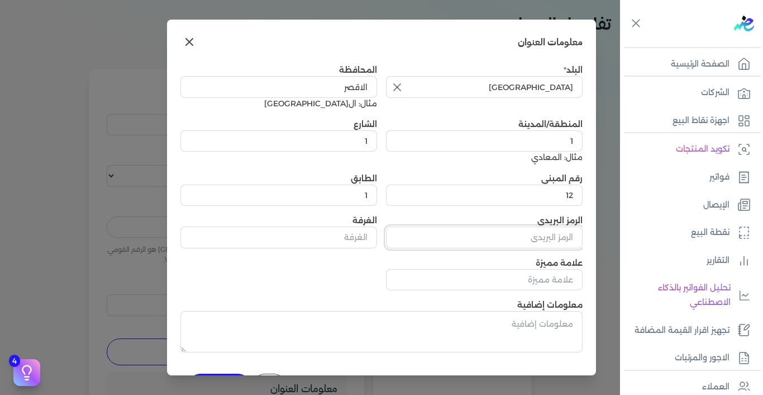
click at [482, 241] on input "الرمز البريدي" at bounding box center [484, 236] width 197 height 21
type input "1111"
click at [320, 234] on input "الغرفة" at bounding box center [278, 236] width 197 height 21
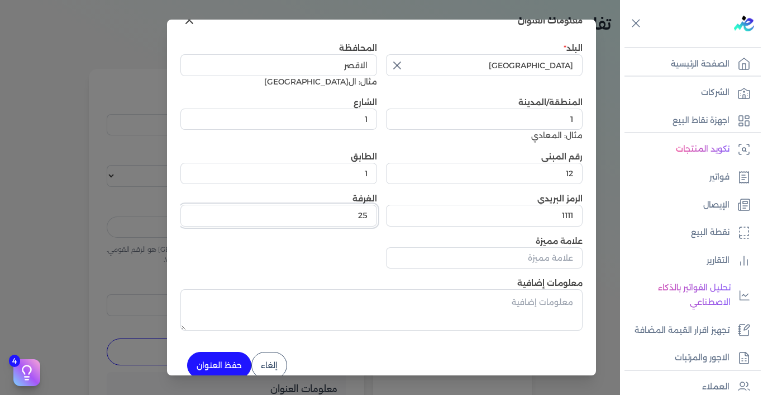
scroll to position [39, 0]
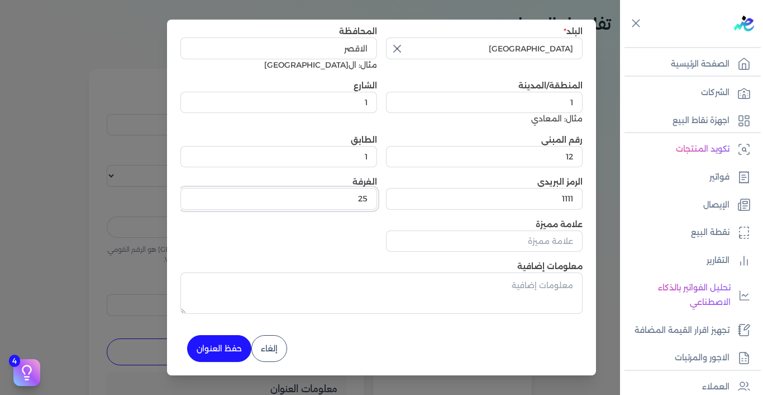
type input "25"
click at [226, 349] on div "4 دليل البدء السريع اكمل الخطوات التالية لبدء استخدام النظام مكتمل 33% الربط ال…" at bounding box center [224, 353] width 18 height 12
click at [228, 347] on div "4 دليل البدء السريع اكمل الخطوات التالية لبدء استخدام النظام مكتمل 33% الربط ال…" at bounding box center [224, 353] width 18 height 12
click at [230, 347] on div "4 دليل البدء السريع اكمل الخطوات التالية لبدء استخدام النظام مكتمل 33% الربط ال…" at bounding box center [224, 353] width 18 height 12
click at [231, 350] on div "4 دليل البدء السريع اكمل الخطوات التالية لبدء استخدام النظام مكتمل 33% الربط ال…" at bounding box center [224, 353] width 18 height 12
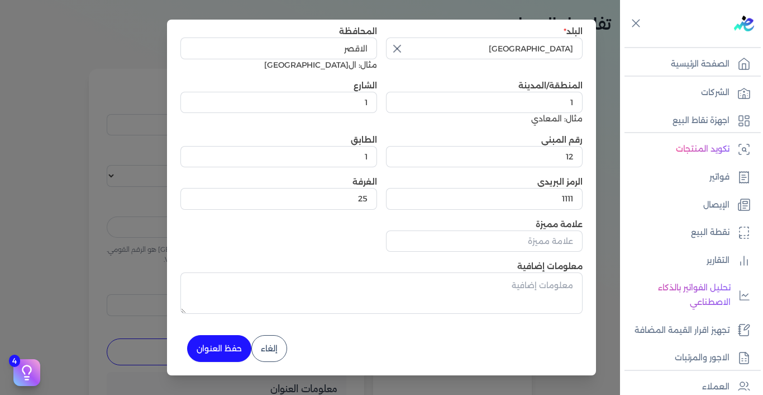
click at [231, 350] on div "4 دليل البدء السريع اكمل الخطوات التالية لبدء استخدام النظام مكتمل 33% الربط ال…" at bounding box center [224, 353] width 18 height 12
click at [230, 351] on div "4 دليل البدء السريع اكمل الخطوات التالية لبدء استخدام النظام مكتمل 33% الربط ال…" at bounding box center [224, 353] width 18 height 12
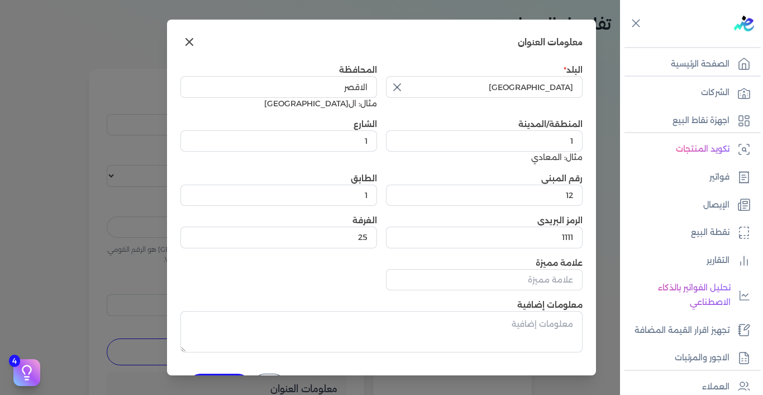
click at [194, 41] on icon at bounding box center [189, 41] width 13 height 13
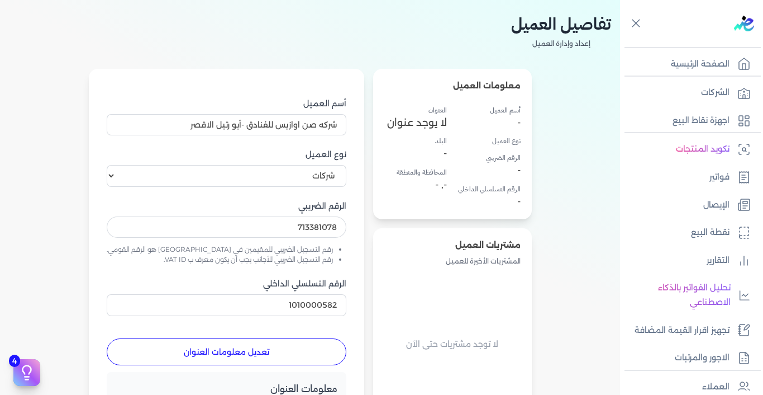
click at [334, 342] on div "أسم العميل شركه صن اوازيس للفنادق -أبو رتيل الاقصر نوع العميل اختر نوع العميل ش…" at bounding box center [226, 290] width 275 height 443
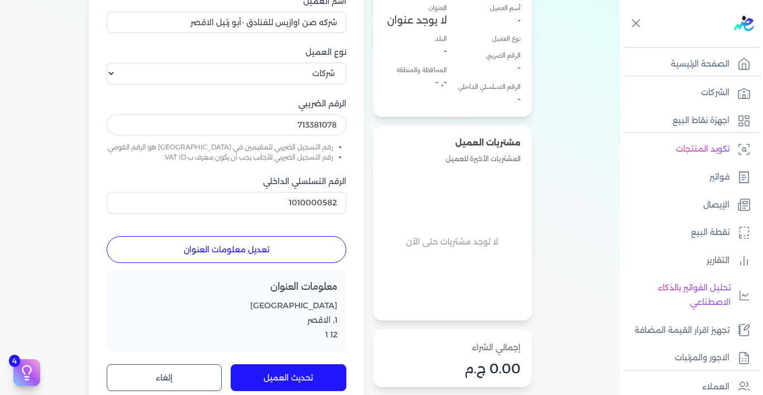
scroll to position [202, 0]
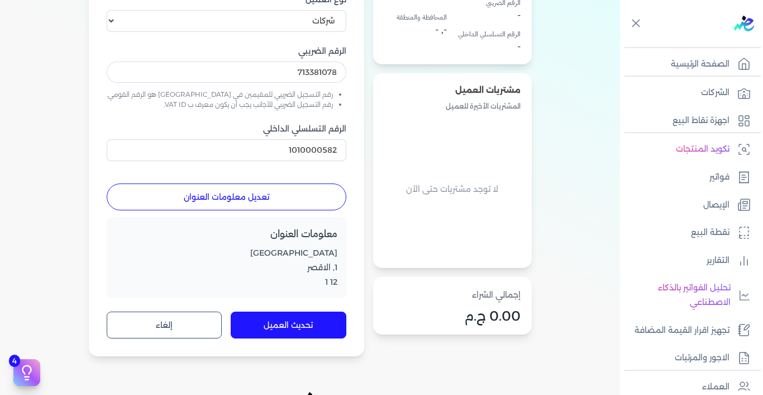
click at [285, 328] on button "تحديث العميل" at bounding box center [289, 324] width 116 height 27
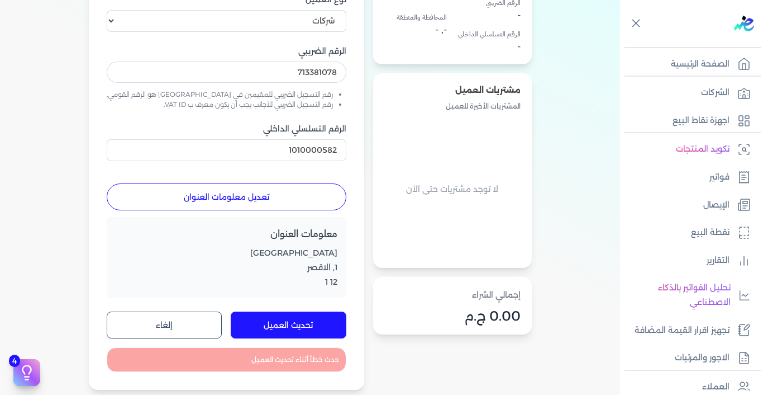
click at [282, 326] on button "تحديث العميل" at bounding box center [289, 324] width 116 height 27
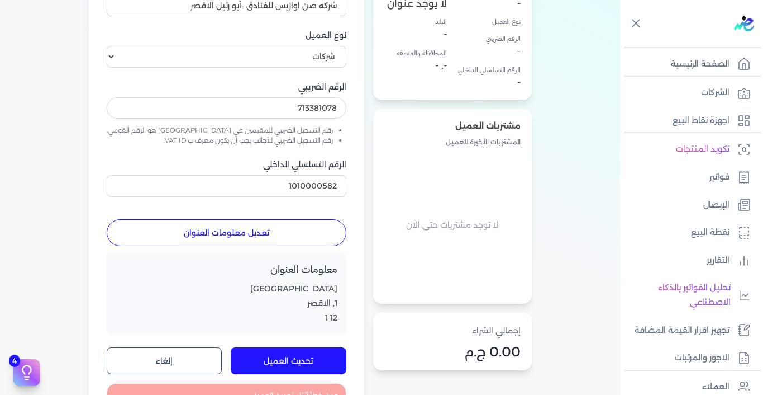
scroll to position [185, 0]
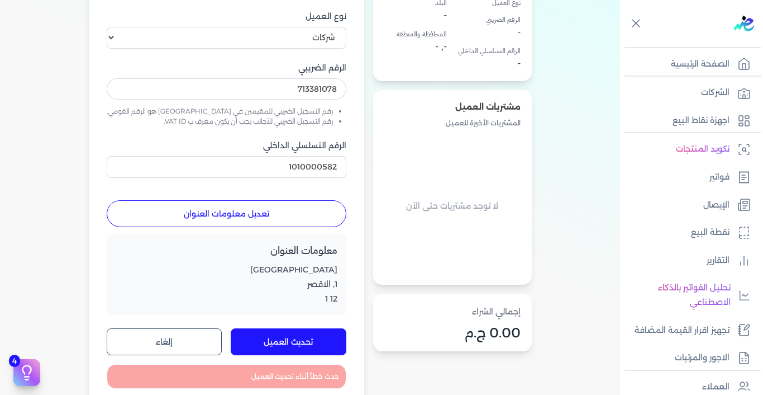
click at [265, 338] on button "تحديث العميل" at bounding box center [289, 341] width 116 height 27
click at [271, 382] on div "حدث خطأ أثناء تحديث العميل" at bounding box center [227, 376] width 240 height 25
drag, startPoint x: 5, startPoint y: 235, endPoint x: 0, endPoint y: 149, distance: 86.2
click at [0, 149] on div "Toggle Navigation الاسعار العمولات مساعدة خدمة العملاء دليل المستخدم تسجيل الدخ…" at bounding box center [310, 197] width 620 height 395
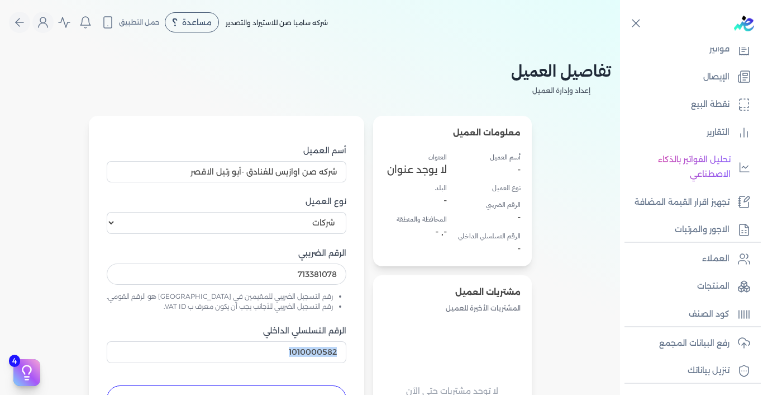
scroll to position [149, 0]
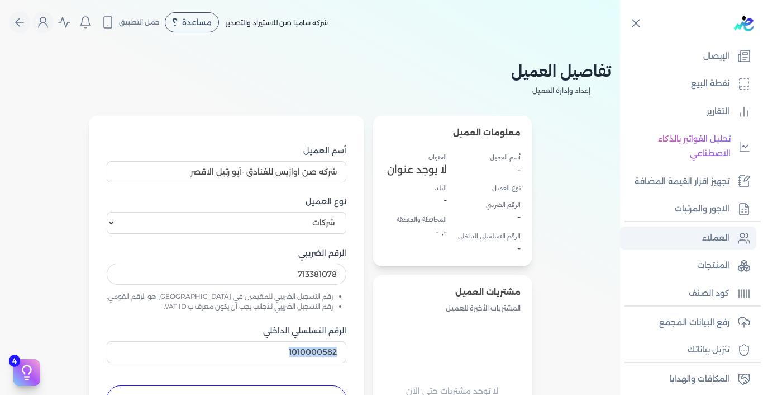
click at [726, 239] on p "العملاء" at bounding box center [715, 238] width 27 height 15
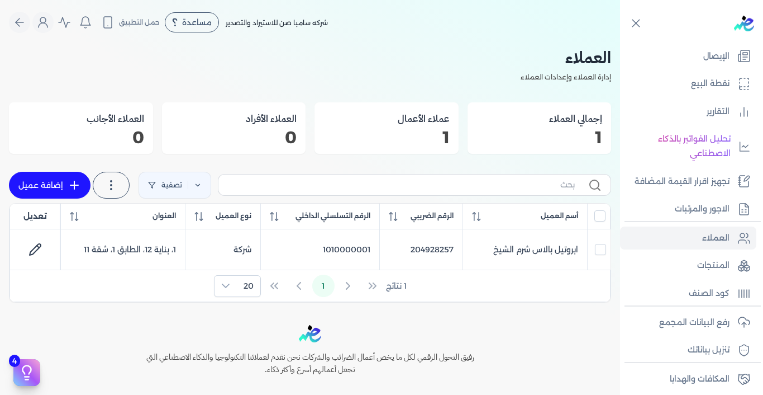
click at [79, 183] on icon at bounding box center [74, 184] width 13 height 13
select select "B"
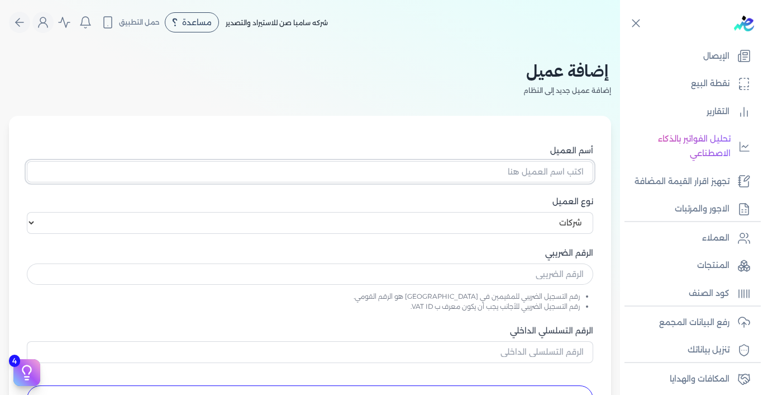
click at [474, 174] on input "أسم العميل" at bounding box center [310, 171] width 567 height 21
paste input "شركه صن اوازيس للفنادق (أبو رتيل الاقصر)"
click at [488, 172] on input "شركه صن اوازيس للفنادق (أبو رتيل الاقصر)" at bounding box center [310, 171] width 567 height 21
click at [492, 172] on input "شركه صن اوازيس للفنادق (أبو رتيل الاقصر)" at bounding box center [310, 171] width 567 height 21
click at [486, 174] on input "شركه صن اوازيس للفنادق (أبو رتيل الاقصر)" at bounding box center [310, 171] width 567 height 21
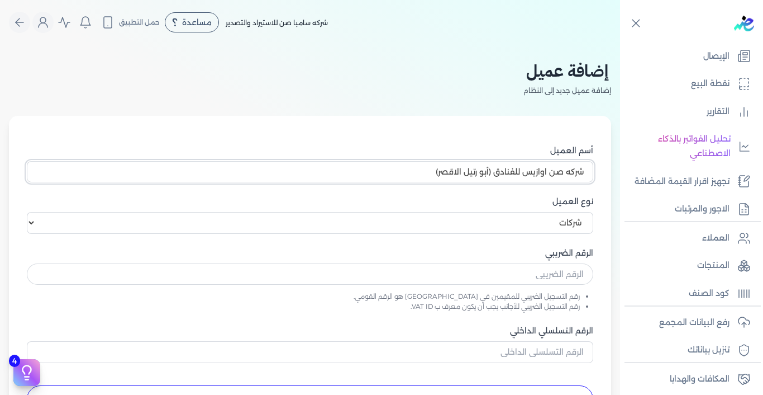
click at [492, 172] on input "شركه صن اوازيس للفنادق (أبو رتيل الاقصر)" at bounding box center [310, 171] width 567 height 21
click at [430, 175] on input "شركه صن اوازيس للفنادق -أبو رتيل الاقصر)" at bounding box center [310, 171] width 567 height 21
click at [438, 173] on input "شركه صن اوازيس للفنادق -أبو رتيل الاقصر)" at bounding box center [310, 171] width 567 height 21
type input "شركه صن اوازيس للفنادق -أبو رتيل الاقصر"
click at [473, 271] on input "text" at bounding box center [310, 273] width 567 height 21
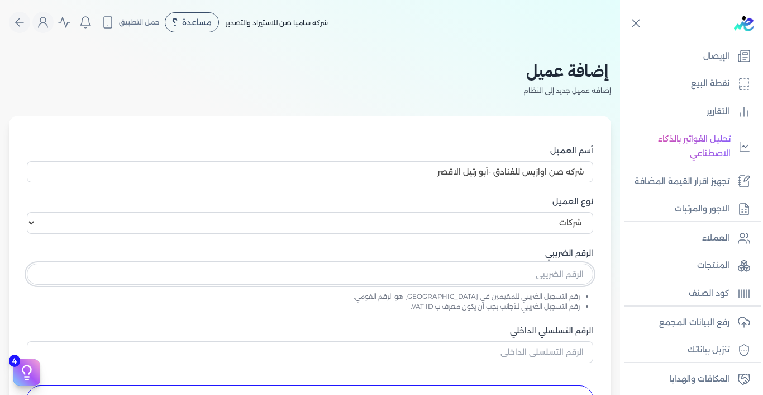
click at [458, 269] on input "text" at bounding box center [310, 273] width 567 height 21
paste input "713381078"
type input "713381078"
click at [496, 353] on input "الرقم التسلسلي الداخلي" at bounding box center [310, 351] width 567 height 21
paste input "1010000582"
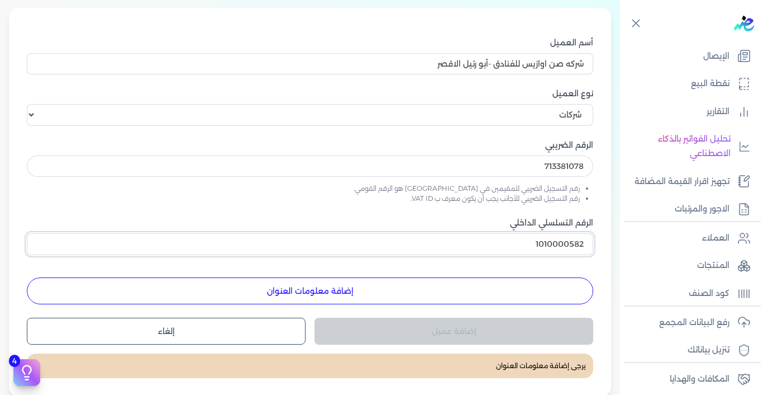
scroll to position [123, 0]
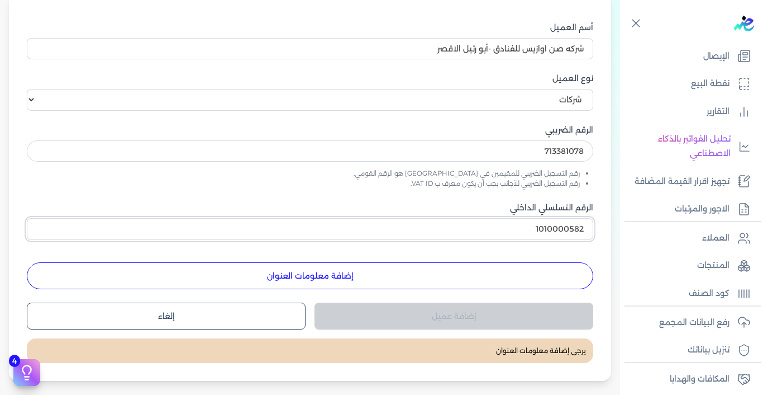
type input "1010000582"
click at [278, 281] on button "إضافة معلومات العنوان" at bounding box center [310, 275] width 567 height 27
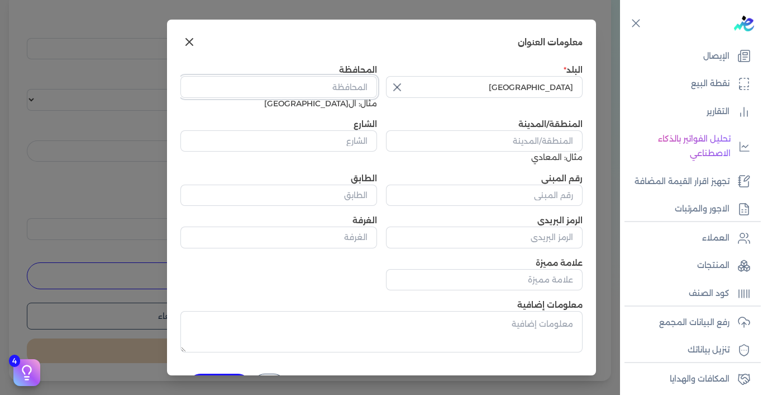
click at [357, 91] on input "المحافظة" at bounding box center [278, 86] width 197 height 21
type input "الاقصر"
type input "1"
type input "12"
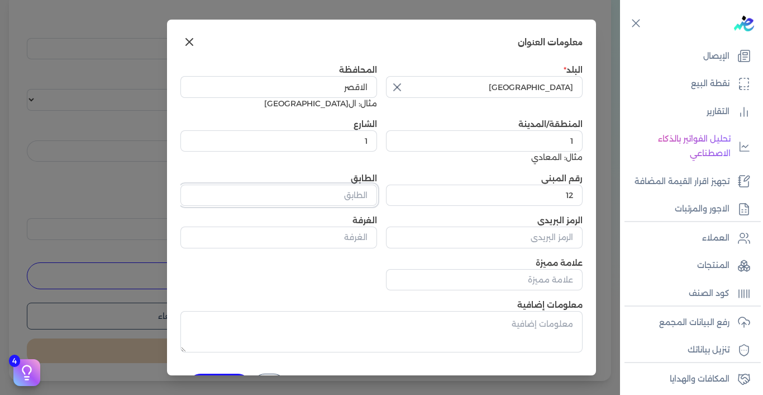
type input "1"
type input "1111"
type input "25"
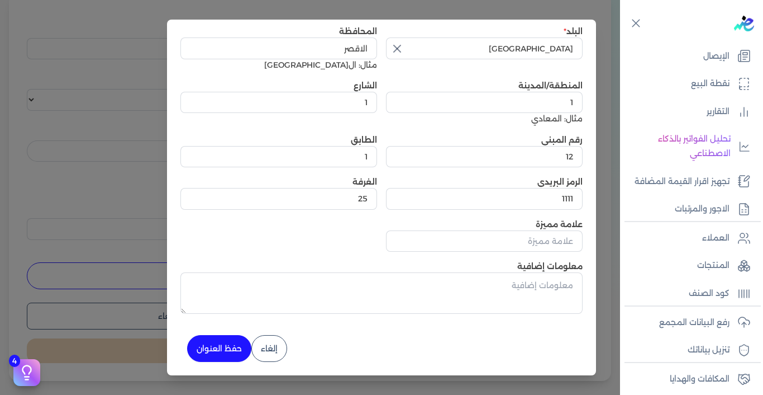
click at [230, 352] on div "4 دليل البدء السريع اكمل الخطوات التالية لبدء استخدام النظام مكتمل 33% الربط ال…" at bounding box center [224, 353] width 18 height 12
click at [230, 348] on div "4 دليل البدء السريع اكمل الخطوات التالية لبدء استخدام النظام مكتمل 33% الربط ال…" at bounding box center [224, 353] width 18 height 12
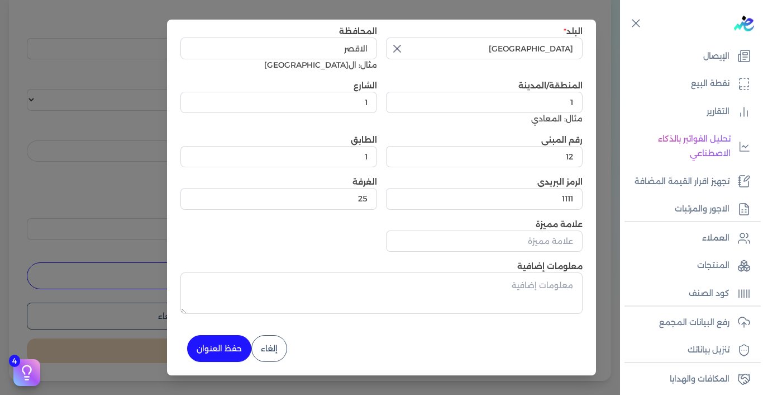
click at [230, 348] on div "4 دليل البدء السريع اكمل الخطوات التالية لبدء استخدام النظام مكتمل 33% الربط ال…" at bounding box center [224, 353] width 18 height 12
click at [231, 349] on div "4 دليل البدء السريع اكمل الخطوات التالية لبدء استخدام النظام مكتمل 33% الربط ال…" at bounding box center [224, 353] width 18 height 12
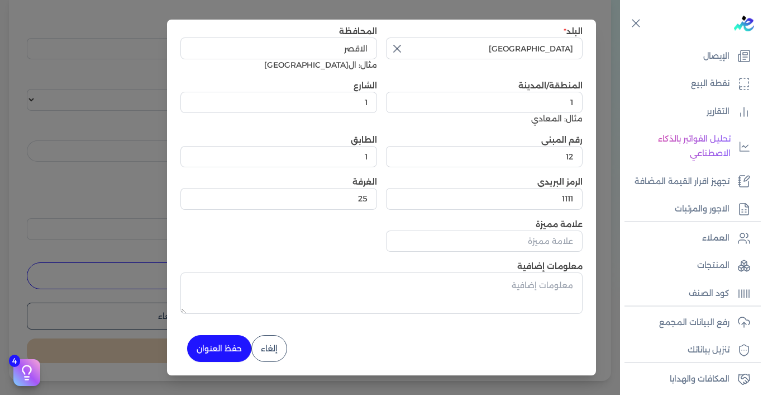
click at [231, 349] on div "4 دليل البدء السريع اكمل الخطوات التالية لبدء استخدام النظام مكتمل 33% الربط ال…" at bounding box center [224, 353] width 18 height 12
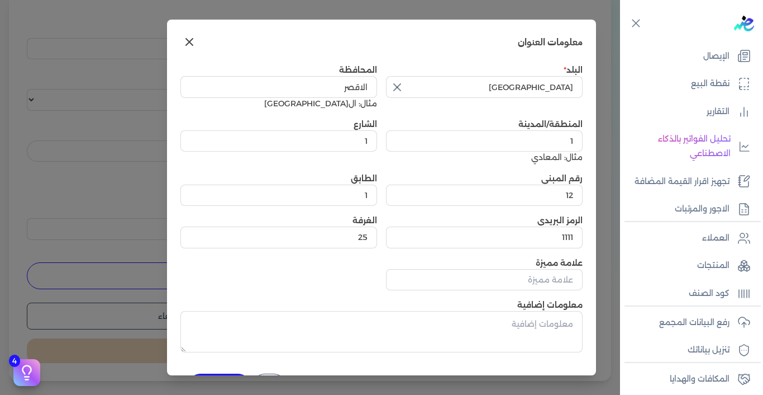
click at [196, 45] on icon at bounding box center [189, 41] width 13 height 13
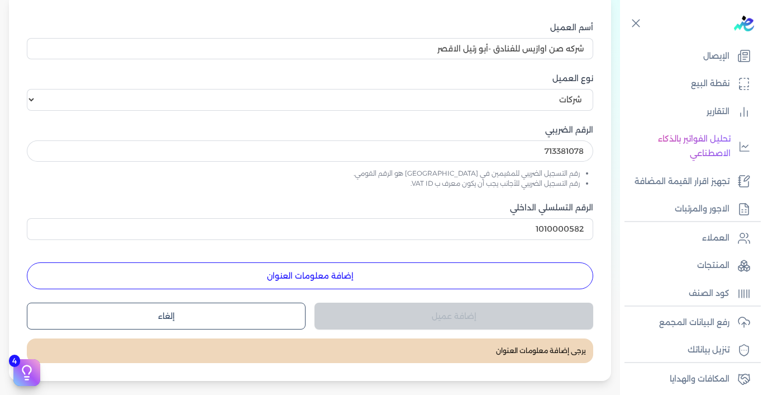
click at [367, 277] on button "إضافة معلومات العنوان" at bounding box center [310, 275] width 567 height 27
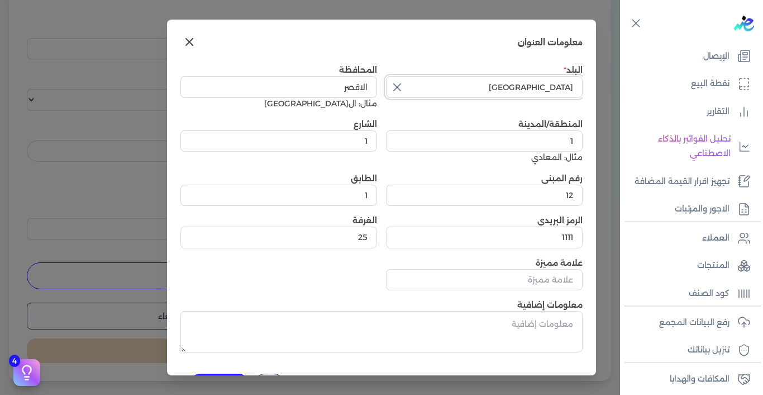
click at [473, 85] on input "[GEOGRAPHIC_DATA]" at bounding box center [484, 86] width 197 height 21
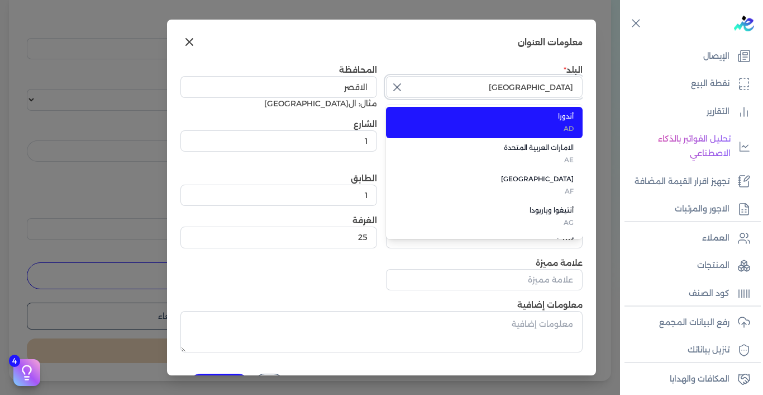
click at [473, 85] on input "[GEOGRAPHIC_DATA]" at bounding box center [484, 86] width 197 height 21
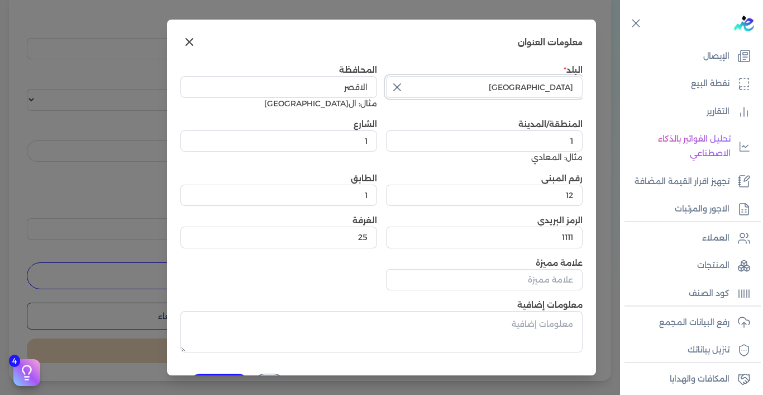
click at [473, 85] on input "[GEOGRAPHIC_DATA]" at bounding box center [484, 86] width 197 height 21
type input "[GEOGRAPHIC_DATA]"
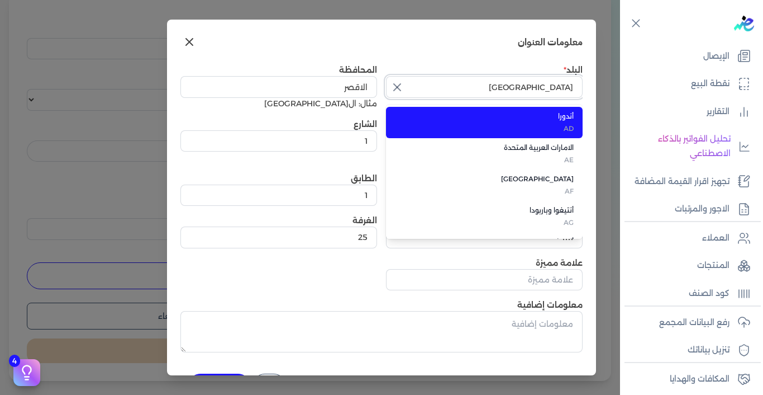
click at [473, 85] on input "[GEOGRAPHIC_DATA]" at bounding box center [484, 86] width 197 height 21
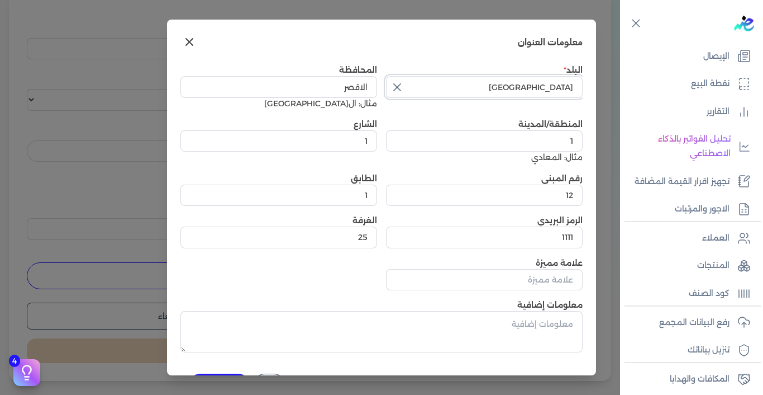
scroll to position [39, 0]
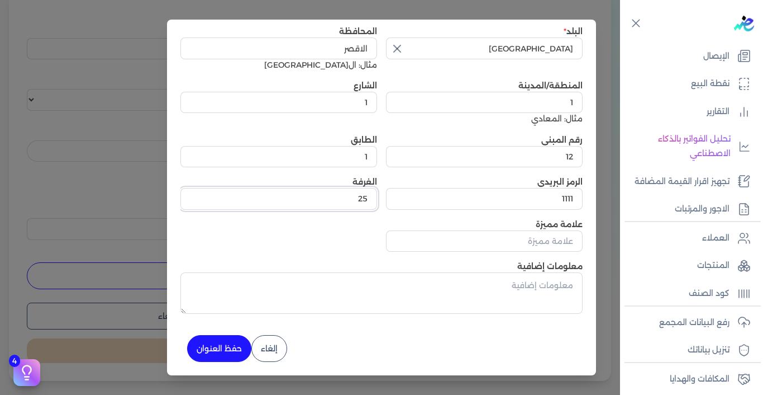
click at [332, 199] on input "25" at bounding box center [278, 198] width 197 height 21
type input "55"
click at [226, 345] on button "حفظ العنوان" at bounding box center [219, 348] width 64 height 27
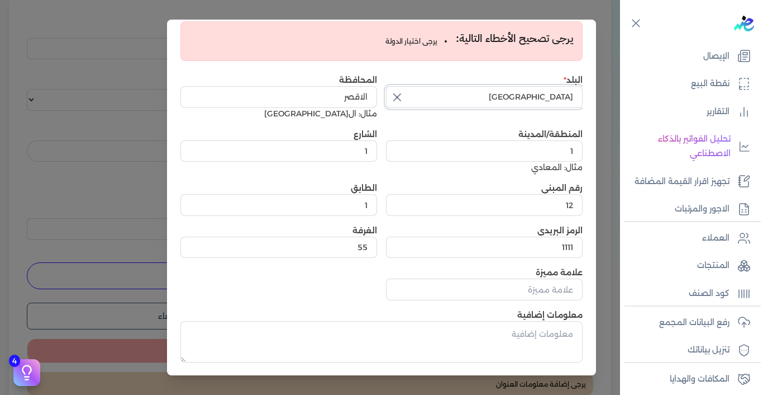
click at [512, 97] on input "[GEOGRAPHIC_DATA]" at bounding box center [484, 96] width 197 height 21
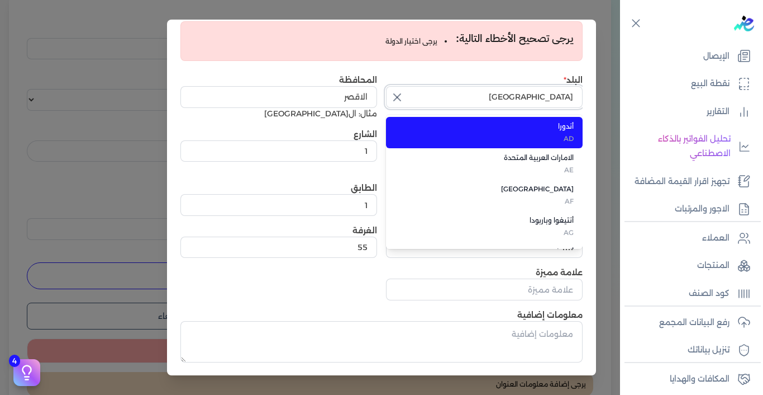
click at [512, 97] on input "[GEOGRAPHIC_DATA]" at bounding box center [484, 96] width 197 height 21
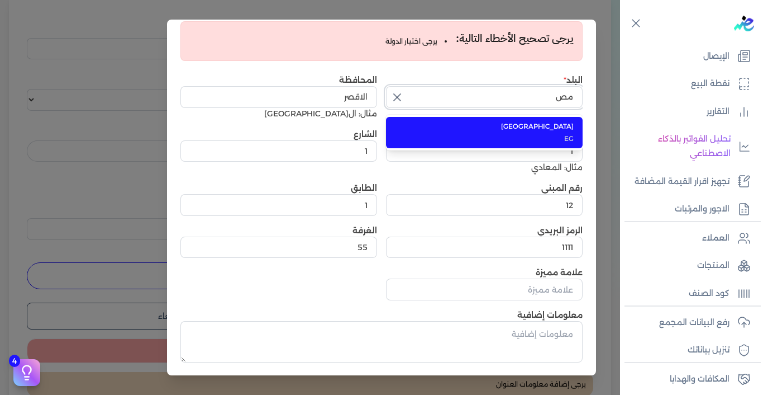
scroll to position [0, 0]
click at [562, 130] on span "[GEOGRAPHIC_DATA]" at bounding box center [490, 126] width 165 height 10
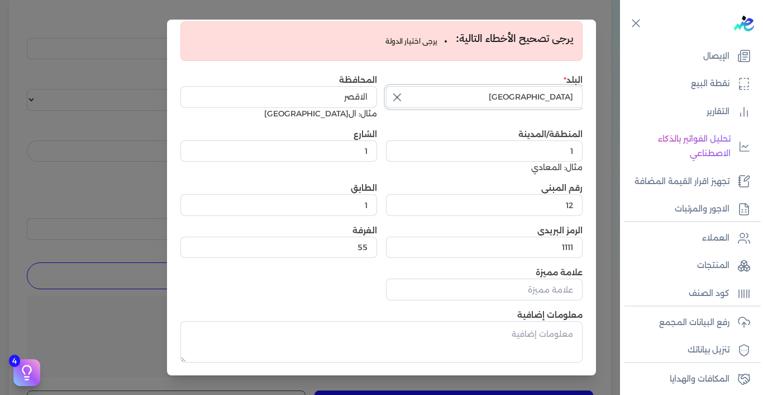
scroll to position [87, 0]
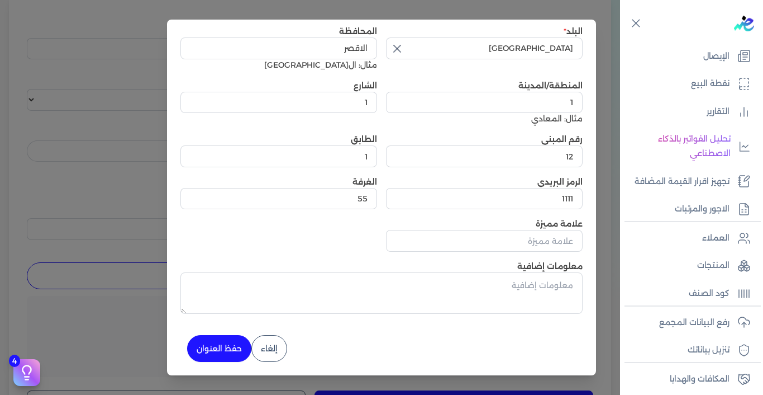
click at [228, 348] on div "4 دليل البدء السريع اكمل الخطوات التالية لبدء استخدام النظام مكتمل 33% الربط ال…" at bounding box center [224, 353] width 18 height 12
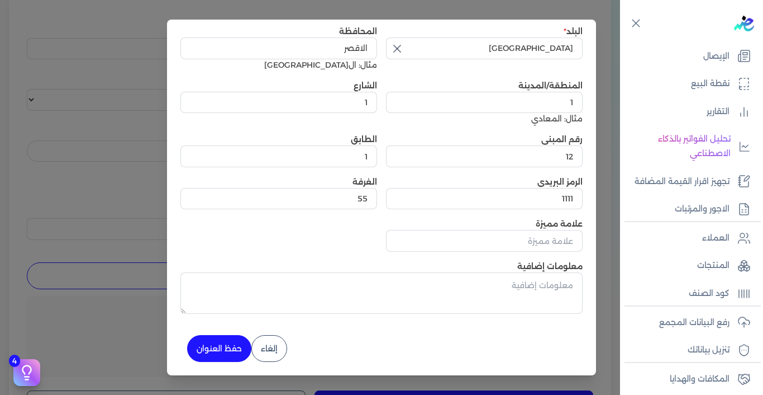
scroll to position [0, 0]
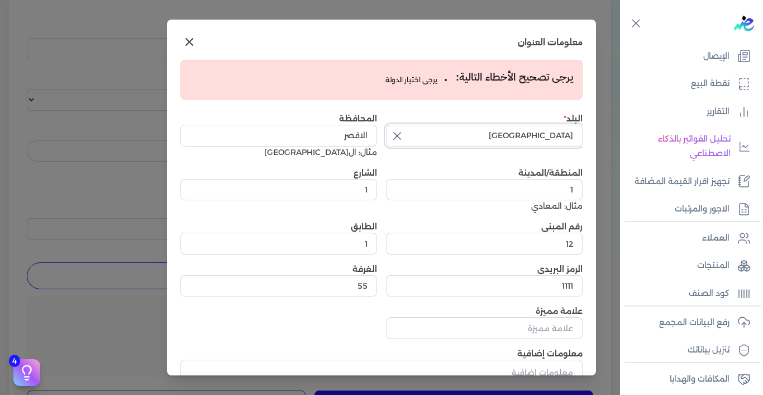
click at [476, 129] on input "[GEOGRAPHIC_DATA]" at bounding box center [484, 135] width 197 height 21
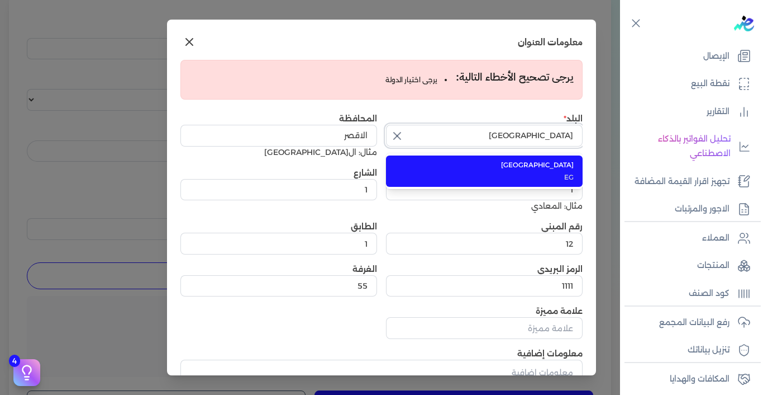
click at [476, 129] on input "[GEOGRAPHIC_DATA]" at bounding box center [484, 135] width 197 height 21
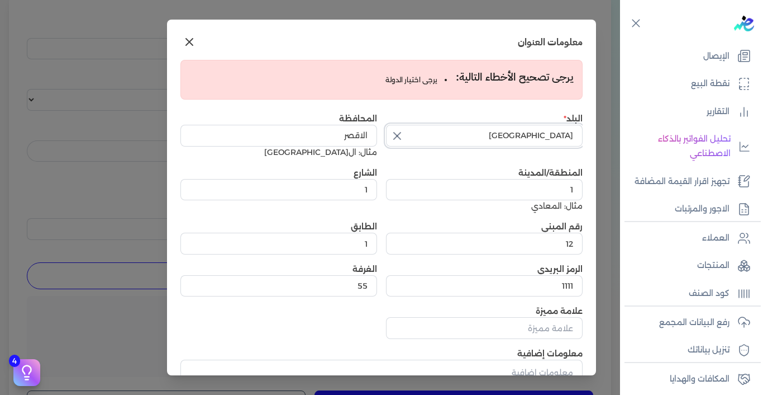
click at [476, 129] on input "[GEOGRAPHIC_DATA]" at bounding box center [484, 135] width 197 height 21
type input "[GEOGRAPHIC_DATA]"
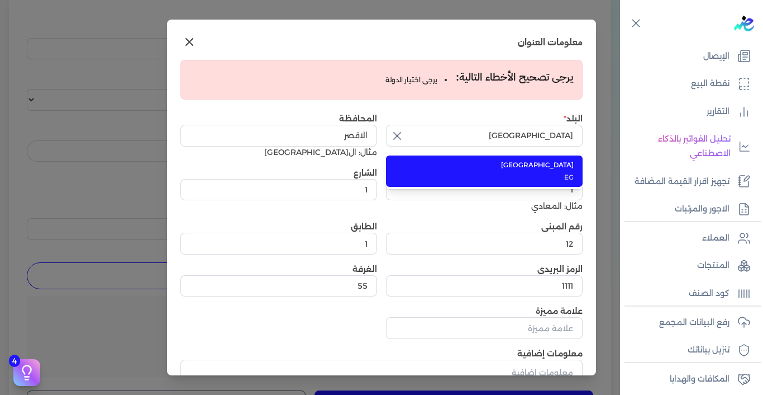
click at [563, 172] on span "EG" at bounding box center [490, 177] width 165 height 10
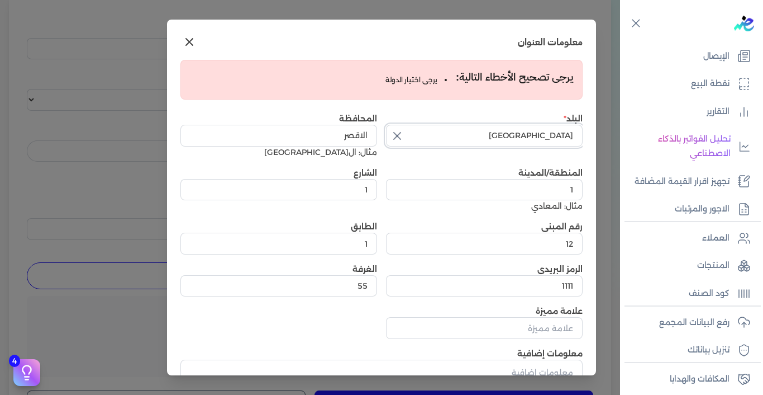
scroll to position [87, 0]
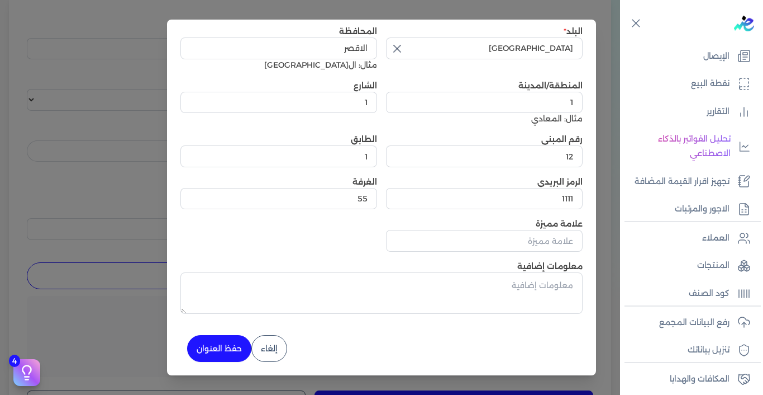
click at [227, 348] on div "4 دليل البدء السريع اكمل الخطوات التالية لبدء استخدام النظام مكتمل 33% الربط ال…" at bounding box center [224, 353] width 18 height 12
click at [240, 345] on button "حفظ العنوان" at bounding box center [219, 348] width 64 height 27
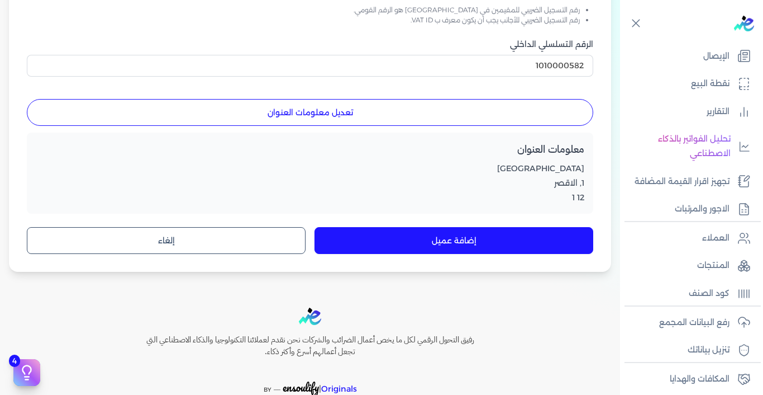
scroll to position [303, 0]
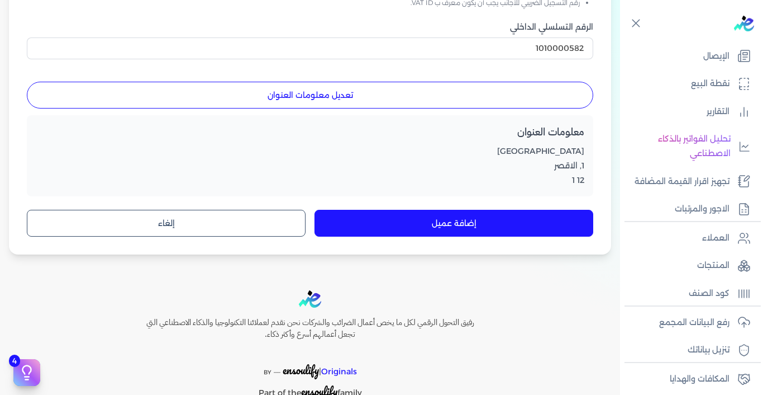
click at [440, 221] on button "إضافة عميل" at bounding box center [454, 223] width 279 height 27
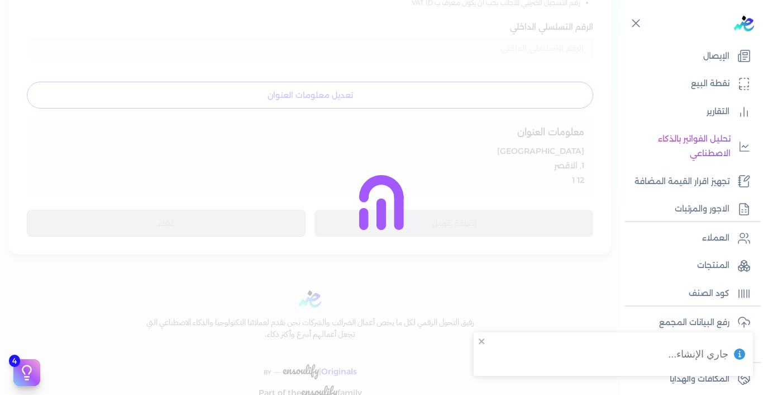
scroll to position [292, 0]
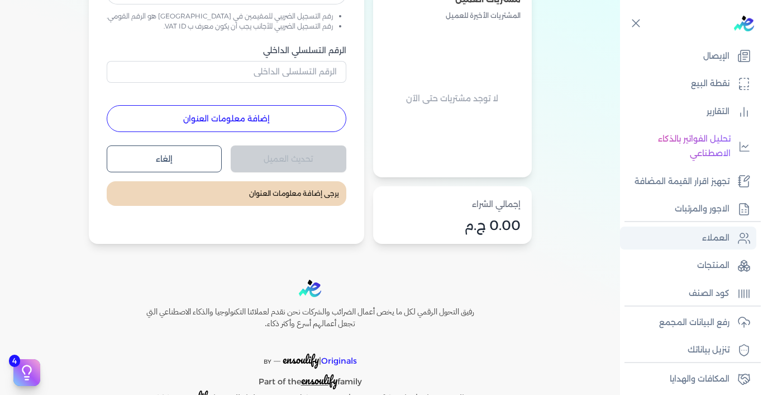
click at [722, 238] on p "العملاء" at bounding box center [715, 238] width 27 height 15
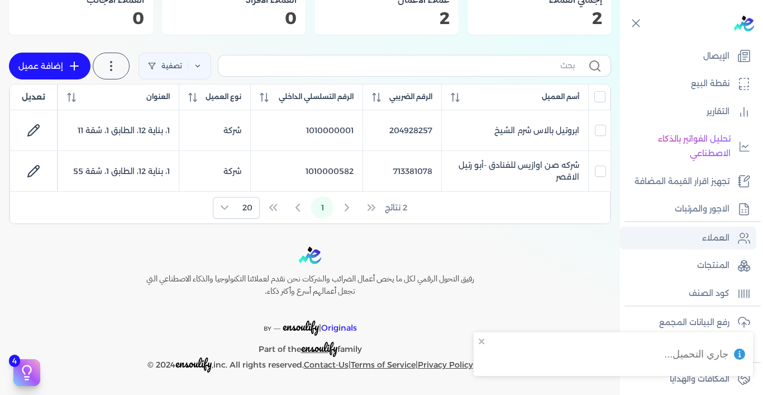
scroll to position [119, 0]
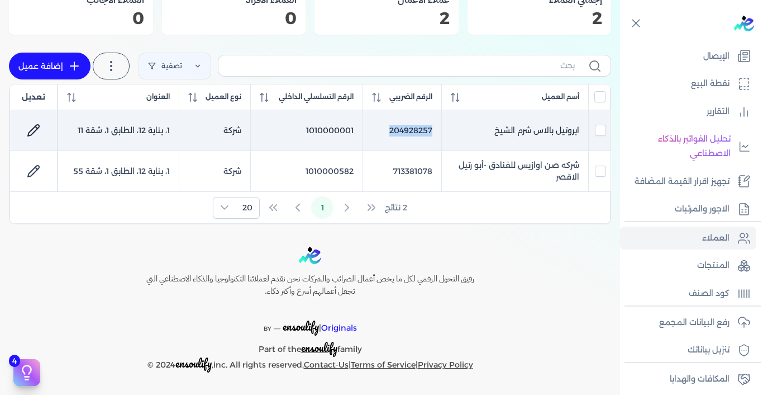
drag, startPoint x: 383, startPoint y: 132, endPoint x: 440, endPoint y: 130, distance: 57.1
click at [440, 130] on td "204928257" at bounding box center [402, 130] width 79 height 41
checkbox input "true"
checkbox input "false"
drag, startPoint x: 440, startPoint y: 130, endPoint x: 406, endPoint y: 131, distance: 34.7
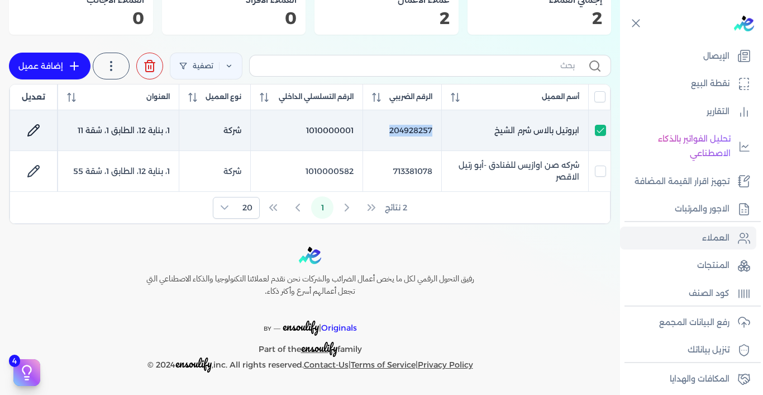
copy td "204928257"
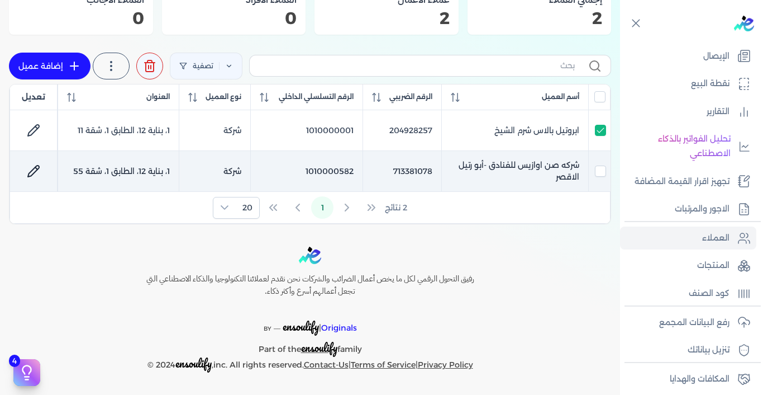
click at [387, 173] on td "713381078" at bounding box center [402, 171] width 79 height 41
checkbox input "true"
click at [388, 173] on td "713381078" at bounding box center [402, 171] width 79 height 41
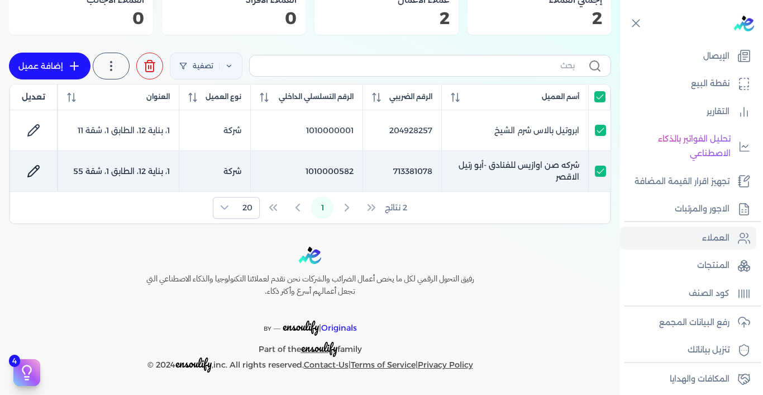
checkbox input "false"
checkbox input "true"
checkbox input "false"
drag, startPoint x: 391, startPoint y: 170, endPoint x: 453, endPoint y: 161, distance: 62.7
click at [453, 161] on tr "شركه صن اوازيس للفنادق -أبو رتيل الاقصر 713381078 1010000582 شركة 1، بناية 12، …" at bounding box center [309, 171] width 601 height 41
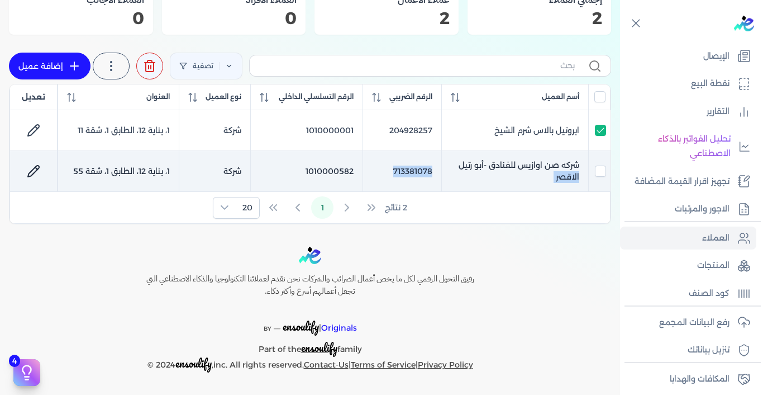
checkbox input "true"
drag, startPoint x: 453, startPoint y: 161, endPoint x: 408, endPoint y: 172, distance: 45.8
copy tr "الاقصر 713381078"
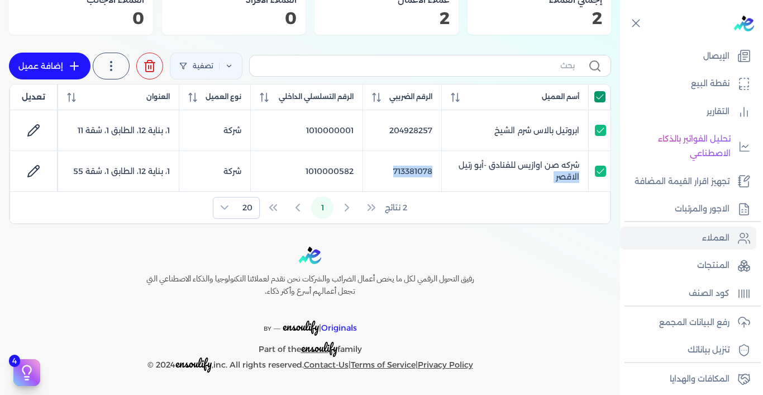
click at [602, 96] on input "All items selected" at bounding box center [600, 96] width 11 height 11
checkbox input "false"
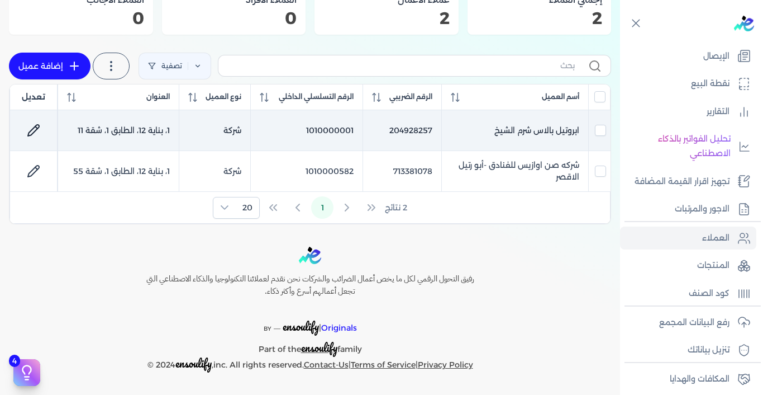
click at [414, 130] on td "204928257" at bounding box center [402, 130] width 79 height 41
checkbox input "true"
checkbox input "false"
click at [414, 130] on td "204928257" at bounding box center [402, 130] width 79 height 41
checkbox input "false"
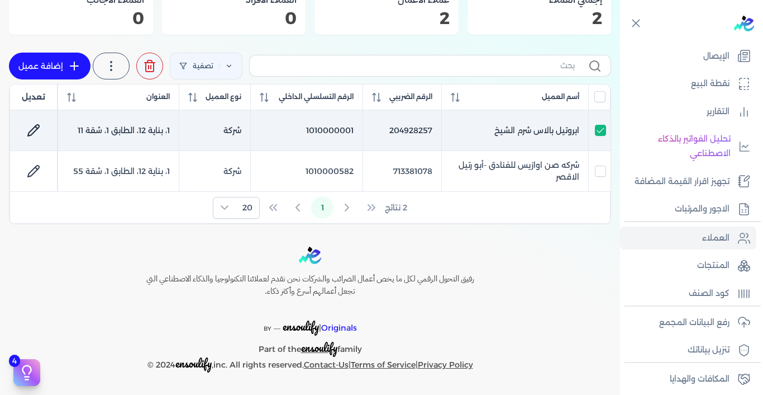
checkbox input "false"
drag, startPoint x: 387, startPoint y: 130, endPoint x: 436, endPoint y: 135, distance: 48.9
click at [436, 135] on td "204928257" at bounding box center [402, 130] width 79 height 41
checkbox input "true"
checkbox input "false"
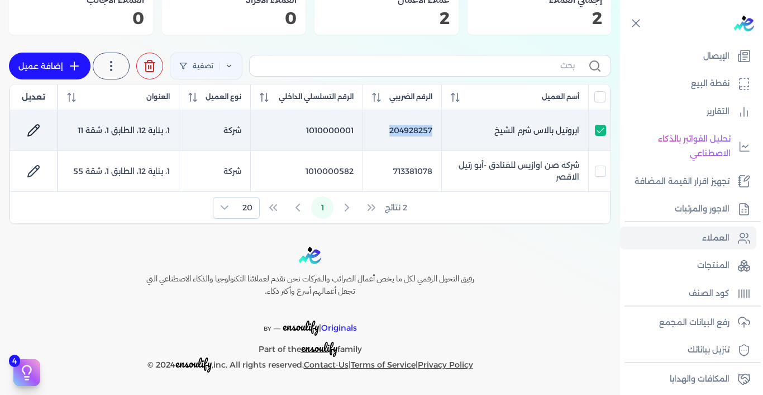
drag, startPoint x: 436, startPoint y: 135, endPoint x: 420, endPoint y: 130, distance: 16.4
copy td "204928257"
click at [601, 130] on input "checkbox" at bounding box center [600, 130] width 11 height 11
checkbox input "false"
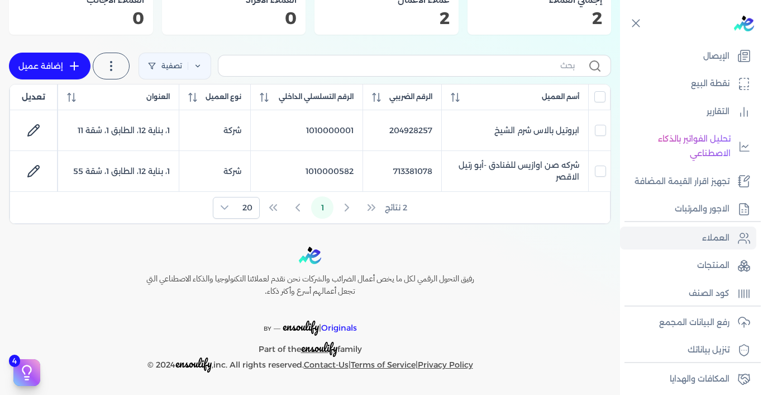
click at [512, 315] on div "رفيق التحول الرقمي لكل ما يخص أعمال الضرائب والشركات نحن نقدم لعملائنا التكنولو…" at bounding box center [310, 309] width 620 height 126
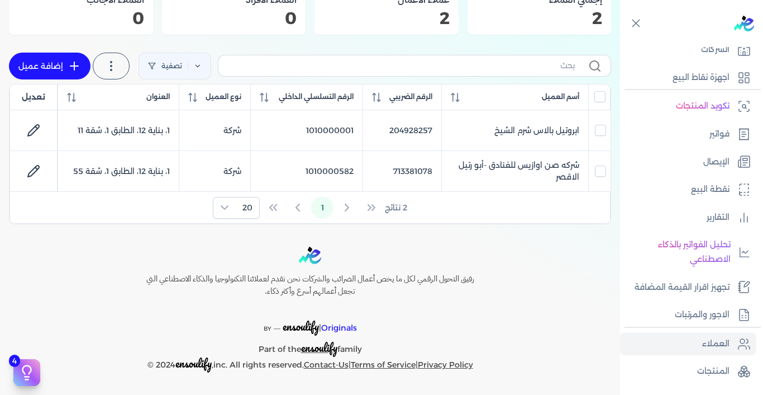
scroll to position [0, 0]
